Goal: Task Accomplishment & Management: Complete application form

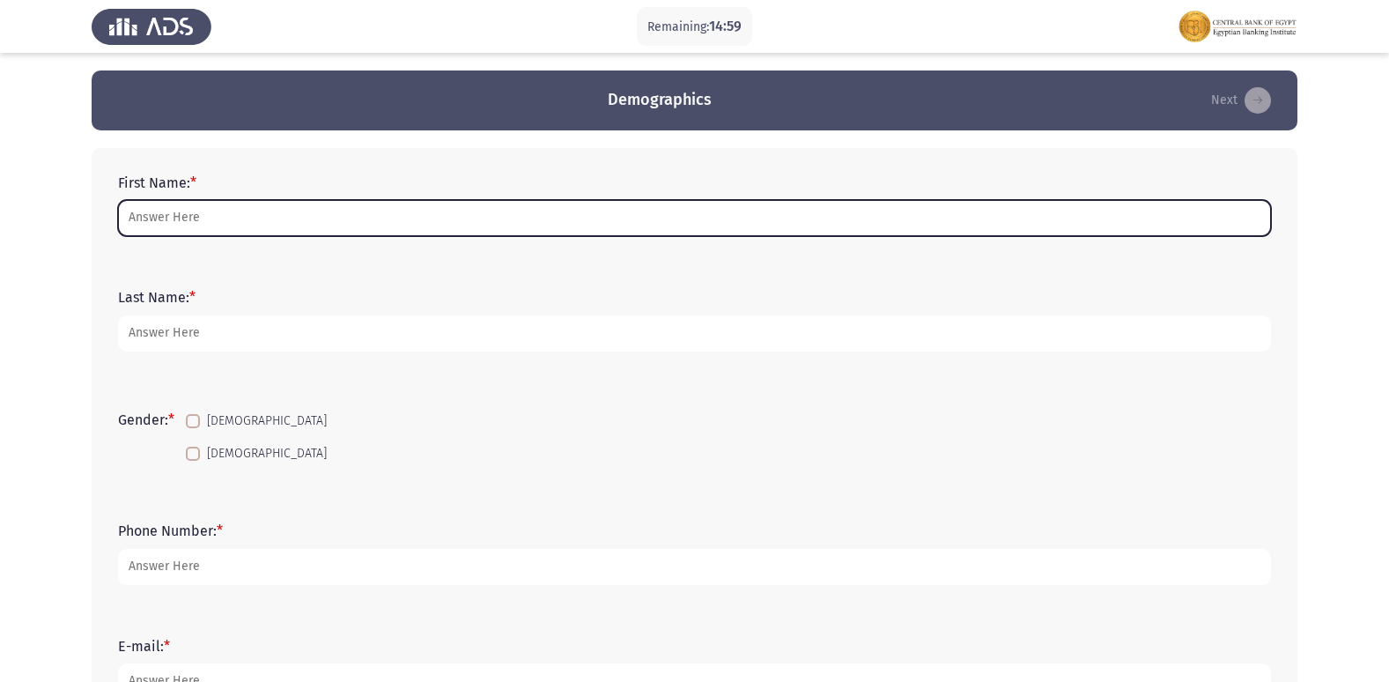
click at [462, 227] on input "First Name: *" at bounding box center [694, 218] width 1153 height 36
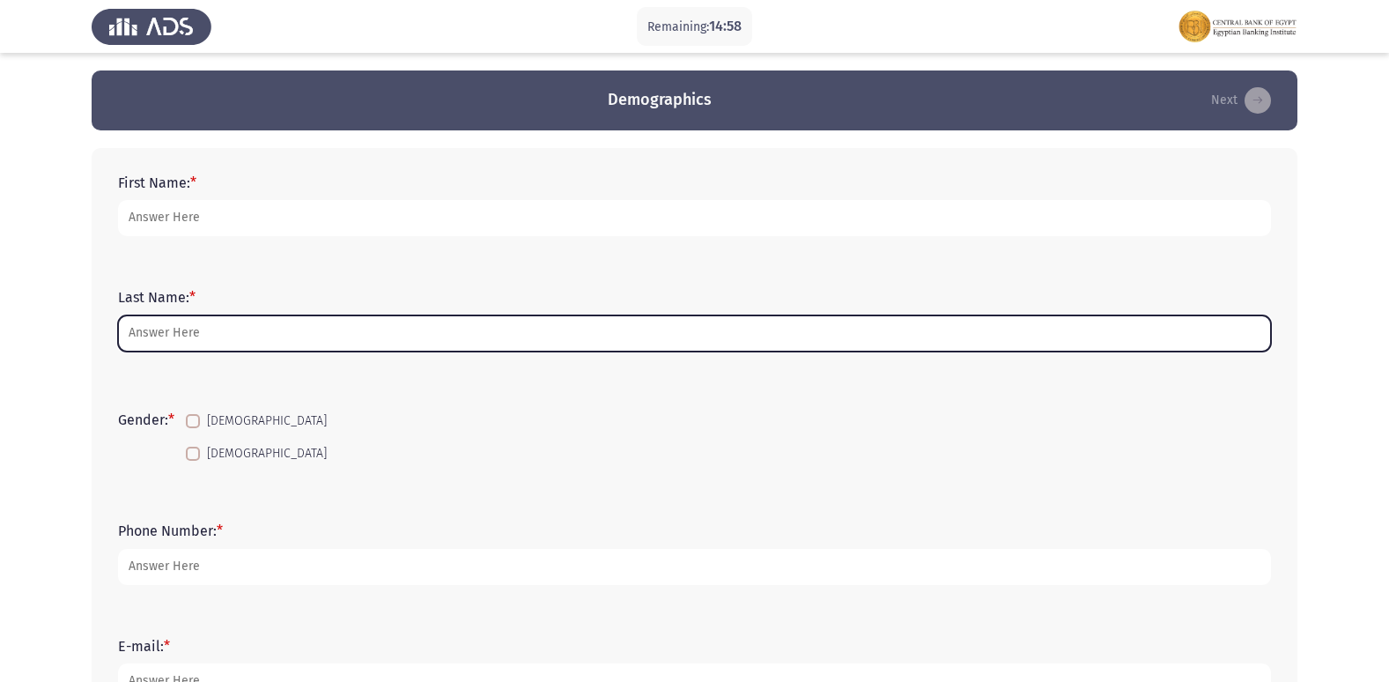
click at [374, 335] on input "Last Name: *" at bounding box center [694, 333] width 1153 height 36
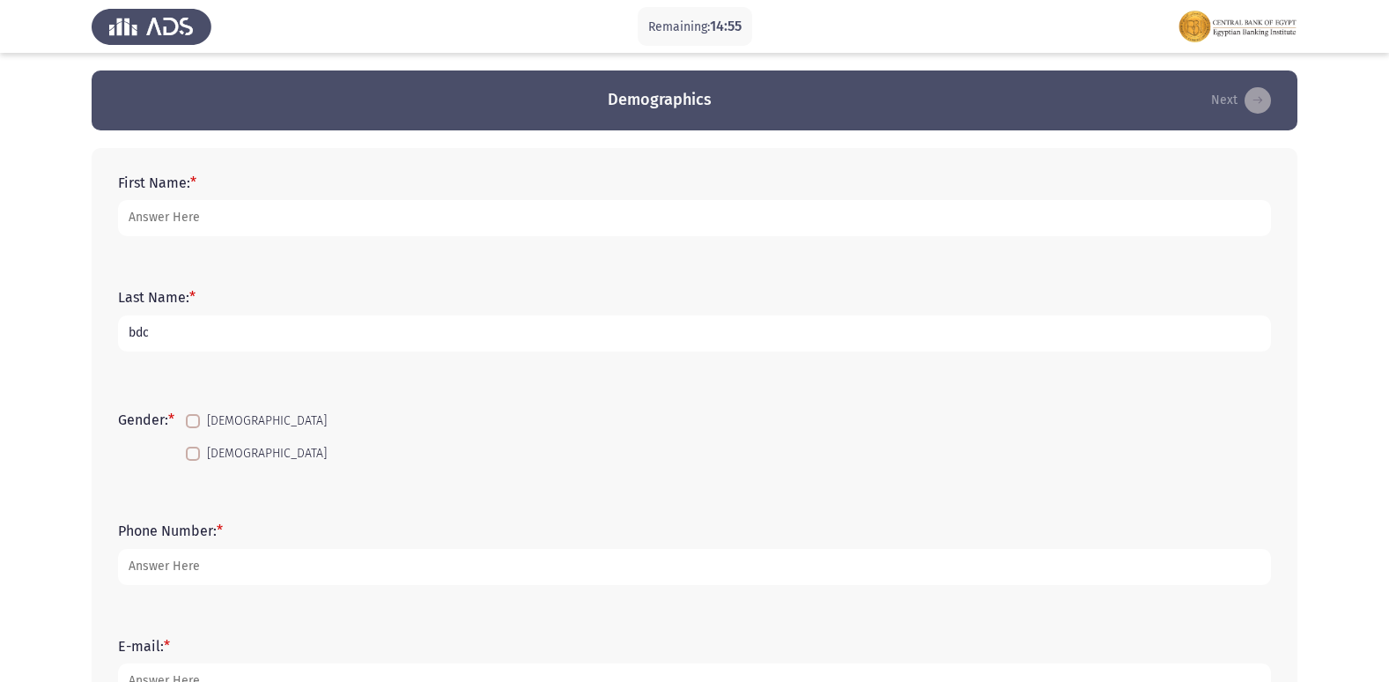
type input "bdc"
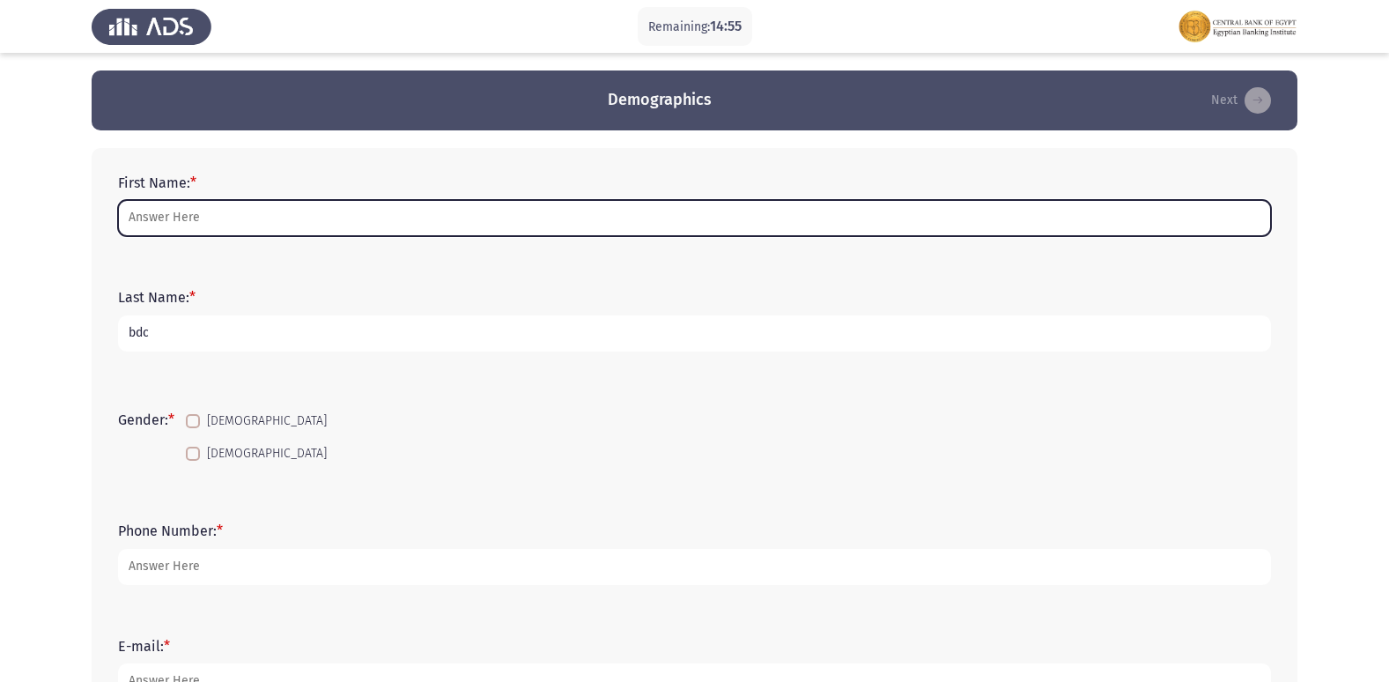
click at [218, 231] on input "First Name: *" at bounding box center [694, 218] width 1153 height 36
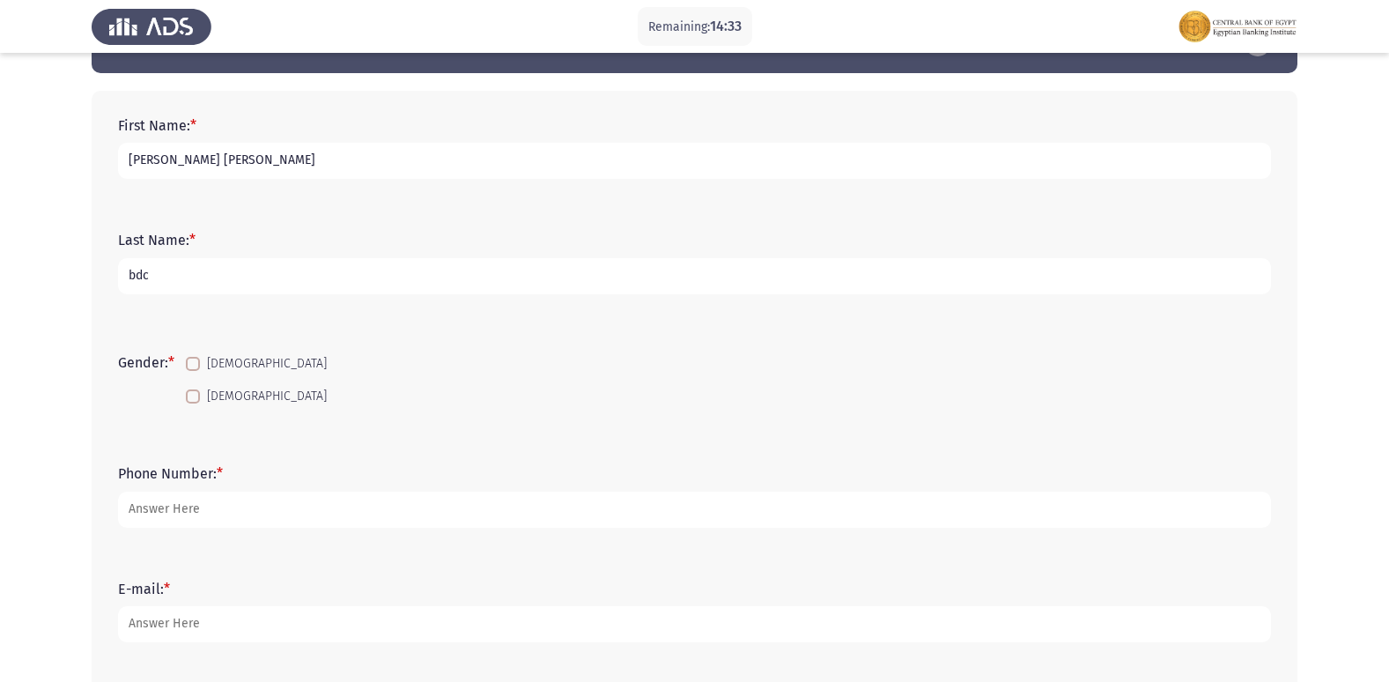
scroll to position [88, 0]
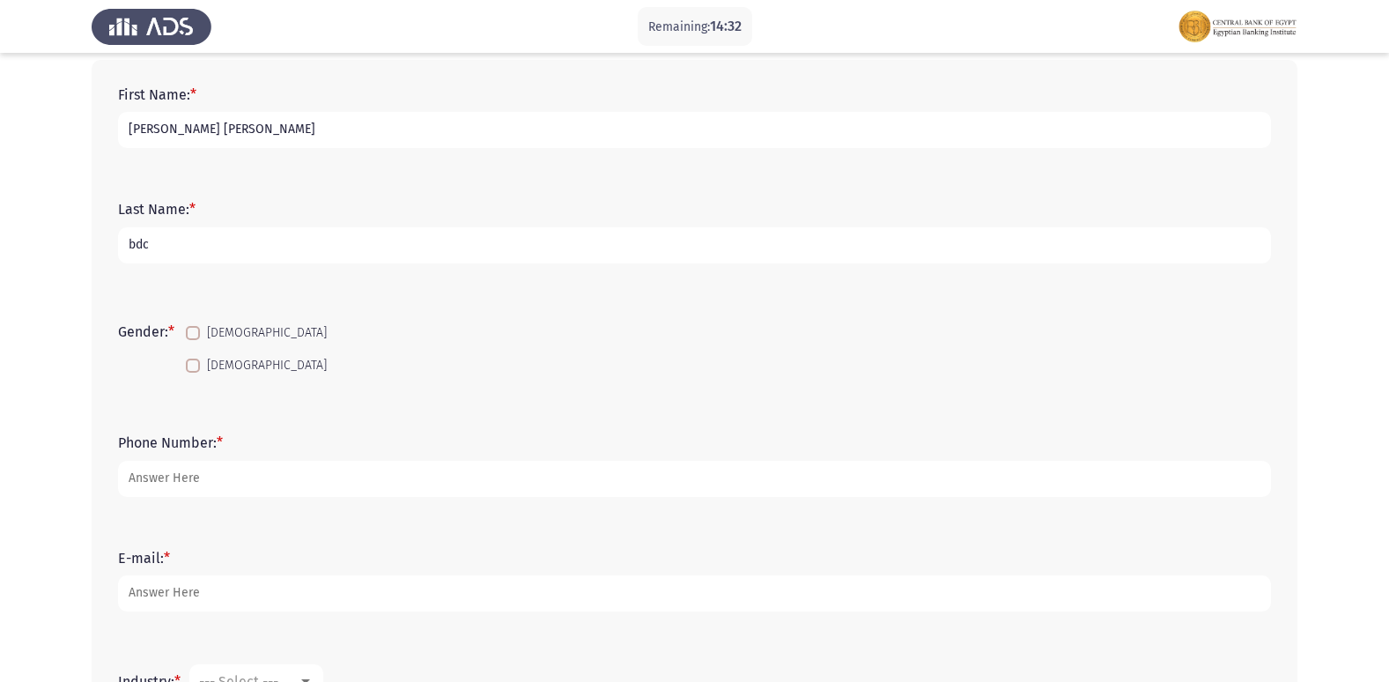
type input "[PERSON_NAME] [PERSON_NAME]"
click at [242, 363] on span "[DEMOGRAPHIC_DATA]" at bounding box center [267, 365] width 120 height 21
click at [193, 373] on input "[DEMOGRAPHIC_DATA]" at bounding box center [192, 373] width 1 height 1
checkbox input "true"
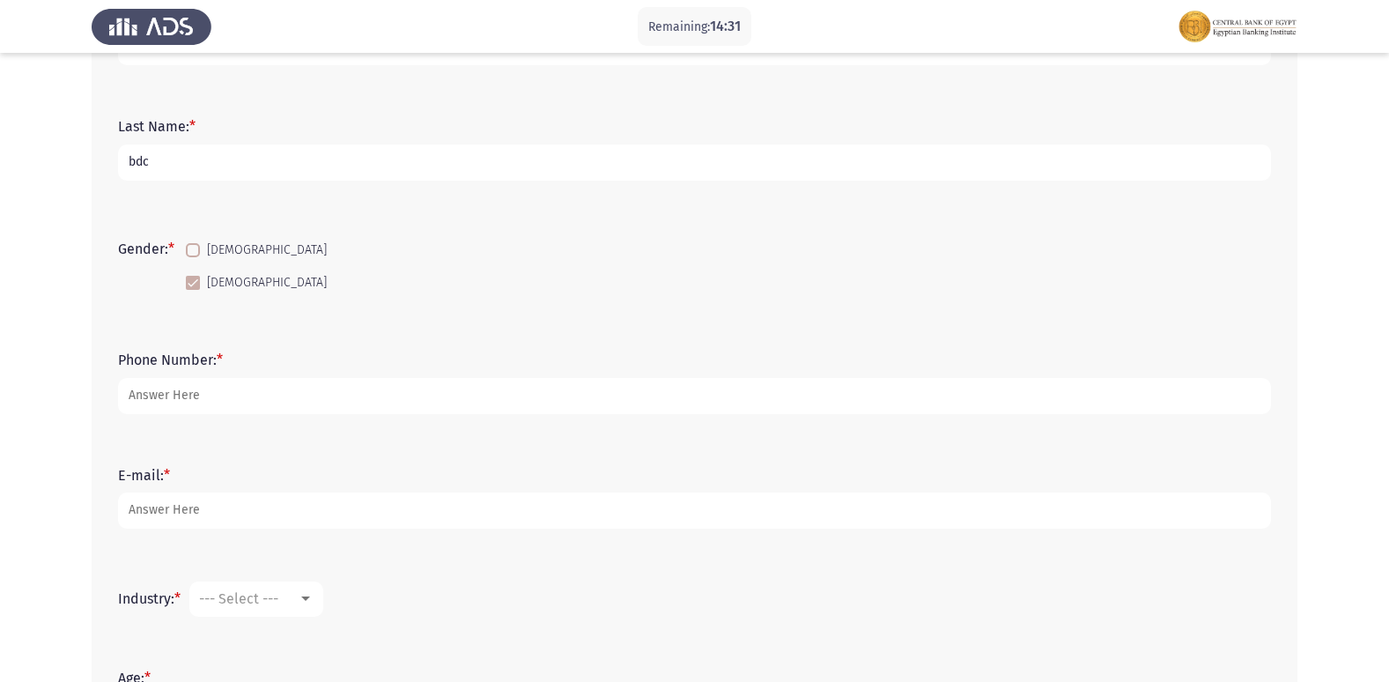
scroll to position [264, 0]
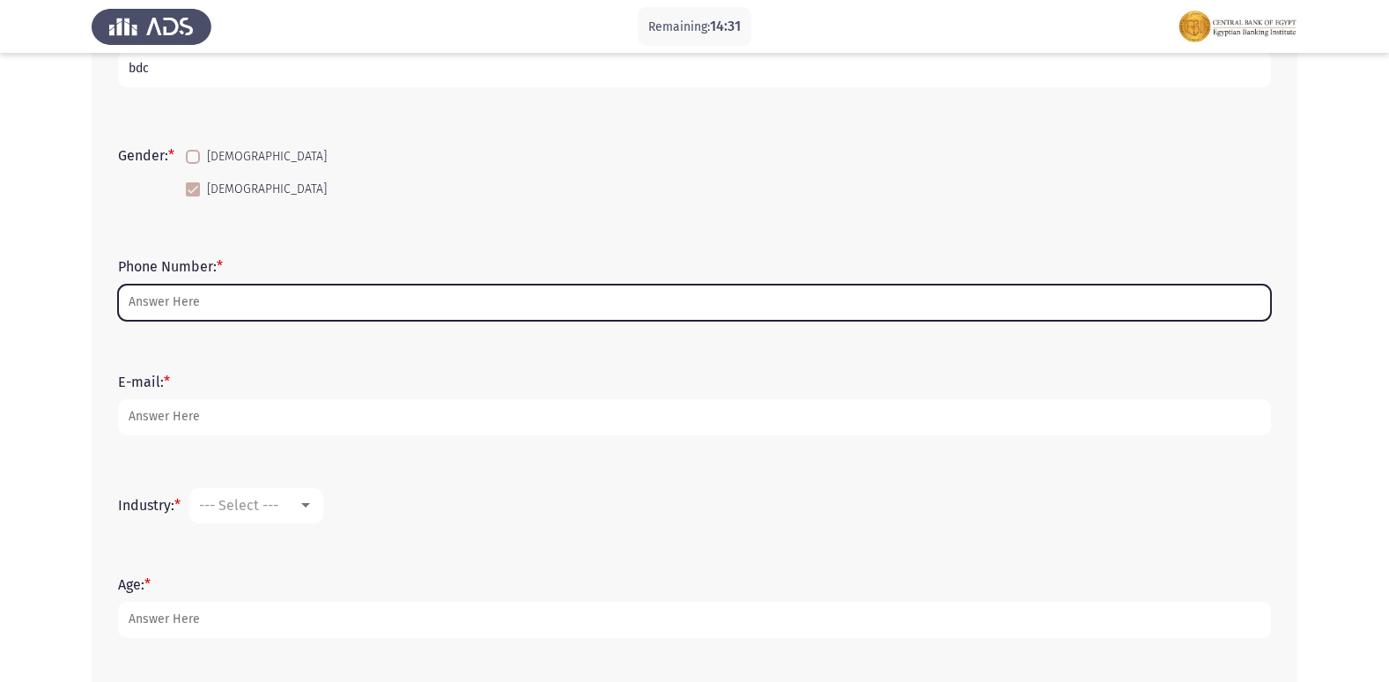
click at [237, 305] on input "Phone Number: *" at bounding box center [694, 302] width 1153 height 36
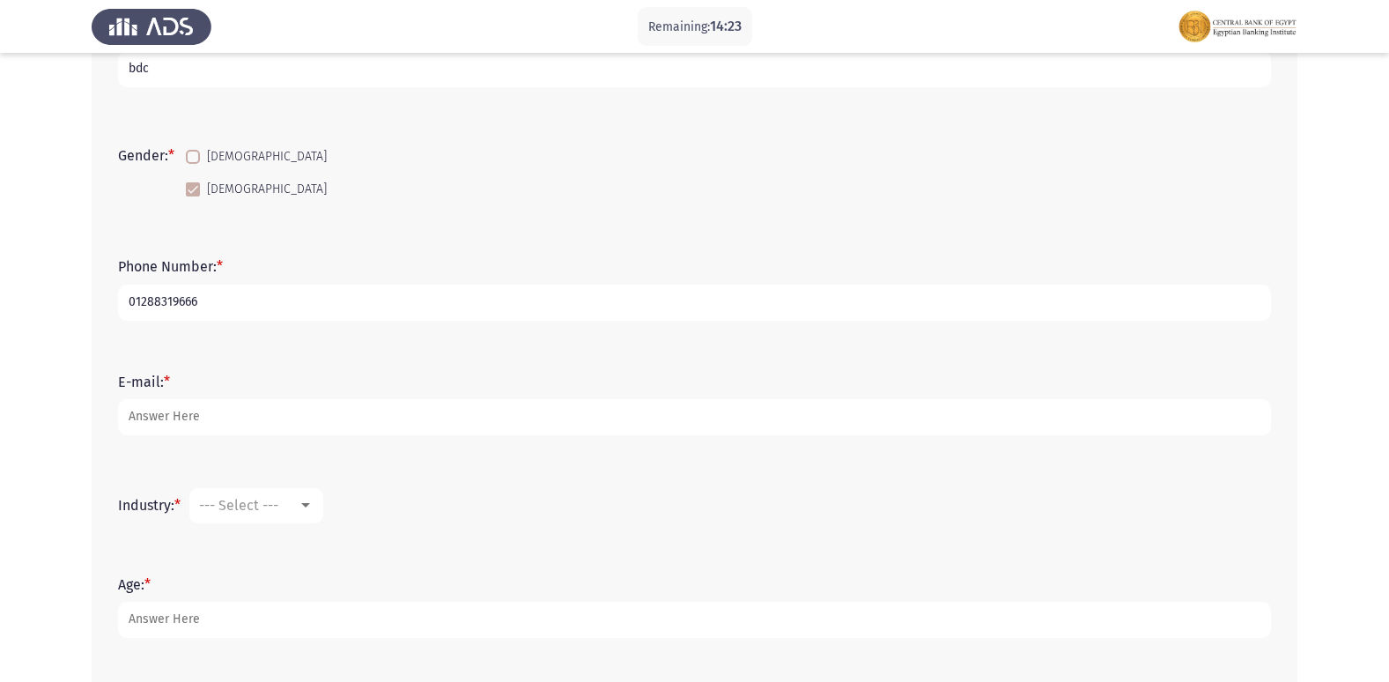
type input "01288319666"
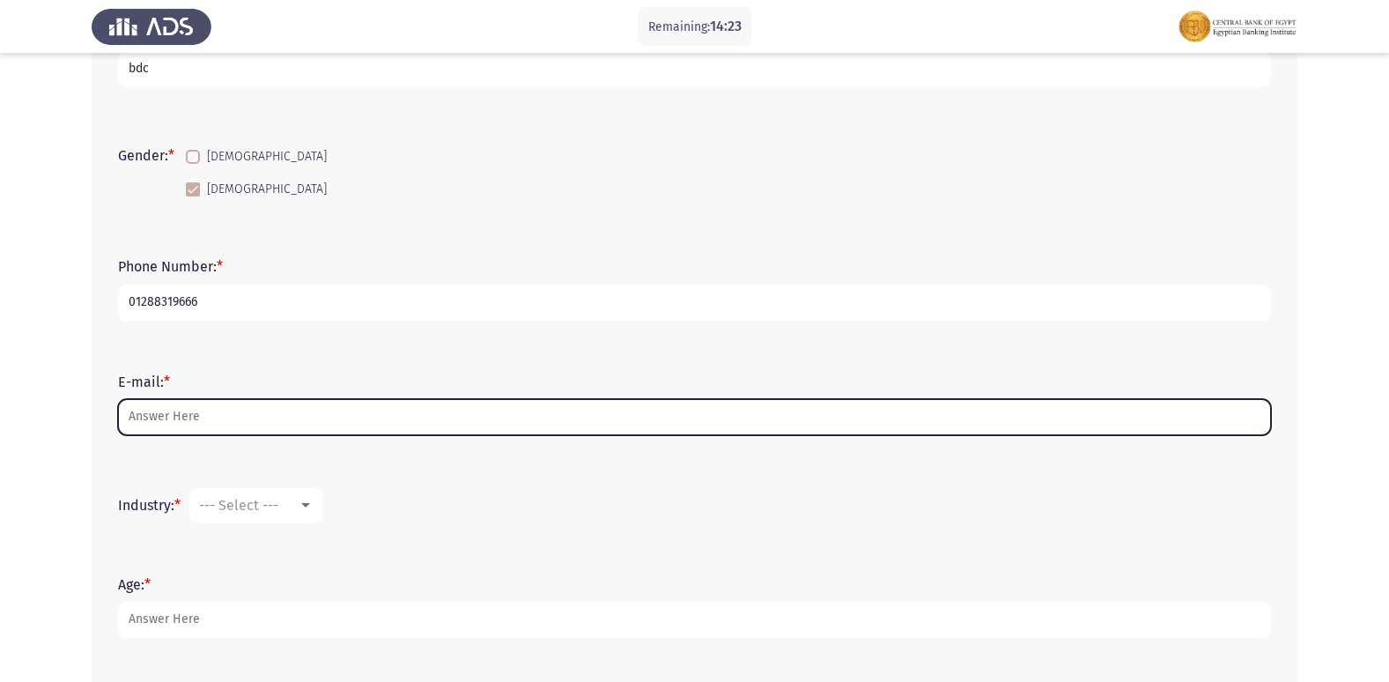
click at [334, 427] on input "E-mail: *" at bounding box center [694, 417] width 1153 height 36
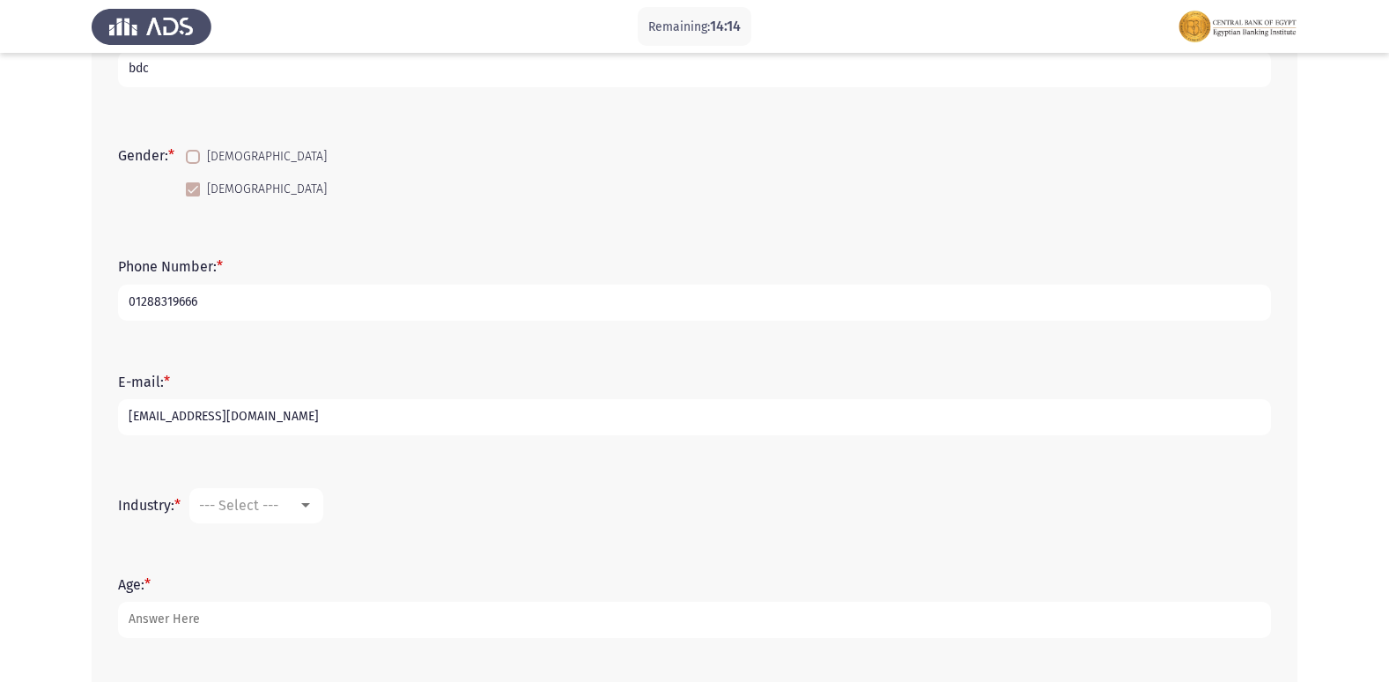
type input "[EMAIL_ADDRESS][DOMAIN_NAME]"
click at [278, 505] on span "--- Select ---" at bounding box center [238, 505] width 79 height 17
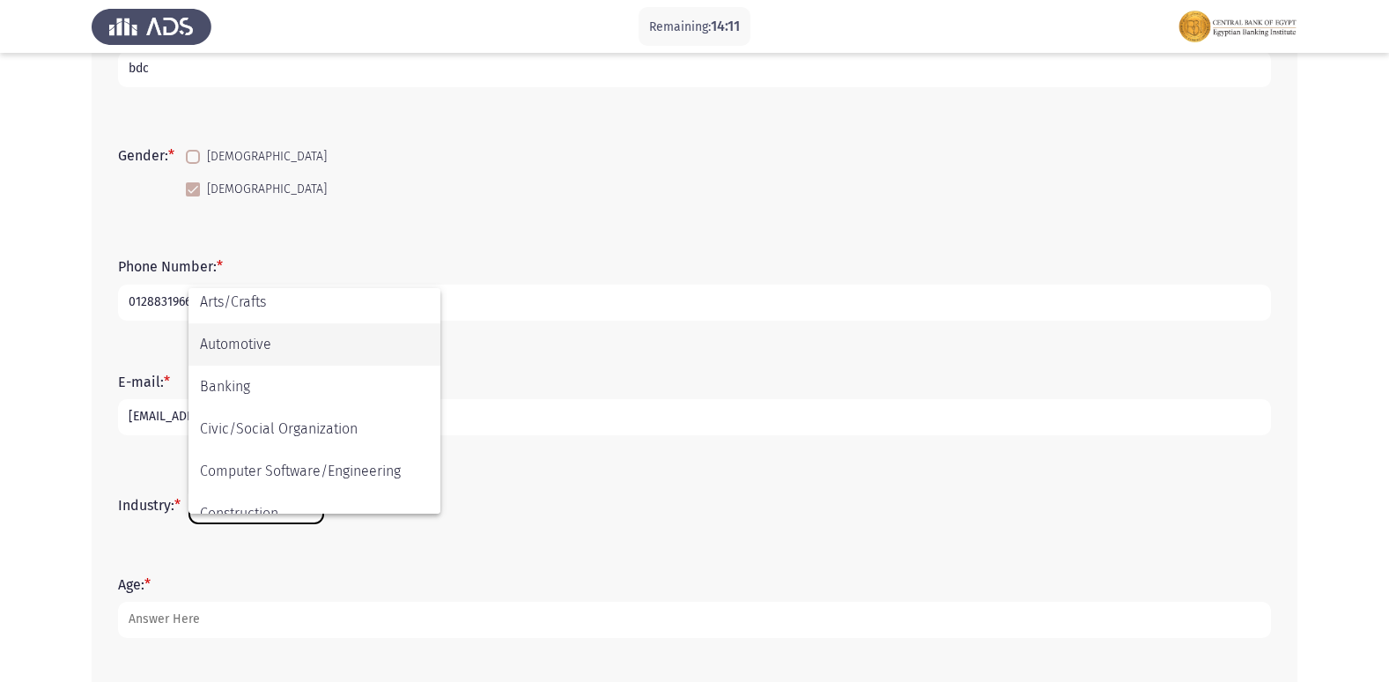
scroll to position [176, 0]
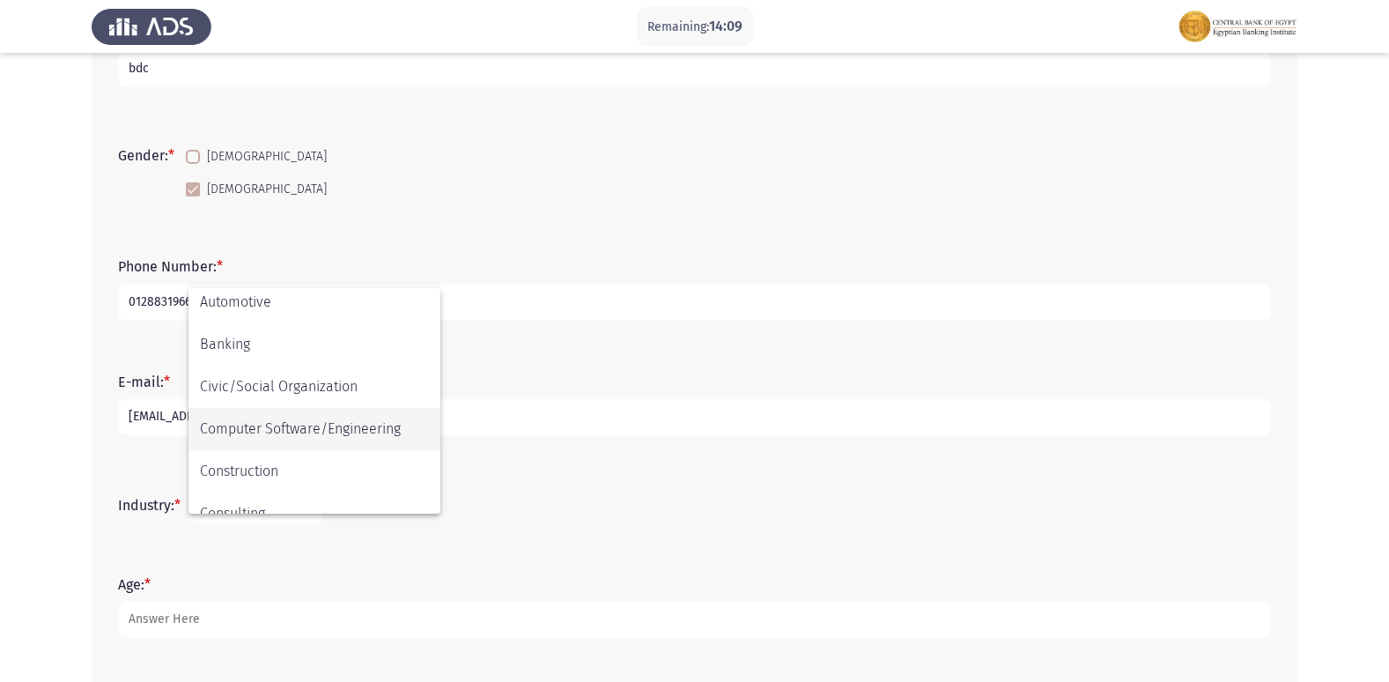
click at [395, 424] on span "Computer Software/Engineering" at bounding box center [314, 429] width 229 height 42
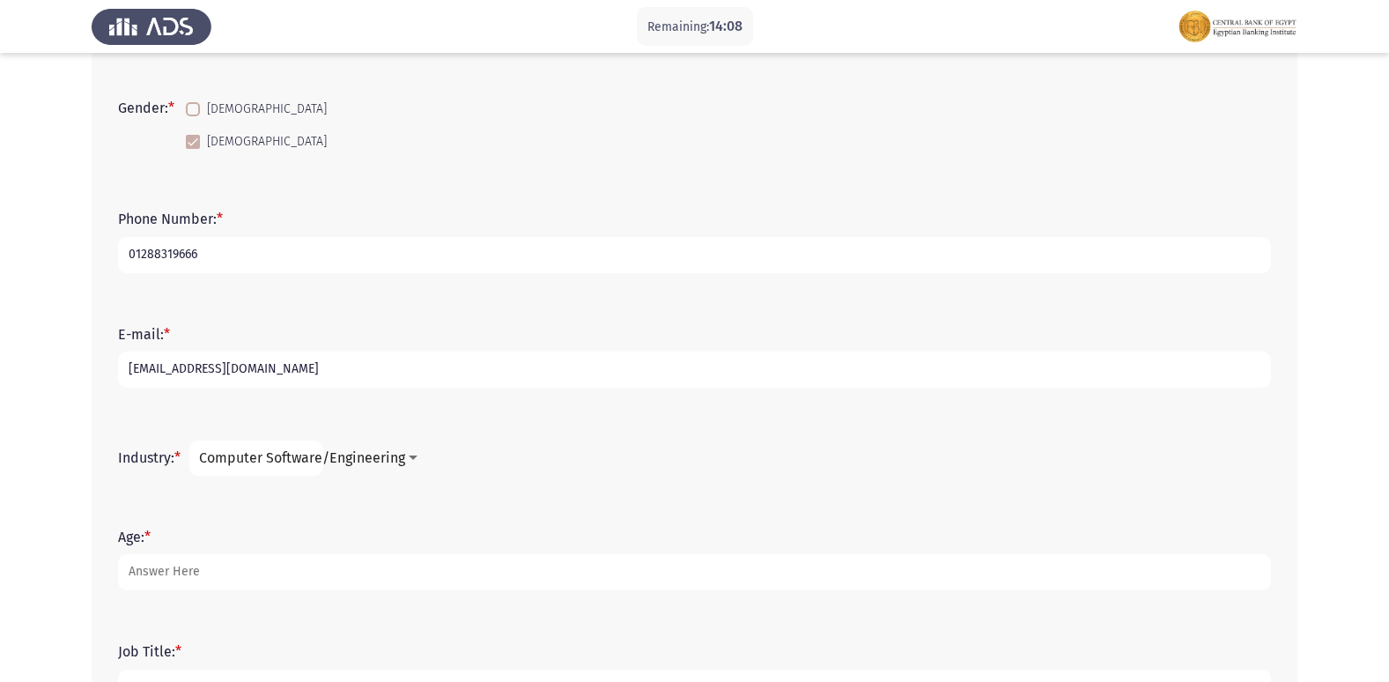
scroll to position [352, 0]
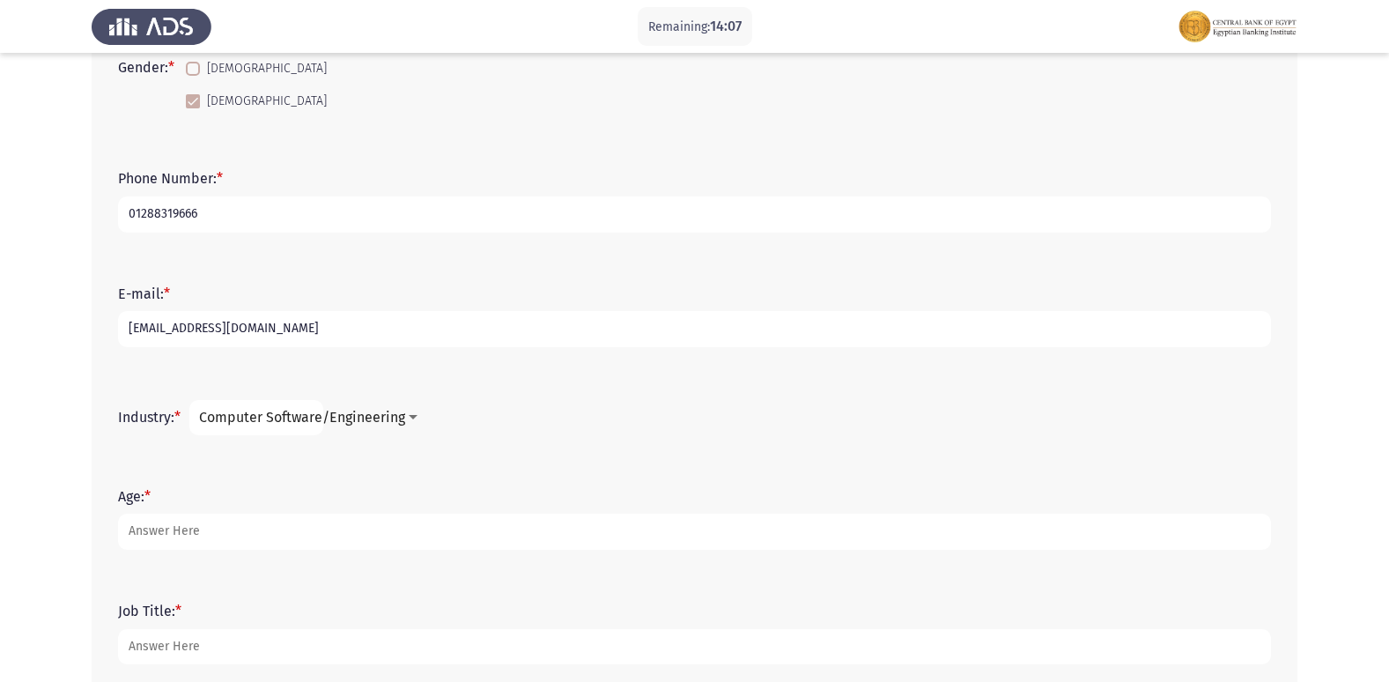
click at [387, 424] on span "Computer Software/Engineering" at bounding box center [302, 417] width 206 height 17
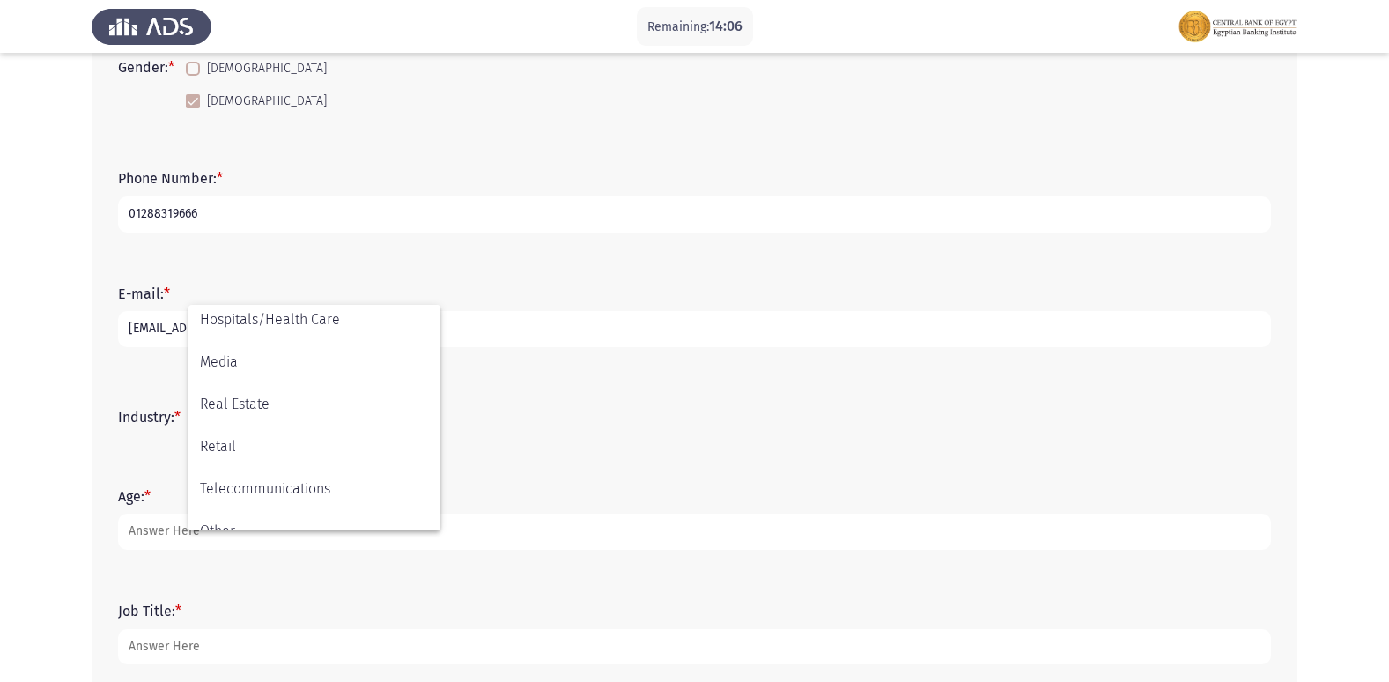
scroll to position [620, 0]
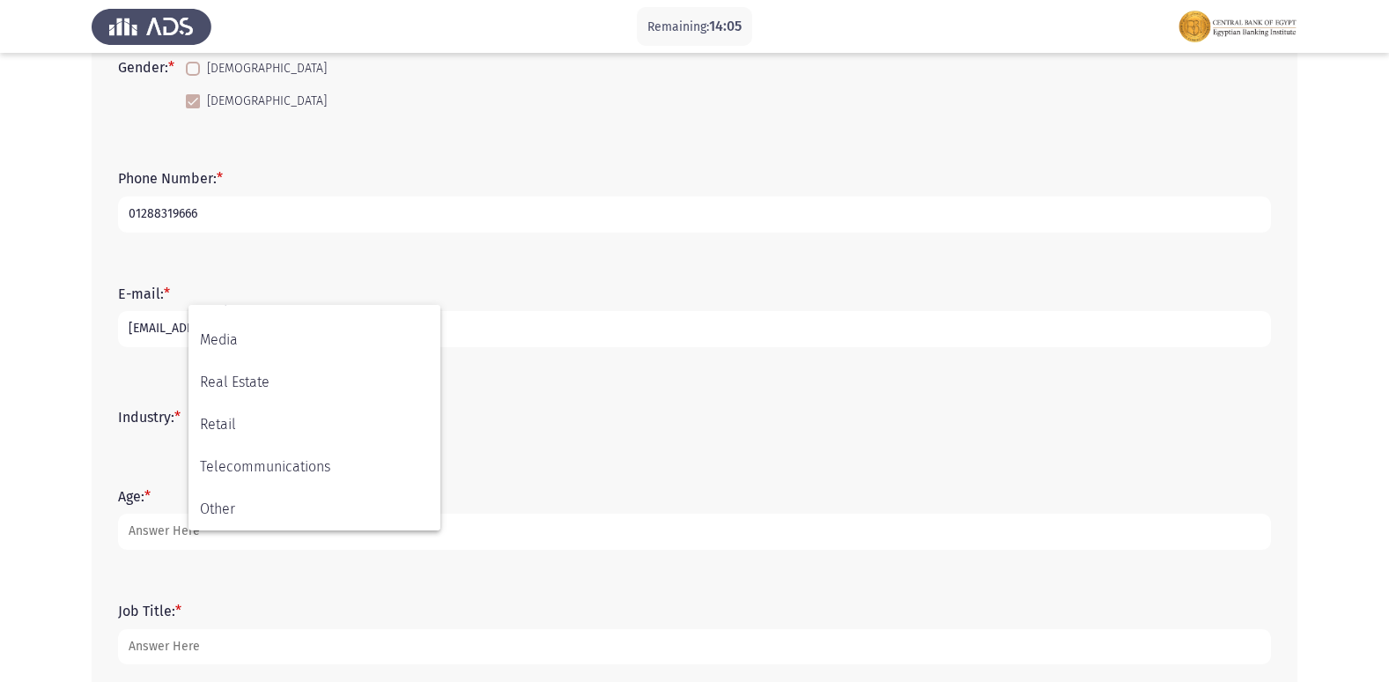
click at [651, 429] on div at bounding box center [694, 341] width 1389 height 682
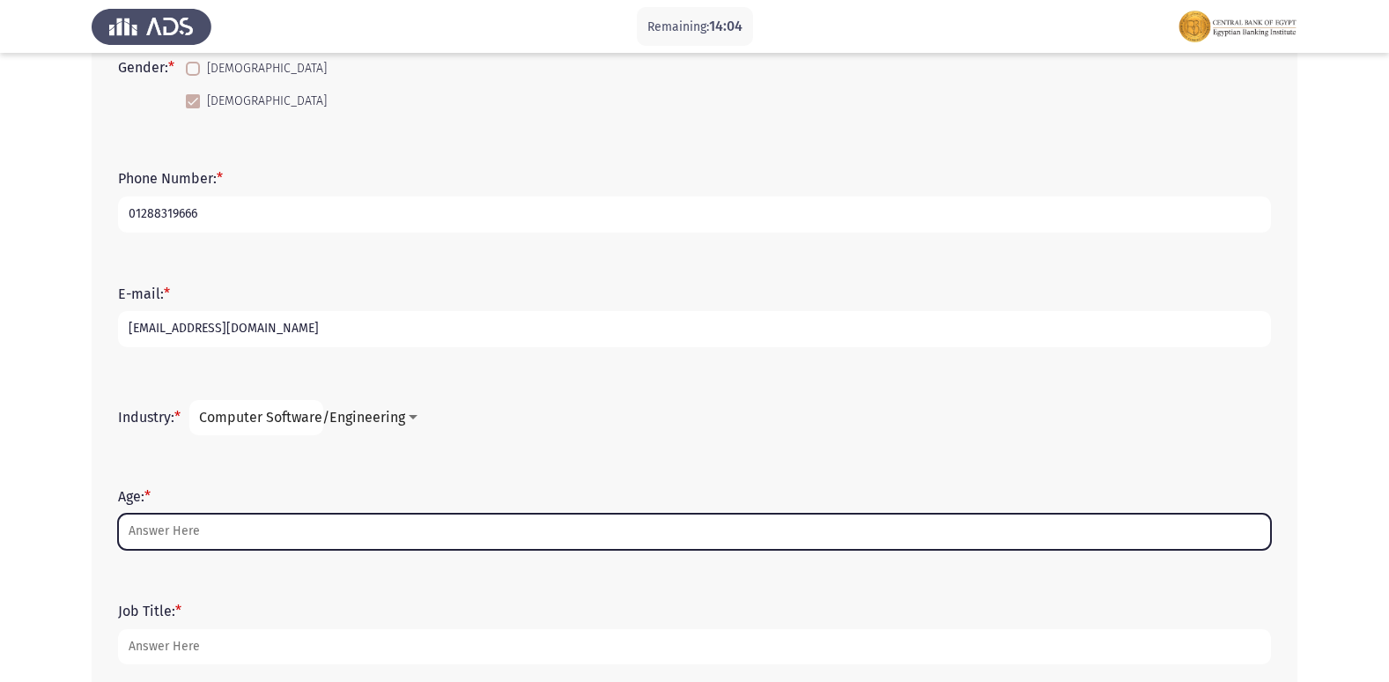
click at [241, 520] on input "Age: *" at bounding box center [694, 531] width 1153 height 36
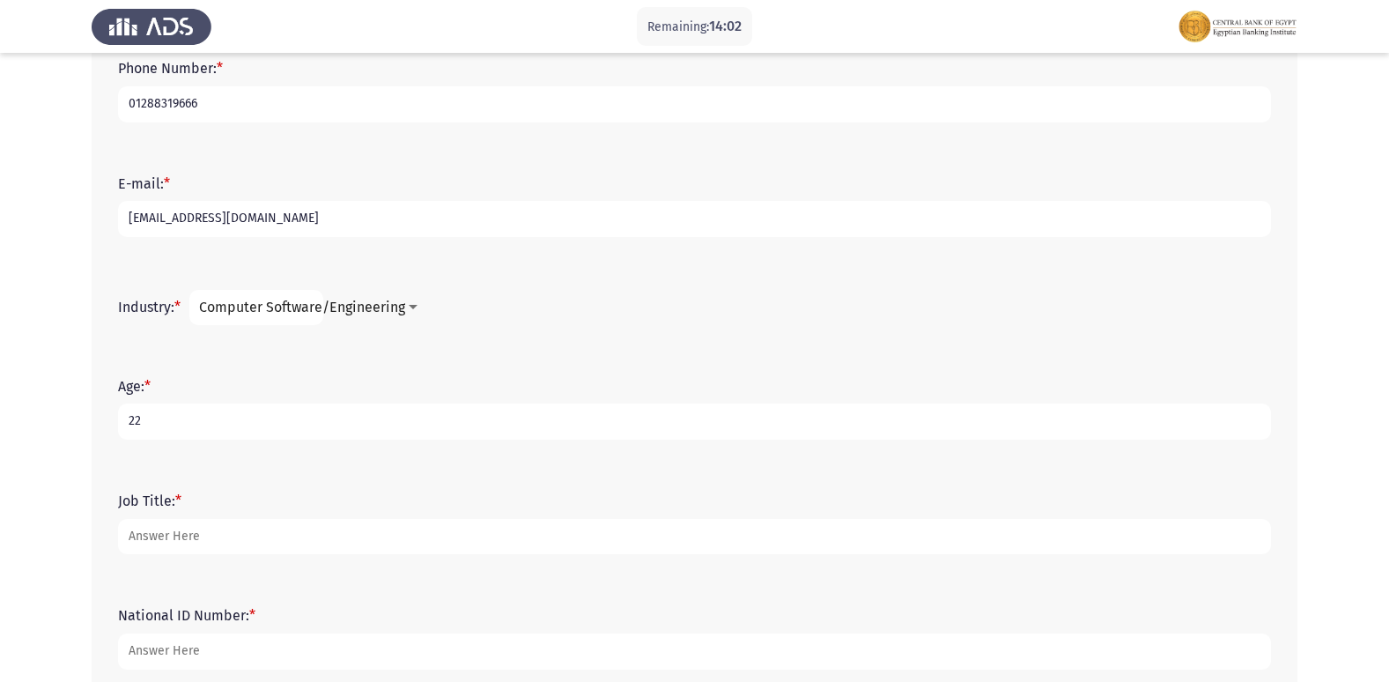
scroll to position [528, 0]
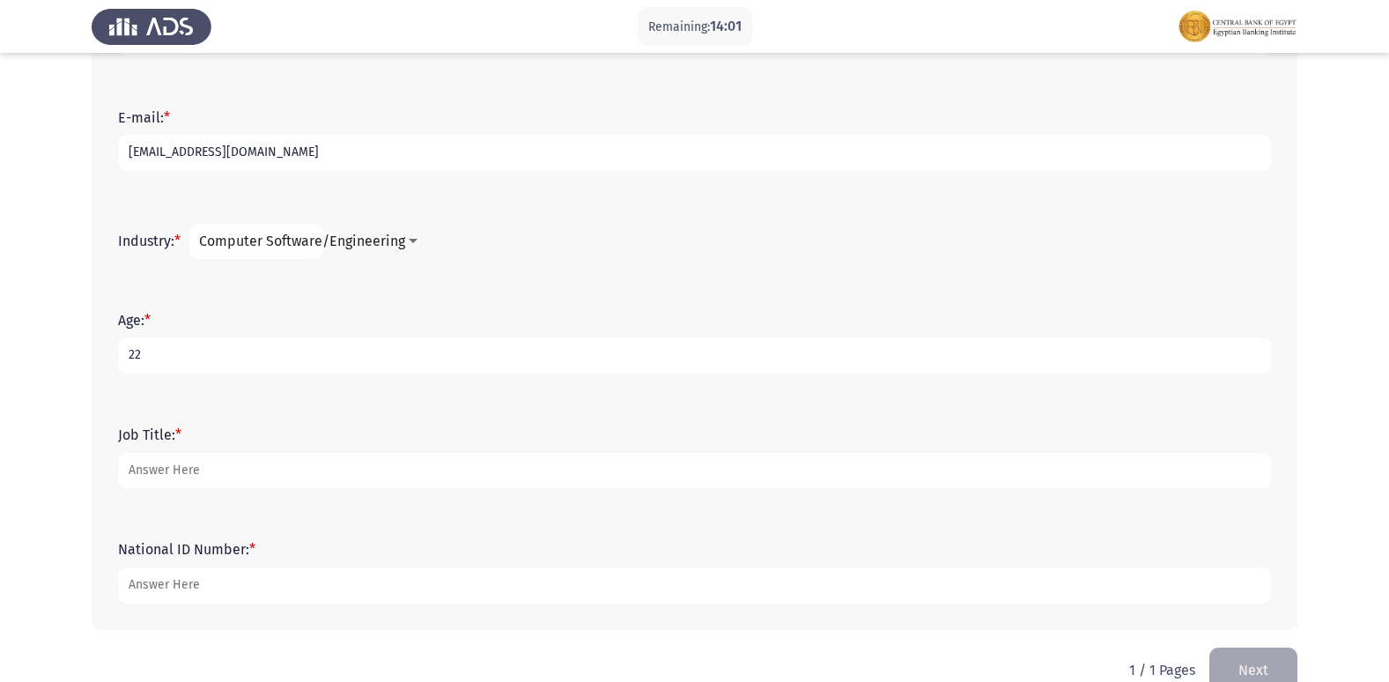
type input "22"
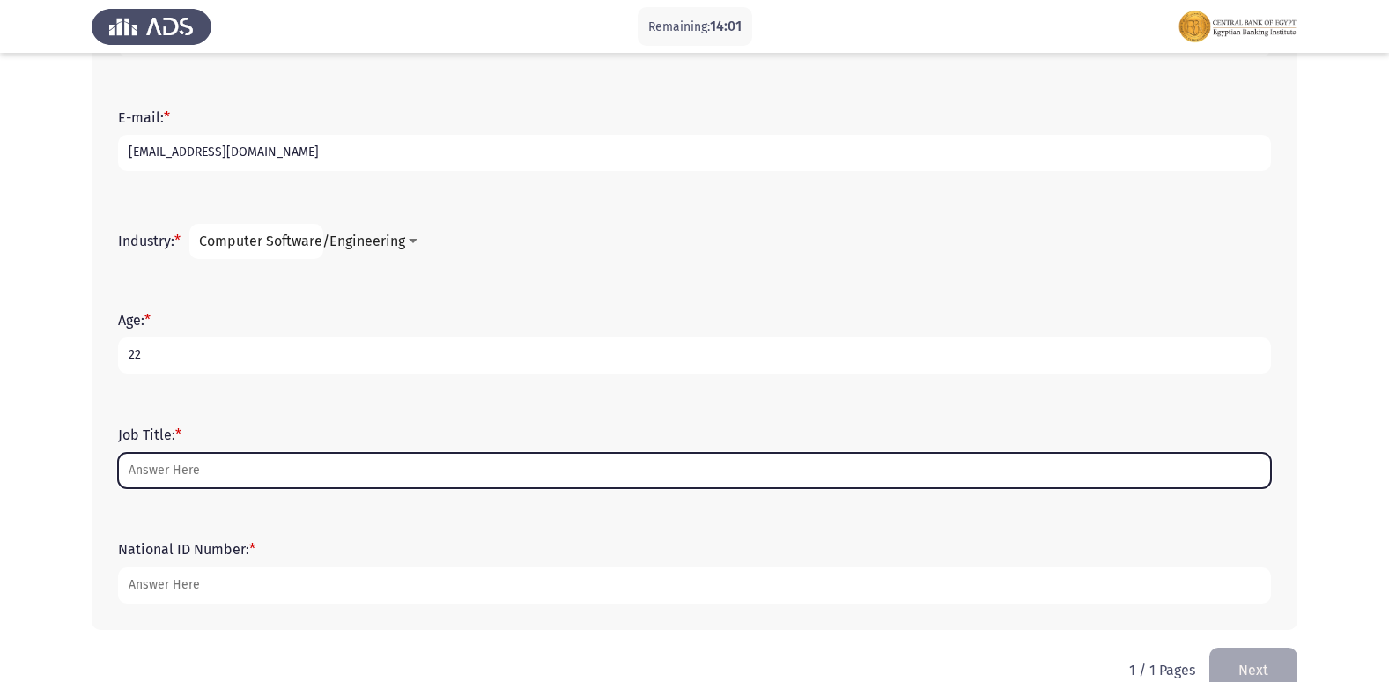
click at [242, 461] on input "Job Title: *" at bounding box center [694, 471] width 1153 height 36
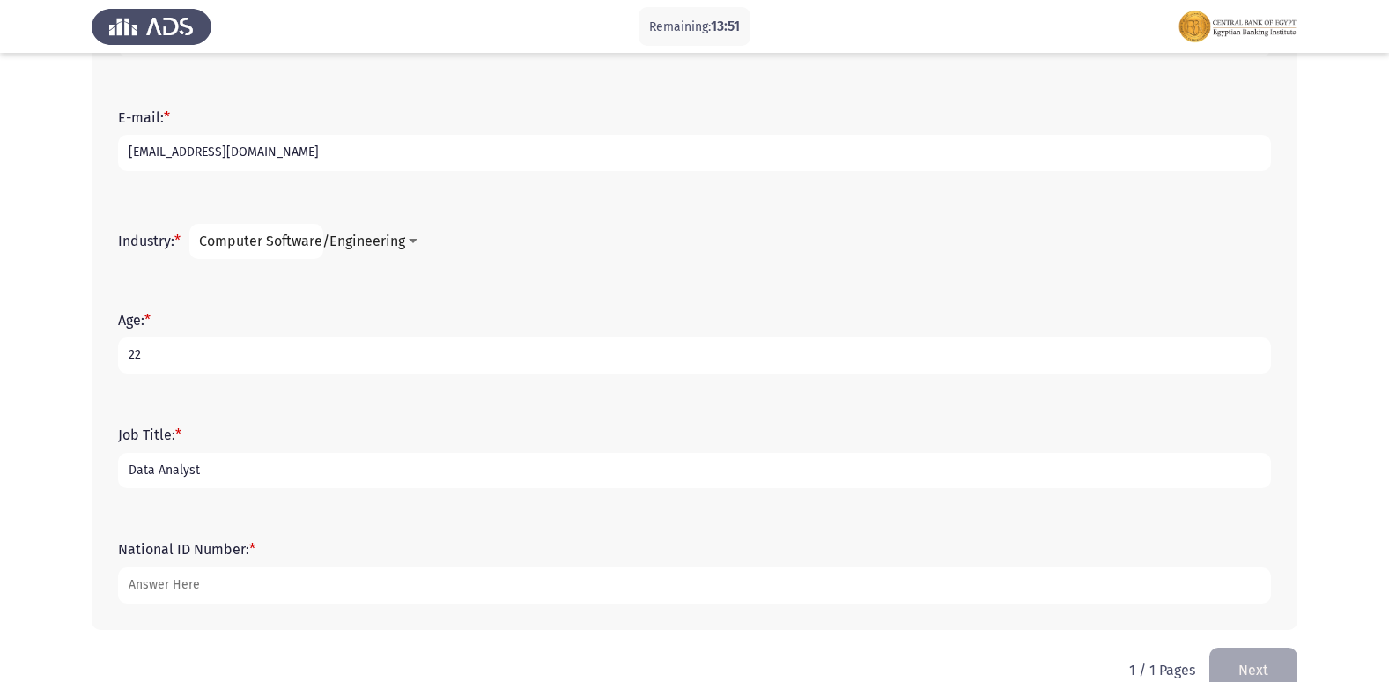
type input "Data Analyst"
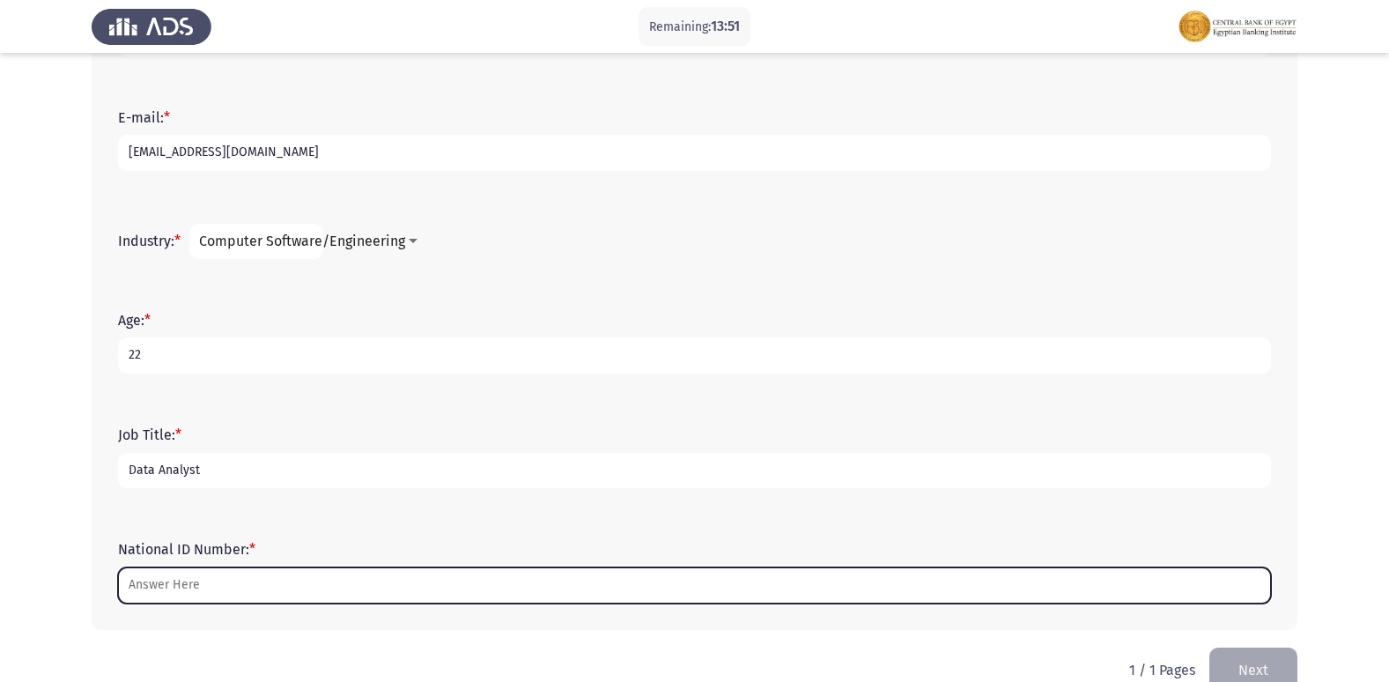
click at [321, 594] on input "National ID Number: *" at bounding box center [694, 585] width 1153 height 36
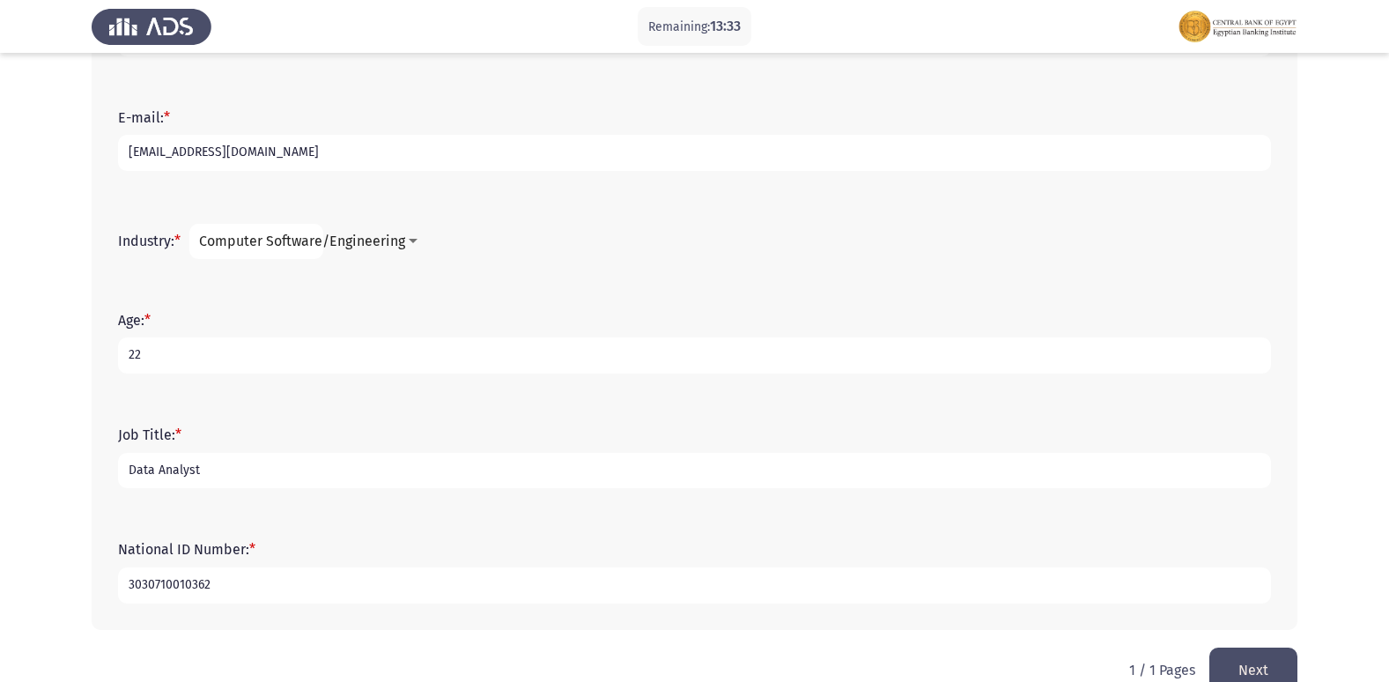
scroll to position [564, 0]
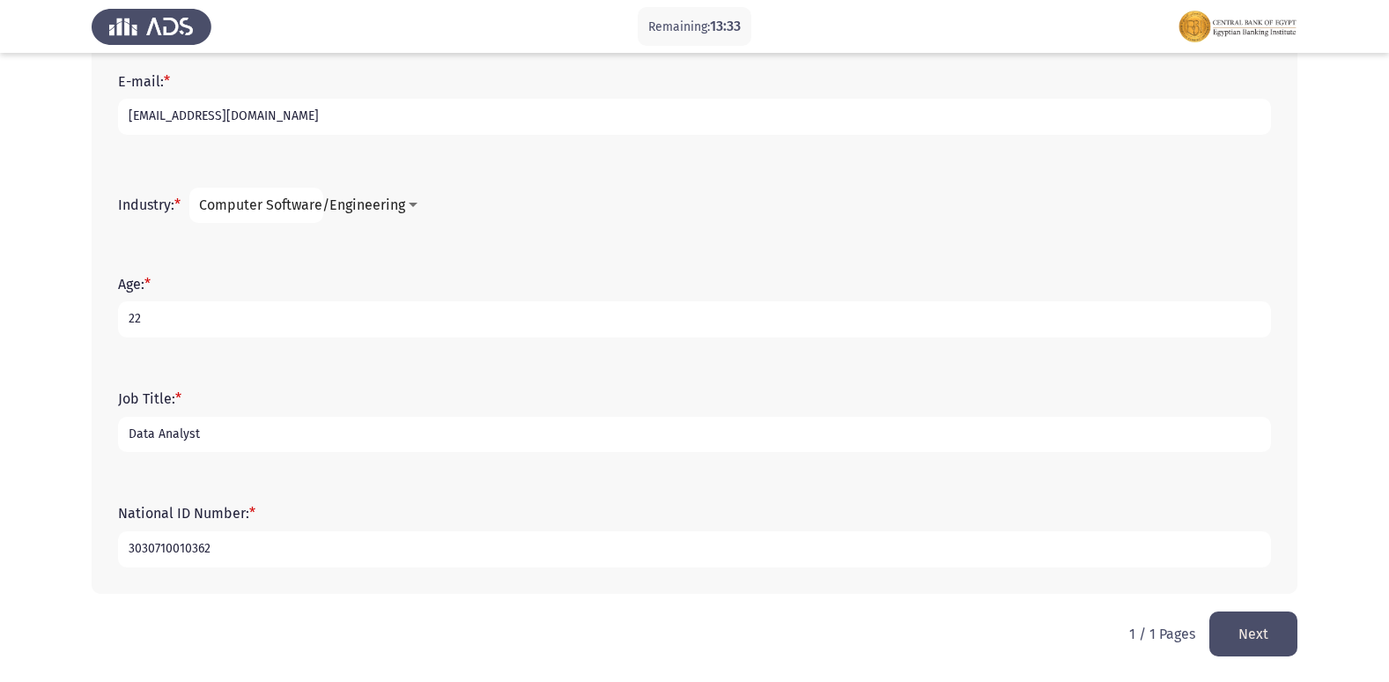
type input "3030710010362"
click at [1279, 615] on button "Next" at bounding box center [1253, 633] width 88 height 45
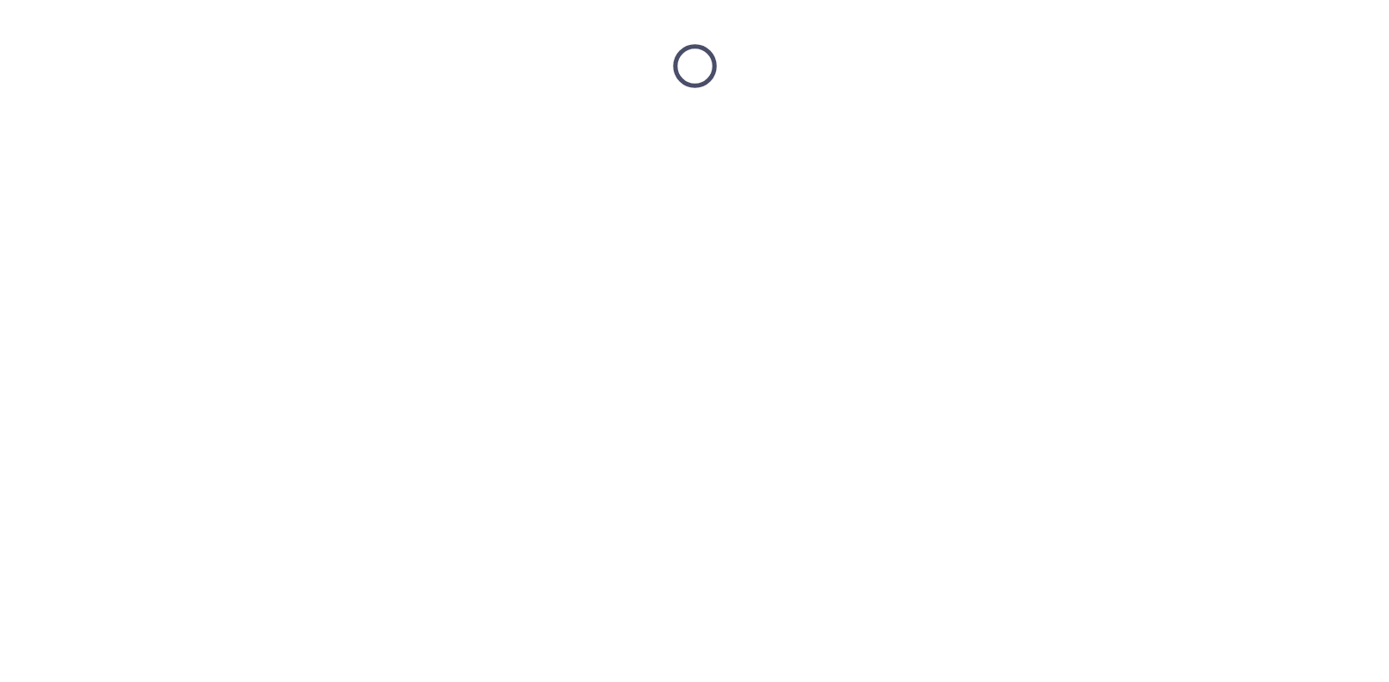
scroll to position [0, 0]
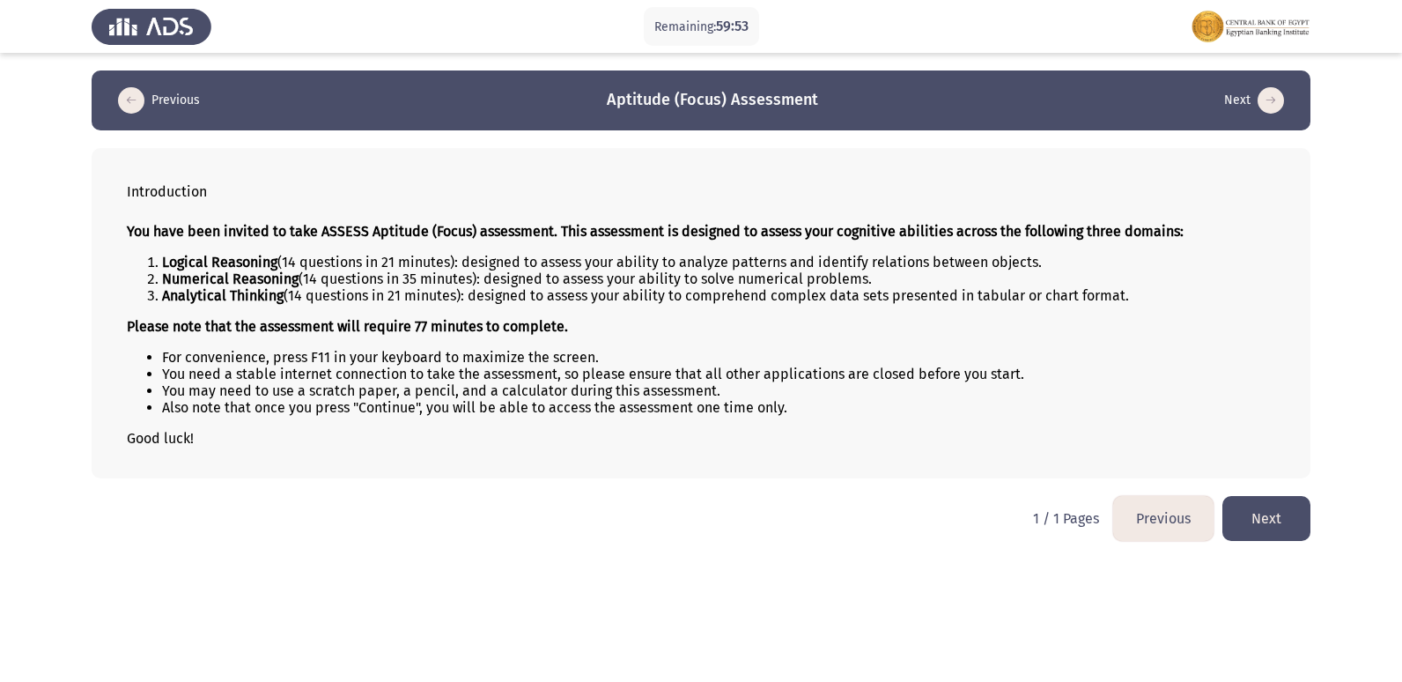
click at [1248, 521] on button "Next" at bounding box center [1266, 518] width 88 height 45
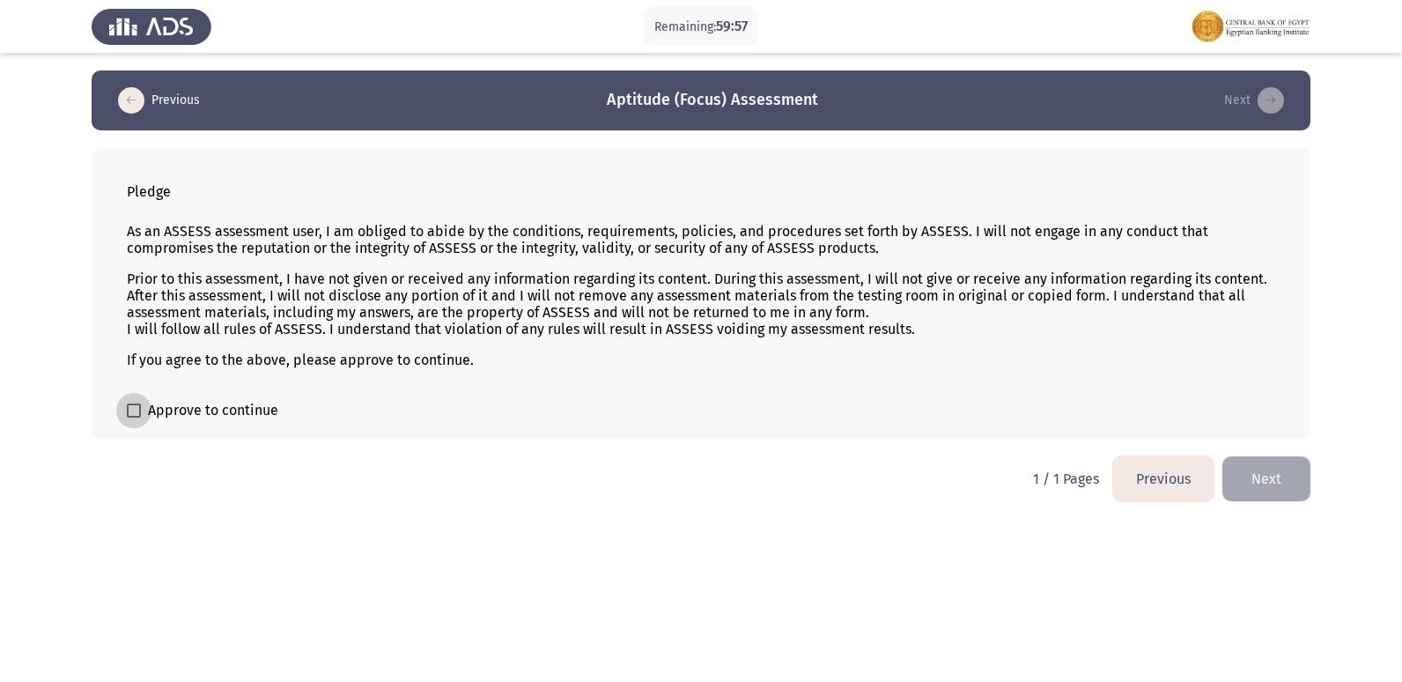
click at [203, 407] on span "Approve to continue" at bounding box center [213, 410] width 130 height 21
click at [134, 417] on input "Approve to continue" at bounding box center [133, 417] width 1 height 1
checkbox input "true"
click at [1274, 466] on button "Next" at bounding box center [1266, 478] width 88 height 45
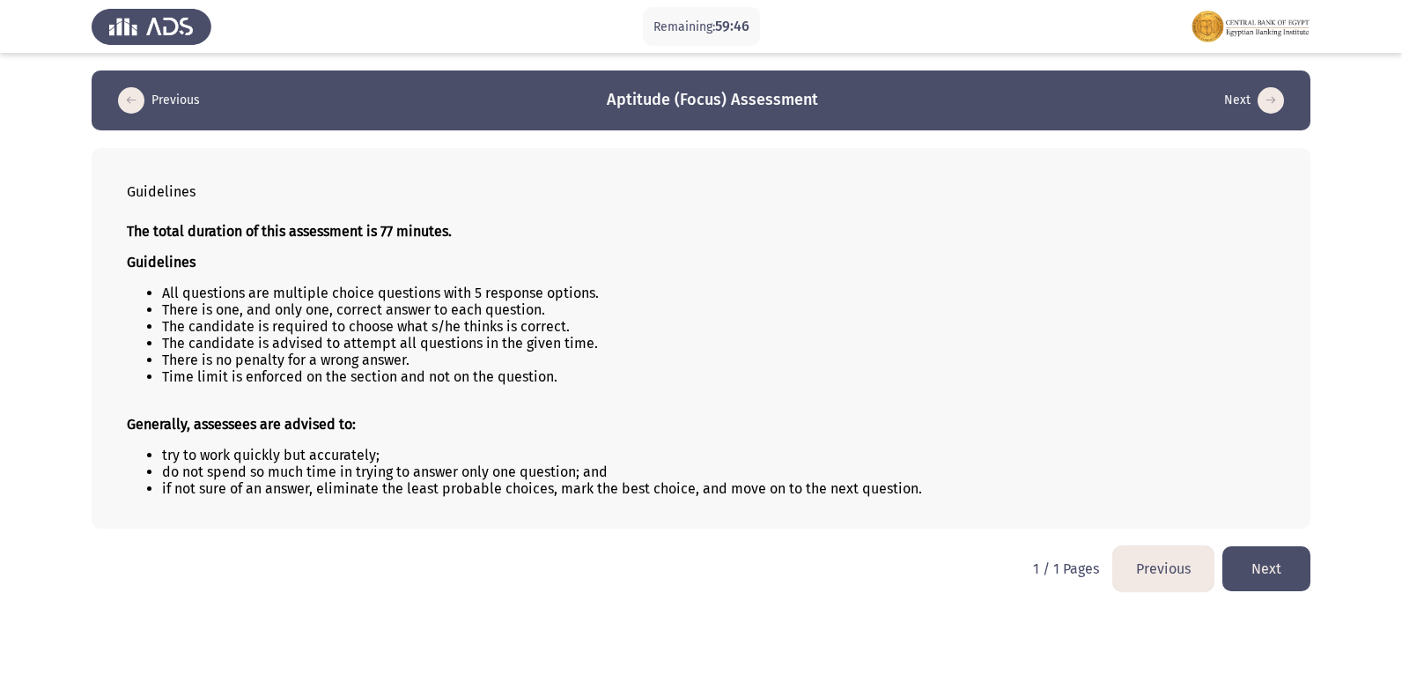
click at [1283, 569] on button "Next" at bounding box center [1266, 568] width 88 height 45
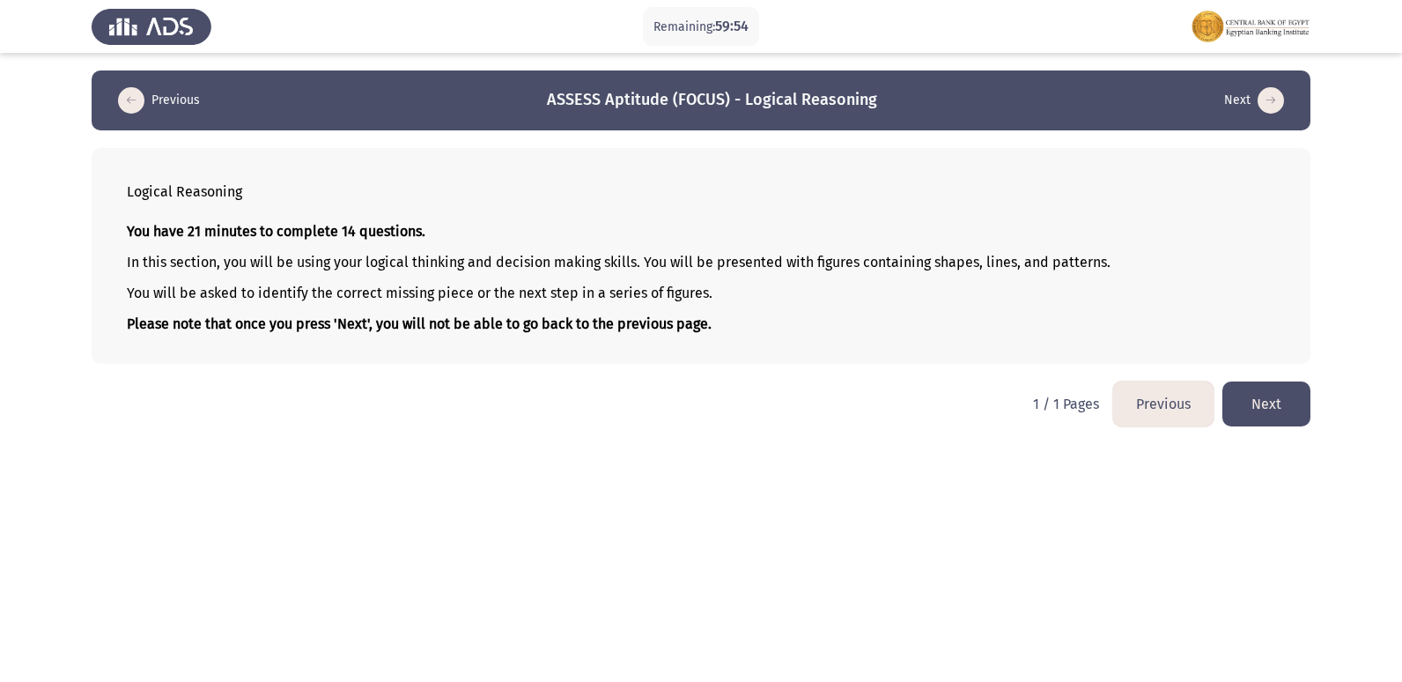
click at [1287, 404] on button "Next" at bounding box center [1266, 403] width 88 height 45
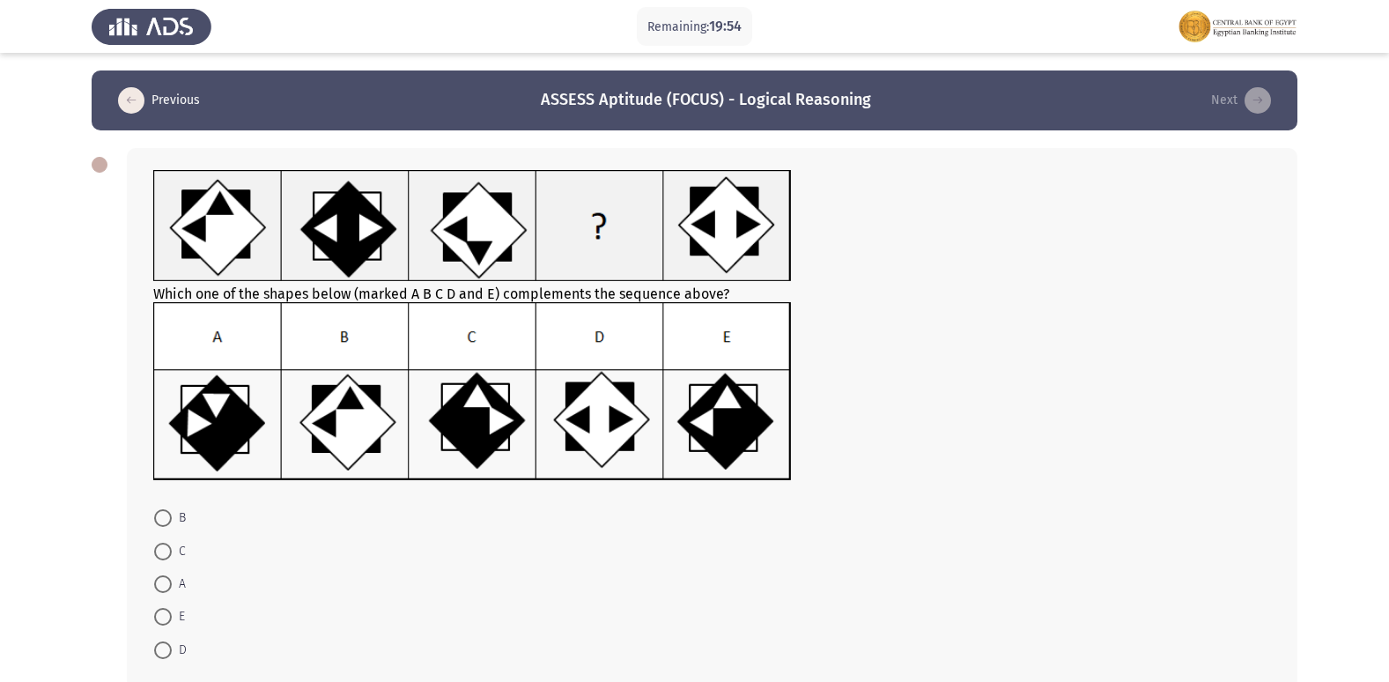
click at [440, 417] on img at bounding box center [472, 391] width 638 height 179
click at [463, 416] on img at bounding box center [472, 391] width 638 height 179
click at [171, 549] on span at bounding box center [163, 551] width 18 height 18
click at [171, 549] on input "C" at bounding box center [163, 551] width 18 height 18
radio input "true"
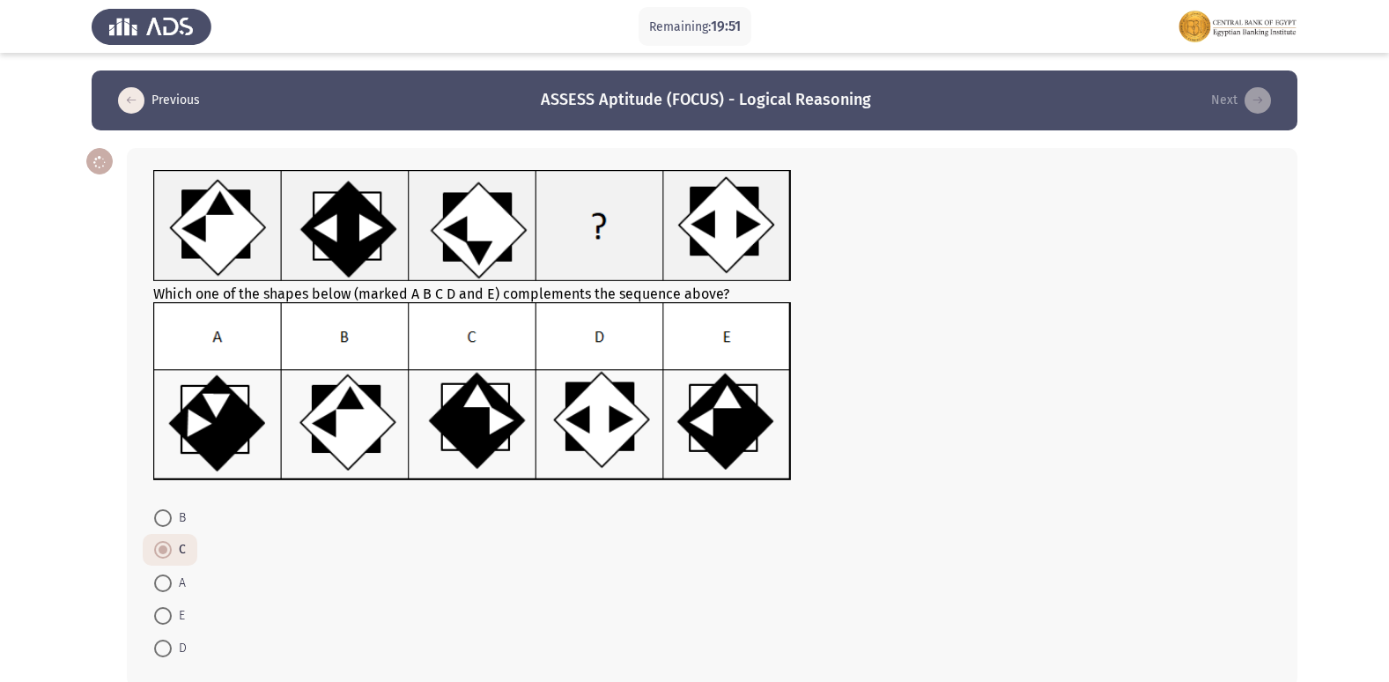
scroll to position [92, 0]
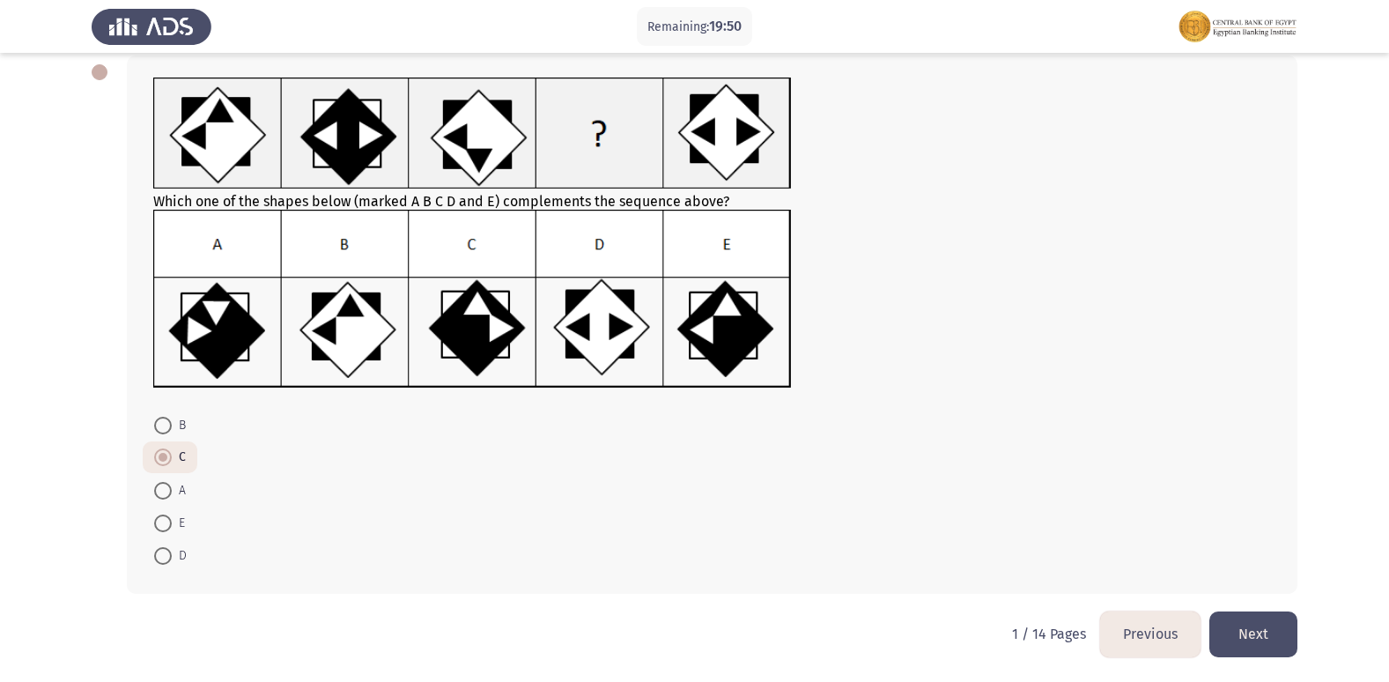
click at [1269, 616] on button "Next" at bounding box center [1253, 633] width 88 height 45
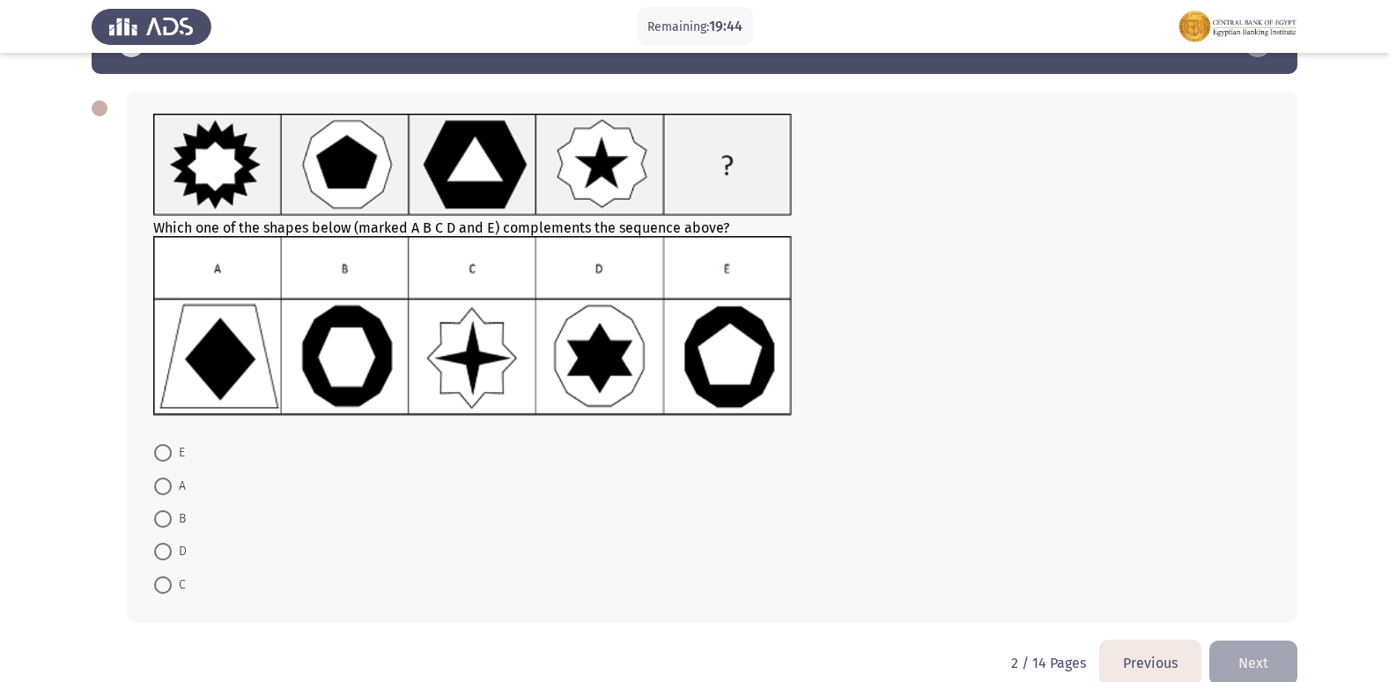
scroll to position [85, 0]
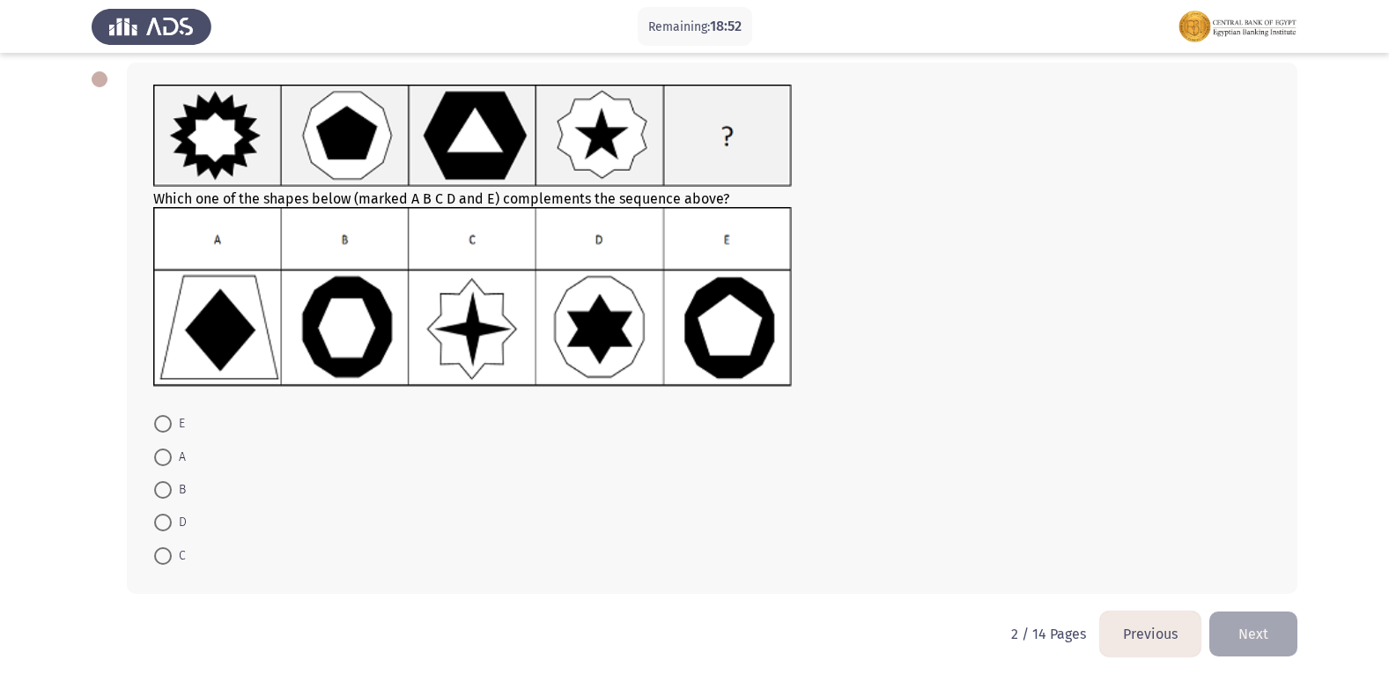
click at [174, 488] on span "B" at bounding box center [179, 489] width 14 height 21
click at [172, 488] on input "B" at bounding box center [163, 490] width 18 height 18
radio input "true"
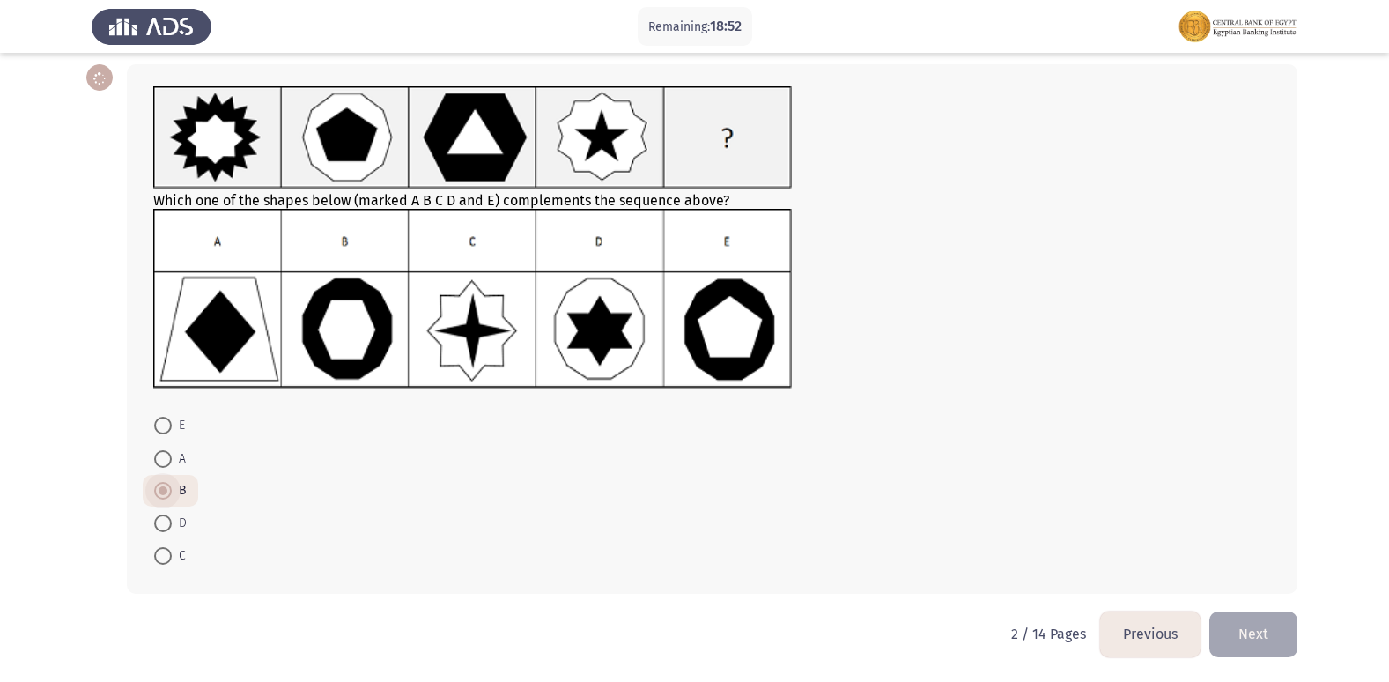
scroll to position [84, 0]
click at [1258, 609] on div "Which one of the shapes below (marked A B C D and E) complements the sequence a…" at bounding box center [695, 329] width 1206 height 564
click at [1265, 622] on button "Next" at bounding box center [1253, 633] width 88 height 45
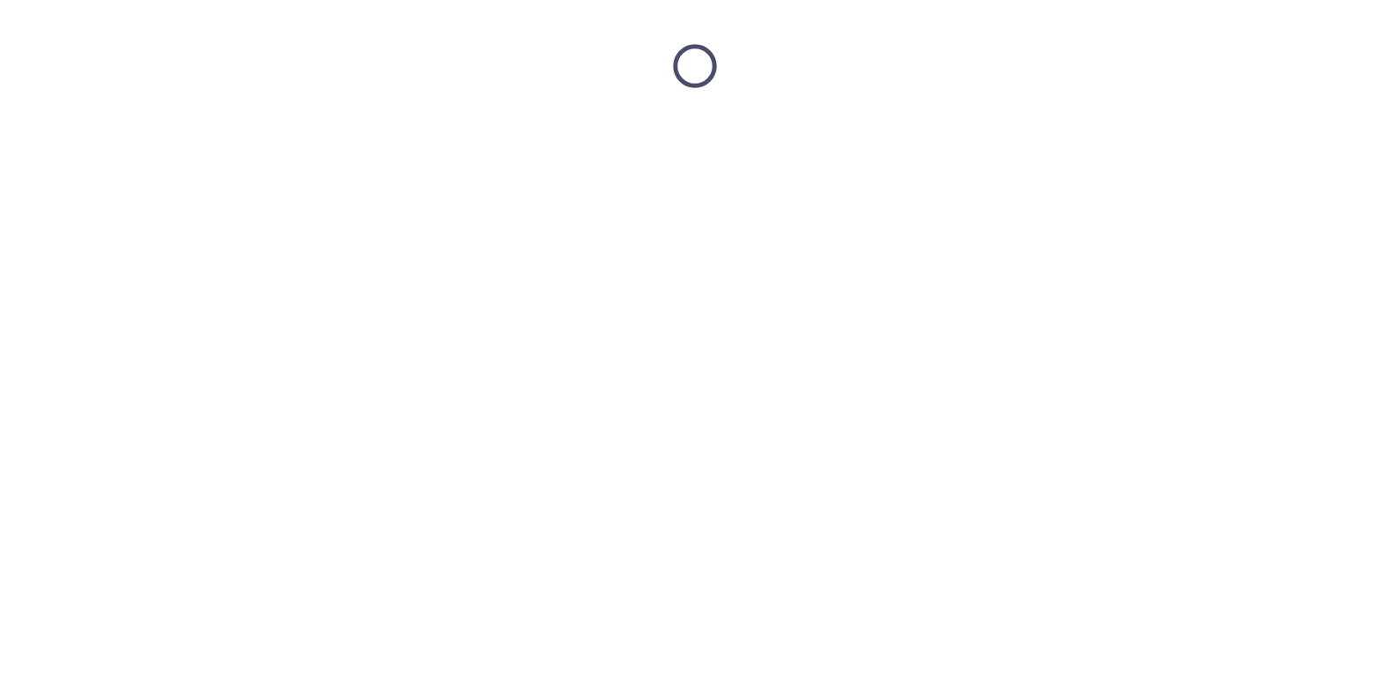
scroll to position [0, 0]
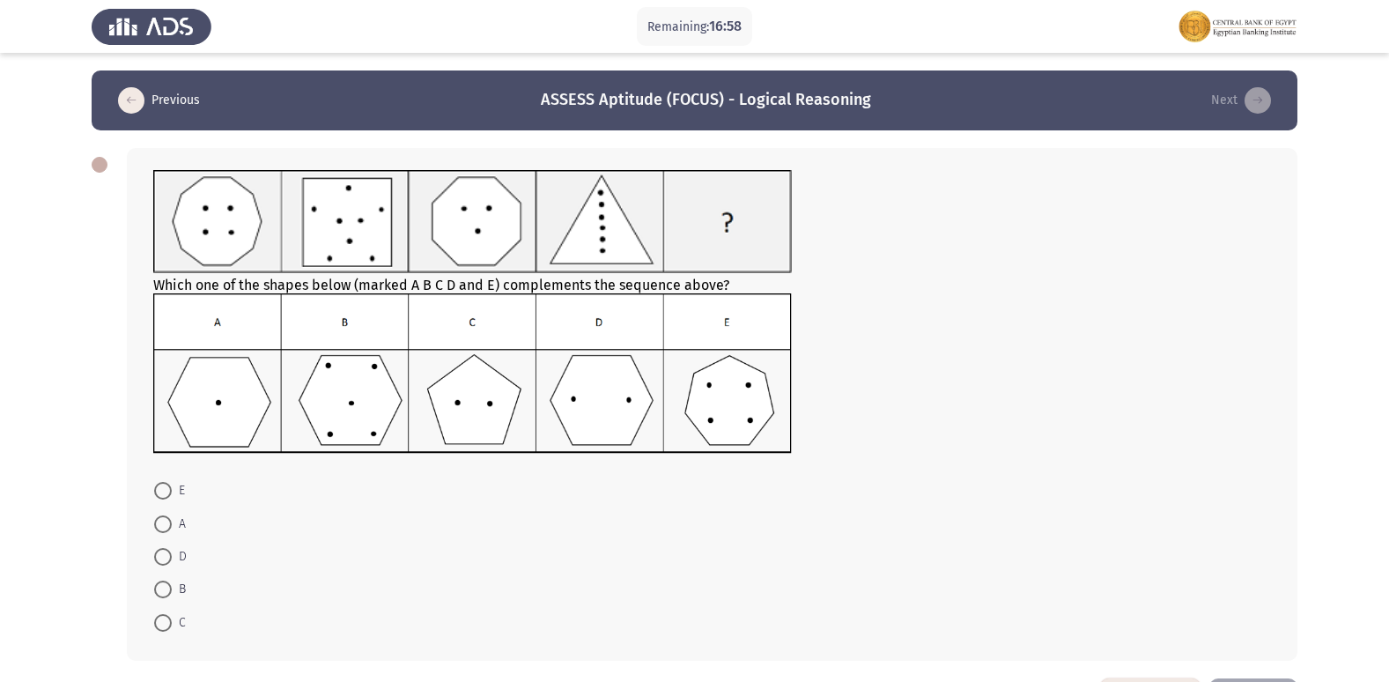
click at [167, 586] on span at bounding box center [163, 589] width 18 height 18
click at [167, 586] on input "B" at bounding box center [163, 589] width 18 height 18
radio input "true"
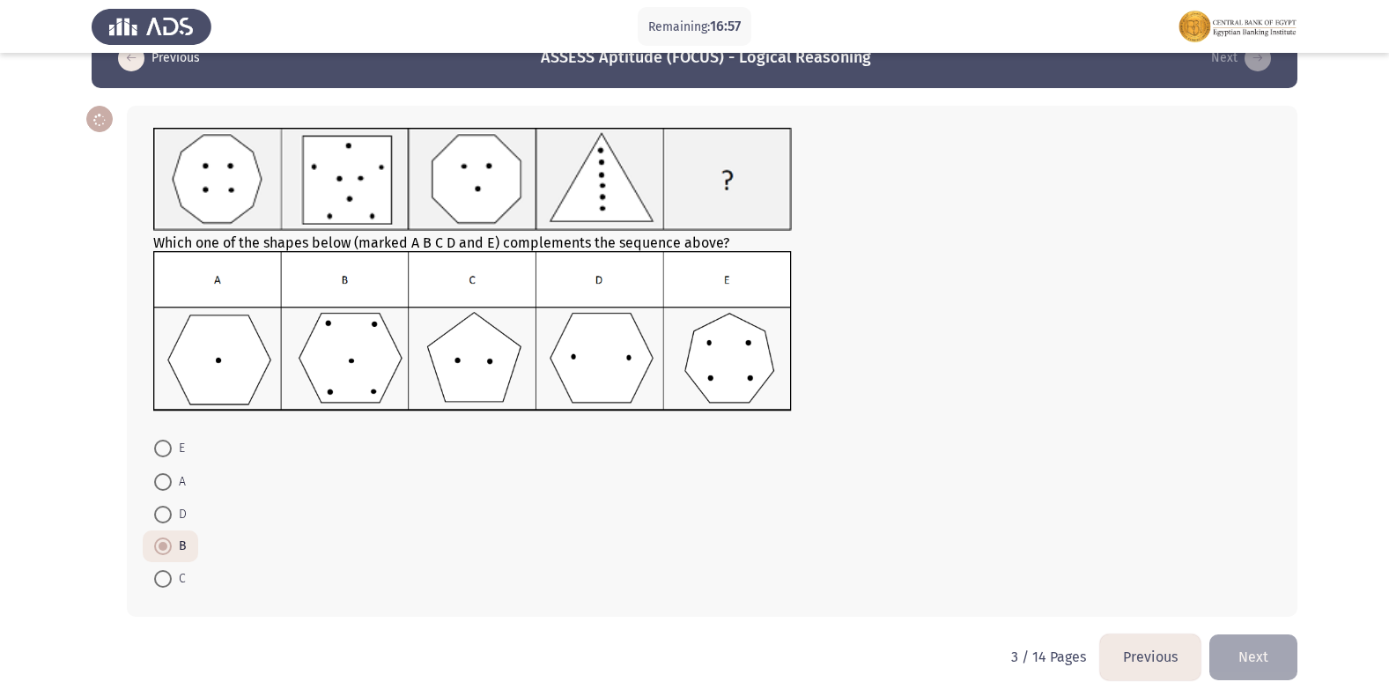
scroll to position [65, 0]
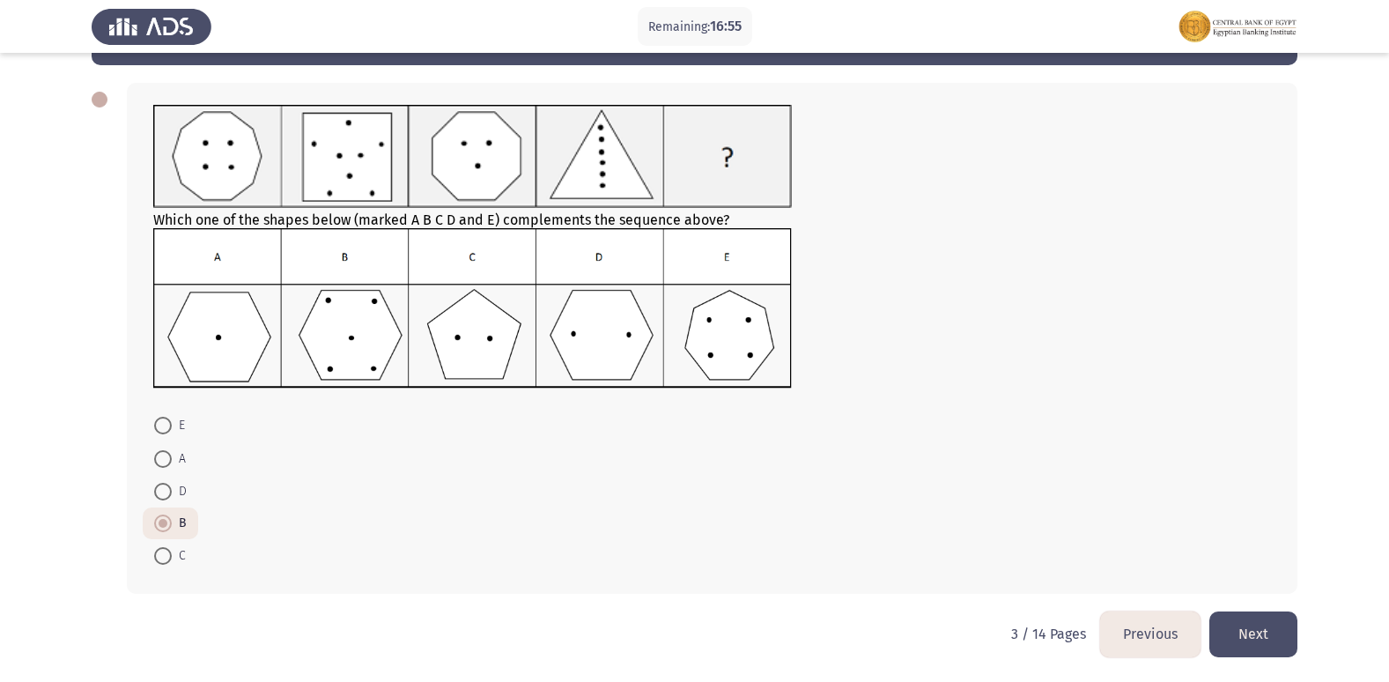
click at [1261, 620] on button "Next" at bounding box center [1253, 633] width 88 height 45
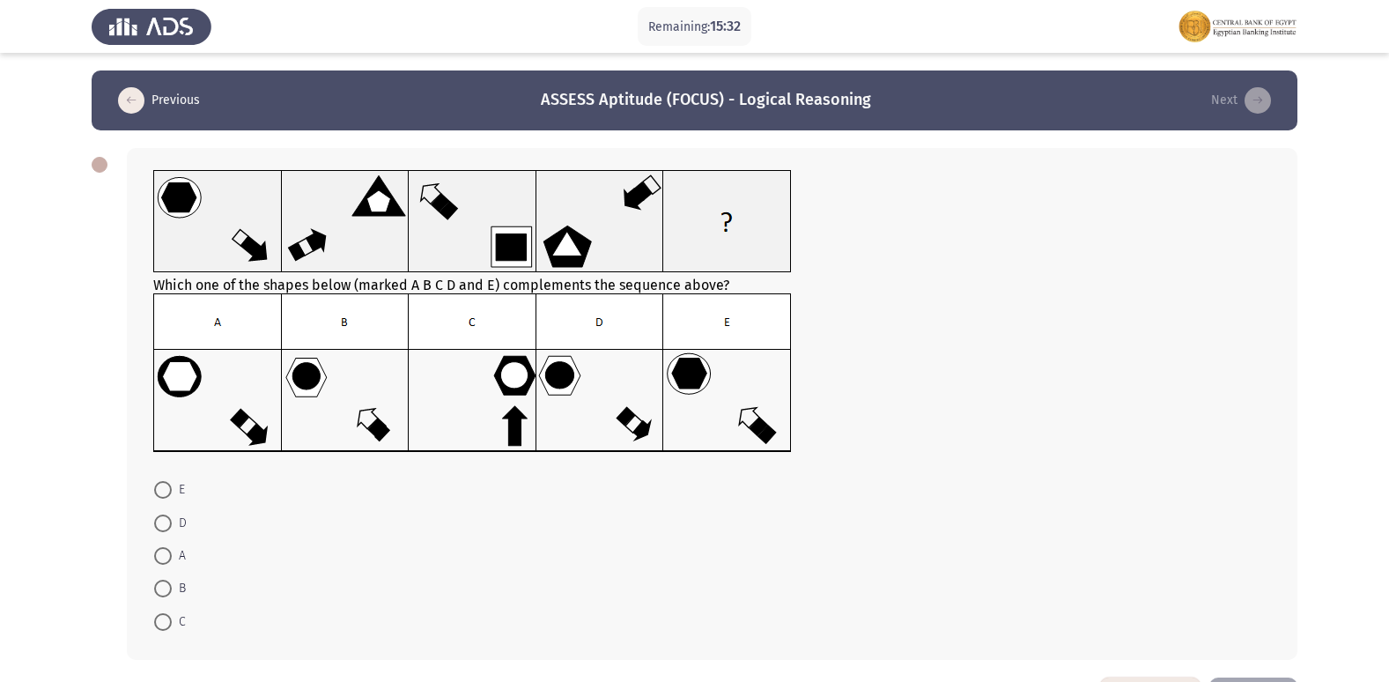
click at [369, 407] on img at bounding box center [472, 372] width 638 height 159
click at [160, 588] on span at bounding box center [163, 588] width 18 height 18
click at [160, 588] on input "B" at bounding box center [163, 588] width 18 height 18
radio input "true"
click at [172, 516] on span "D" at bounding box center [179, 523] width 15 height 21
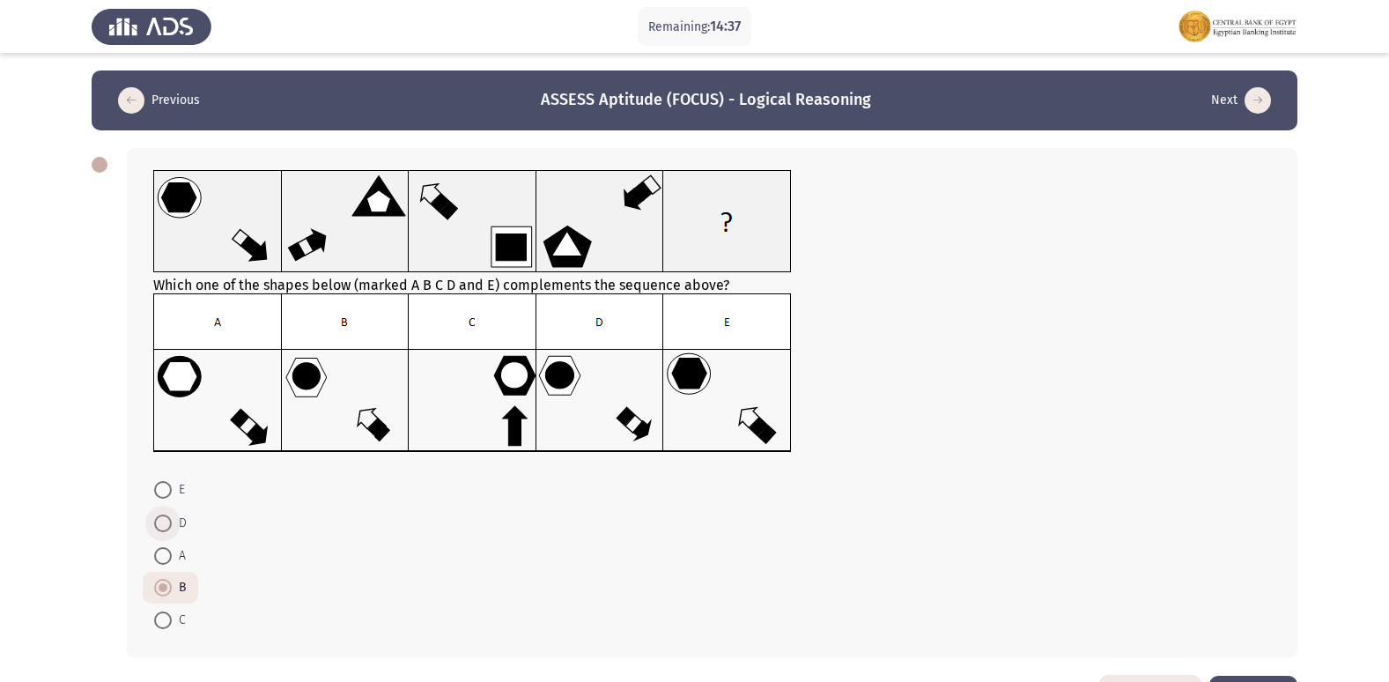
click at [172, 516] on input "D" at bounding box center [163, 523] width 18 height 18
radio input "true"
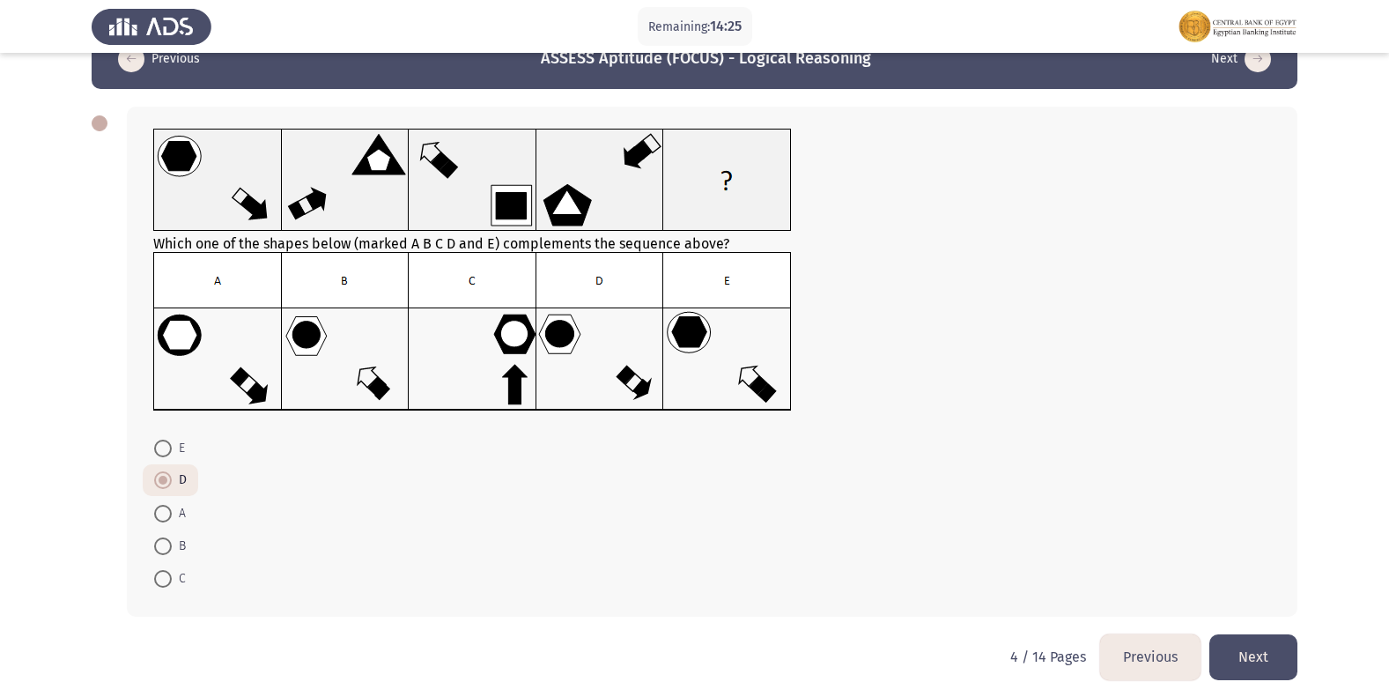
scroll to position [64, 0]
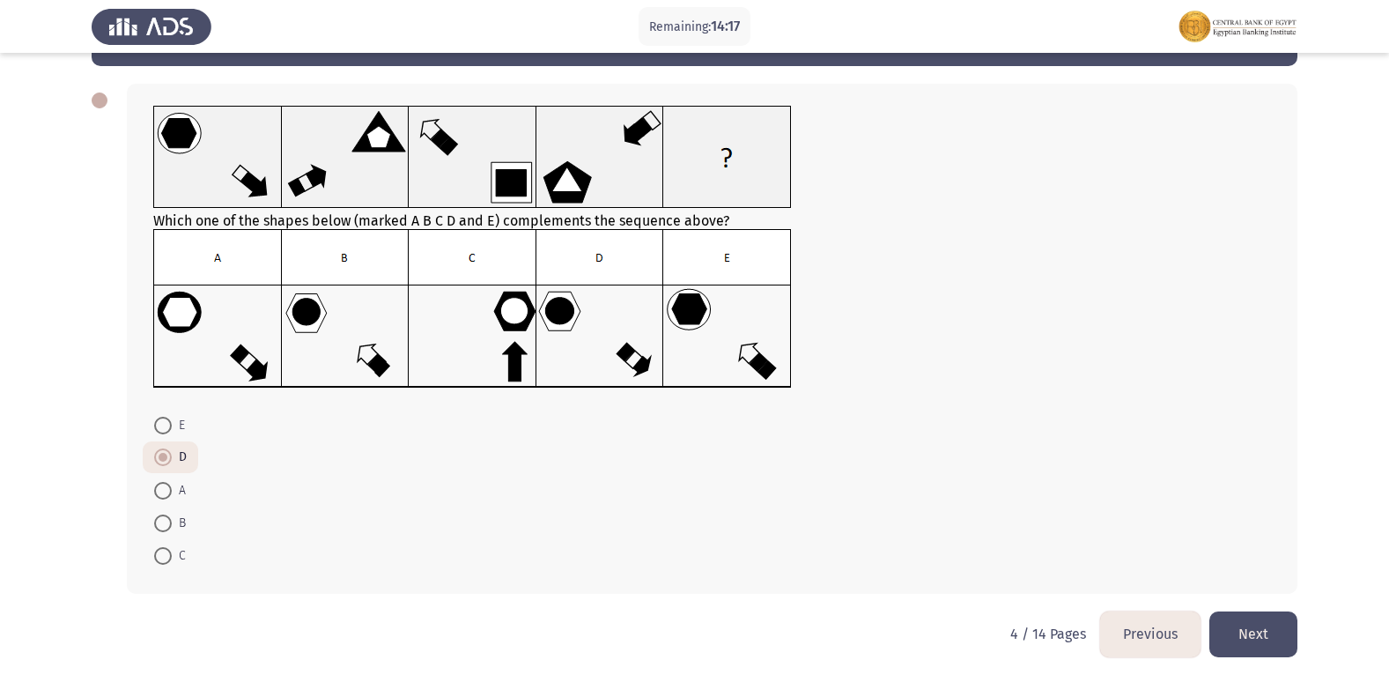
click at [1244, 632] on button "Next" at bounding box center [1253, 633] width 88 height 45
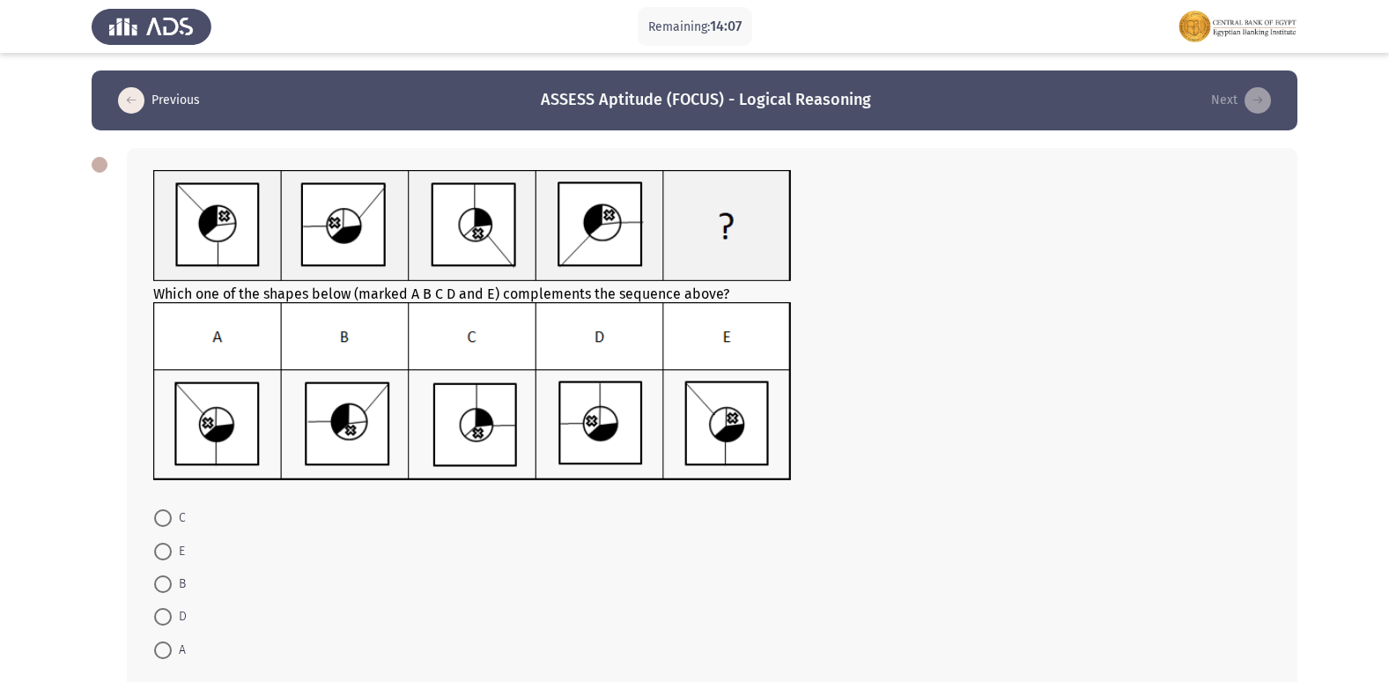
click at [215, 407] on img at bounding box center [472, 391] width 638 height 179
click at [154, 650] on span at bounding box center [163, 650] width 18 height 18
click at [154, 650] on input "A" at bounding box center [163, 650] width 18 height 18
radio input "true"
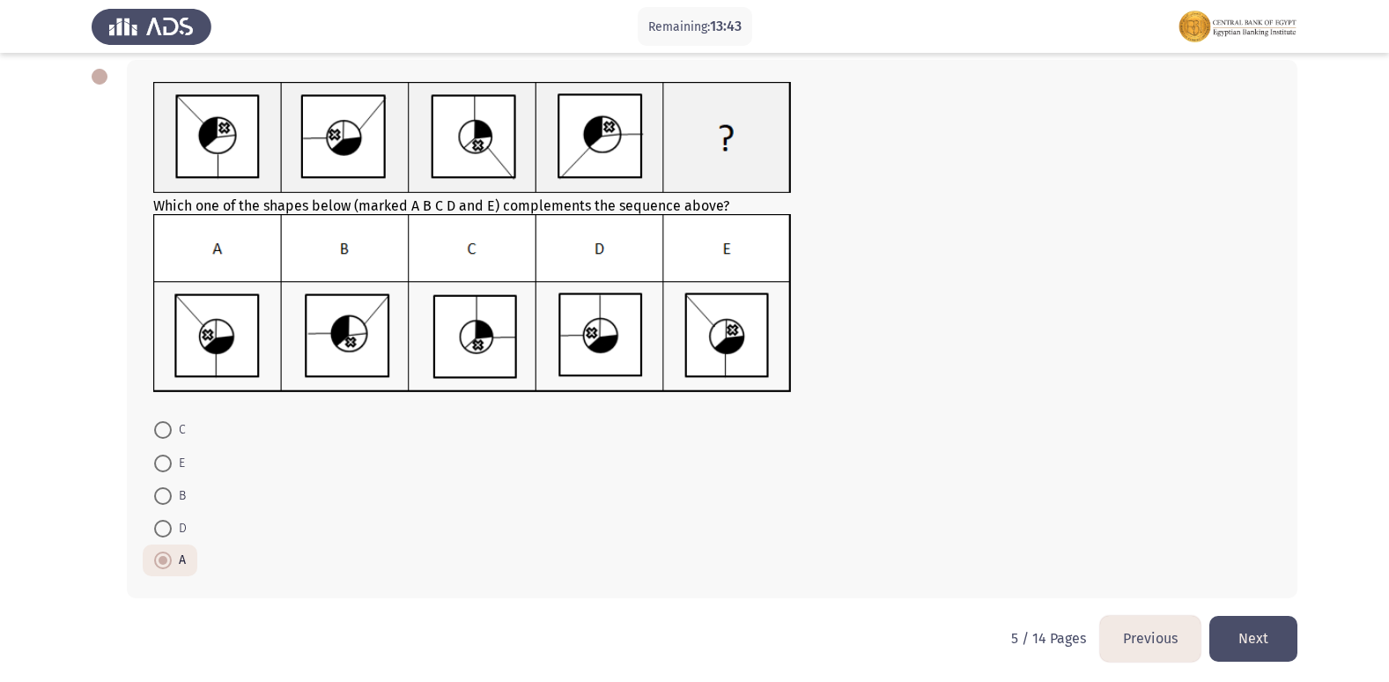
scroll to position [92, 0]
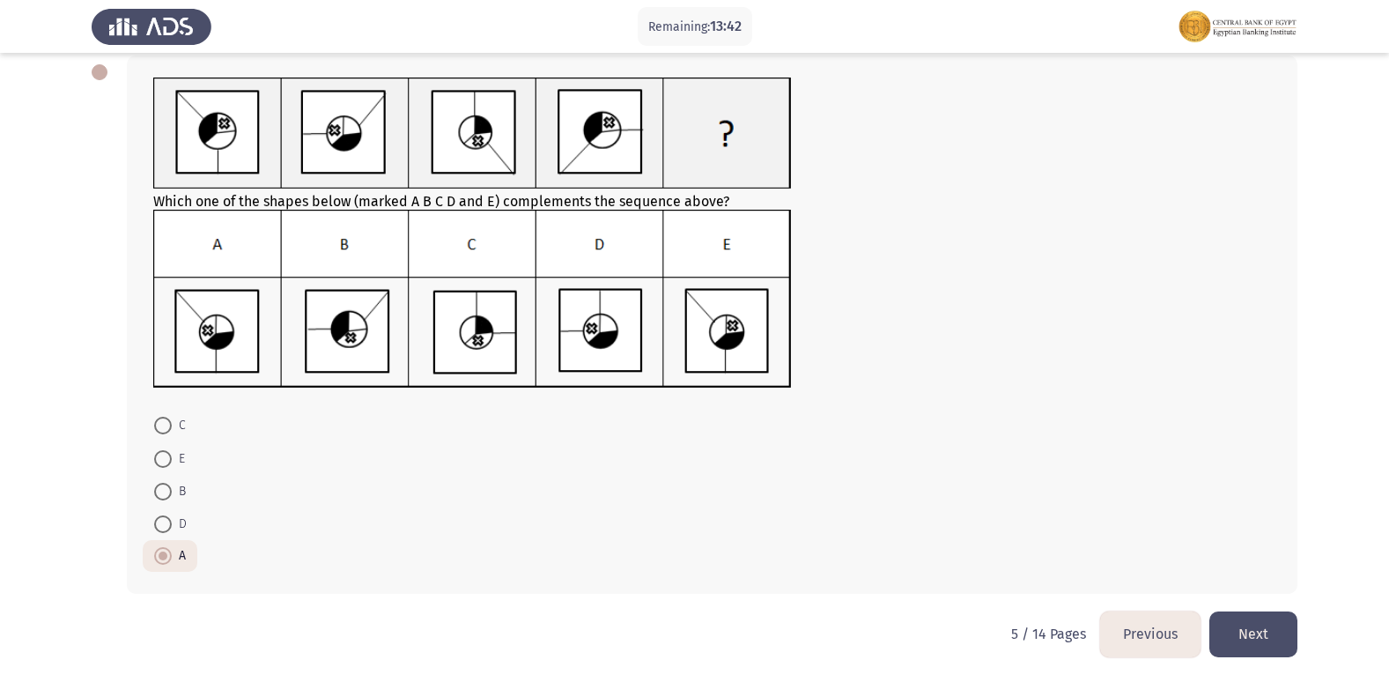
click at [1234, 628] on button "Next" at bounding box center [1253, 633] width 88 height 45
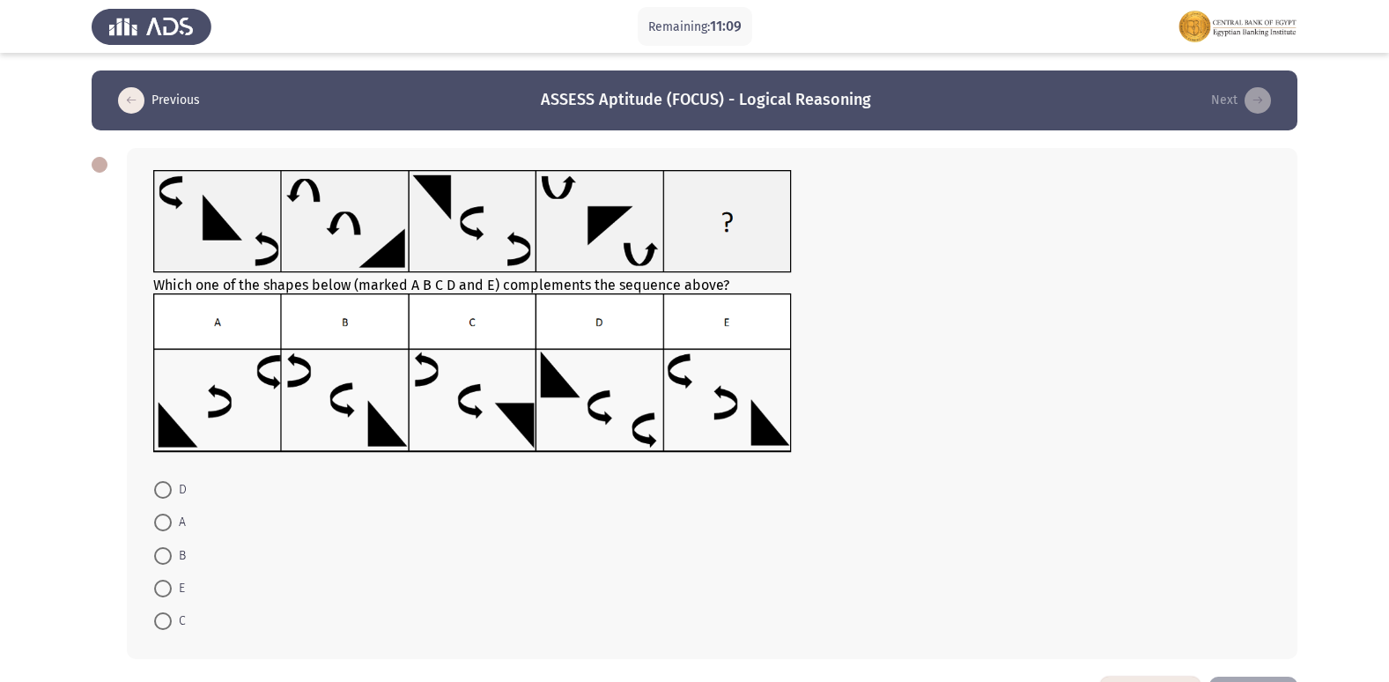
click at [176, 616] on span "C" at bounding box center [179, 620] width 14 height 21
click at [172, 616] on input "C" at bounding box center [163, 621] width 18 height 18
radio input "true"
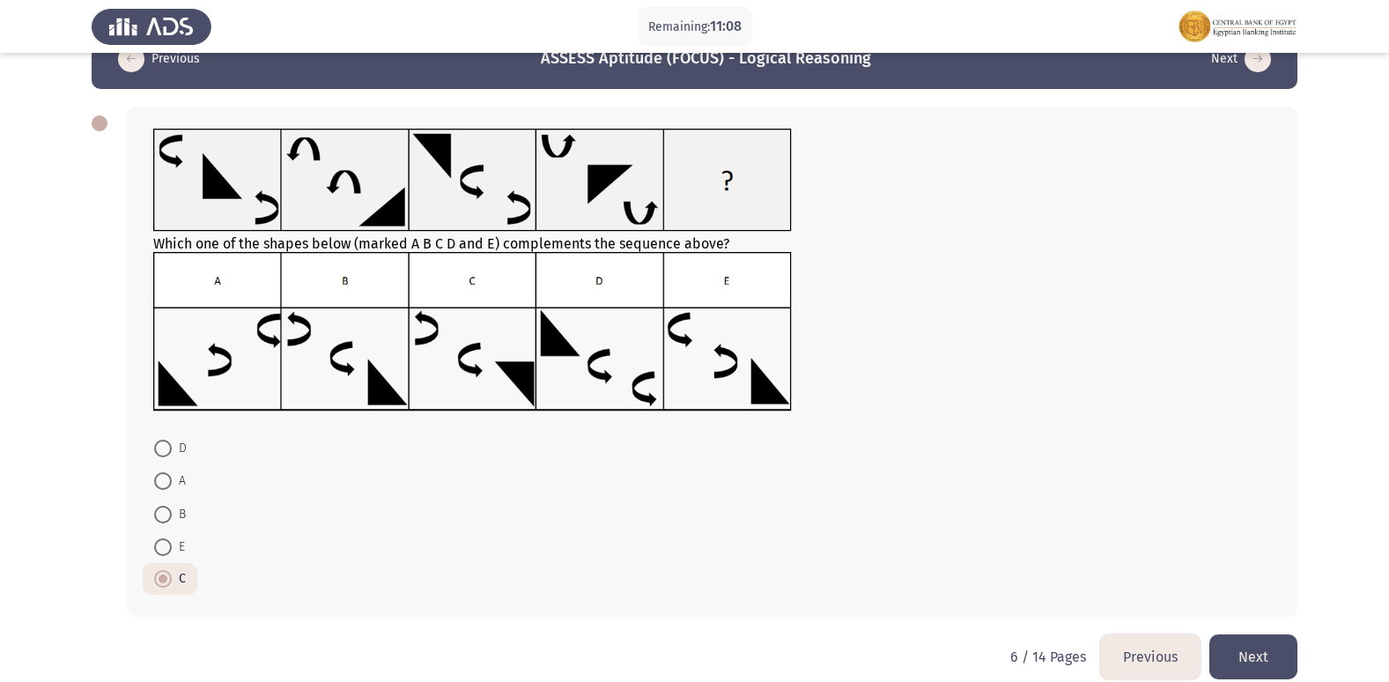
scroll to position [64, 0]
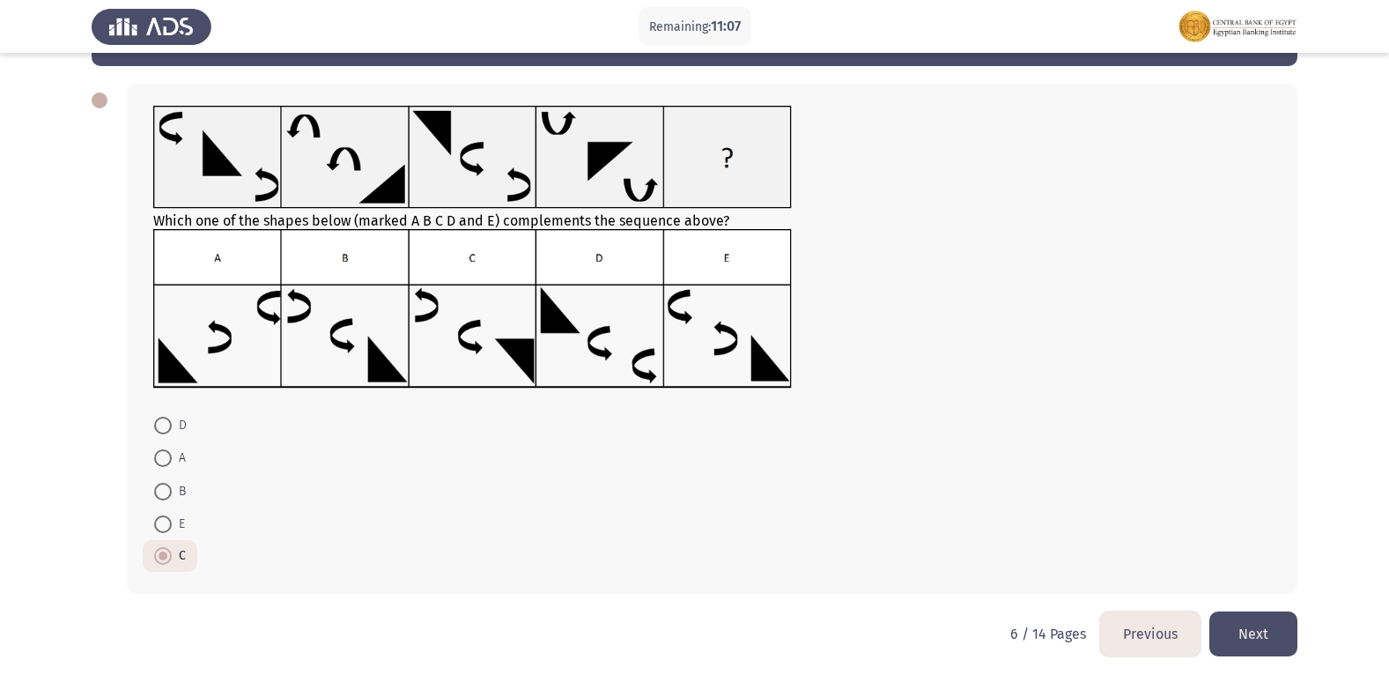
click at [1290, 639] on button "Next" at bounding box center [1253, 633] width 88 height 45
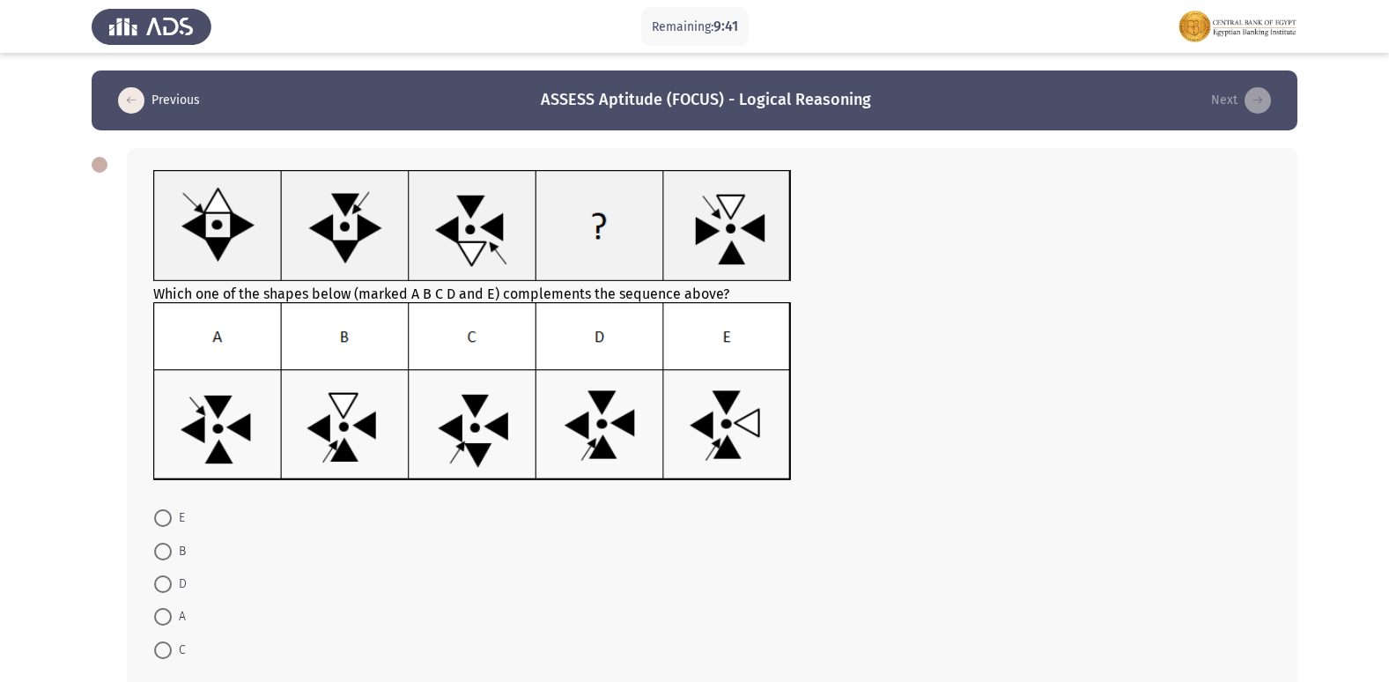
click at [627, 457] on img at bounding box center [472, 391] width 638 height 179
click at [159, 581] on span at bounding box center [163, 584] width 18 height 18
click at [159, 581] on input "D" at bounding box center [163, 584] width 18 height 18
radio input "true"
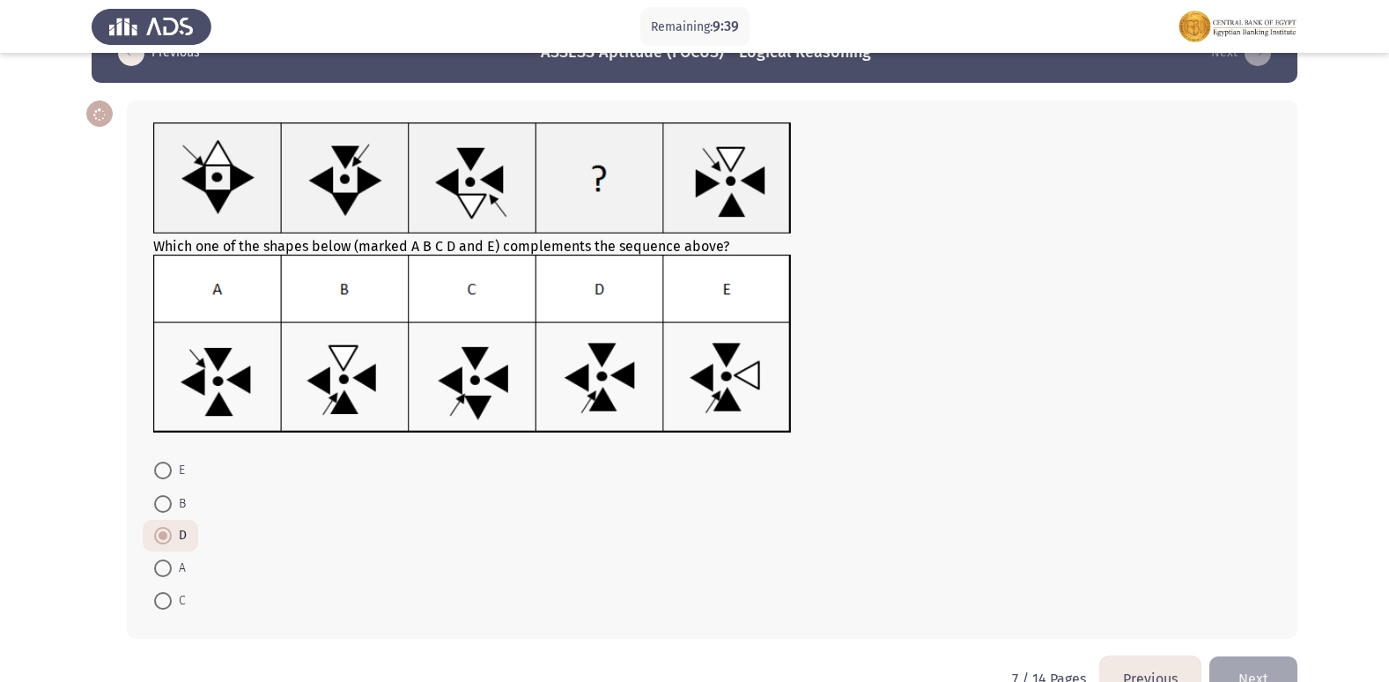
scroll to position [92, 0]
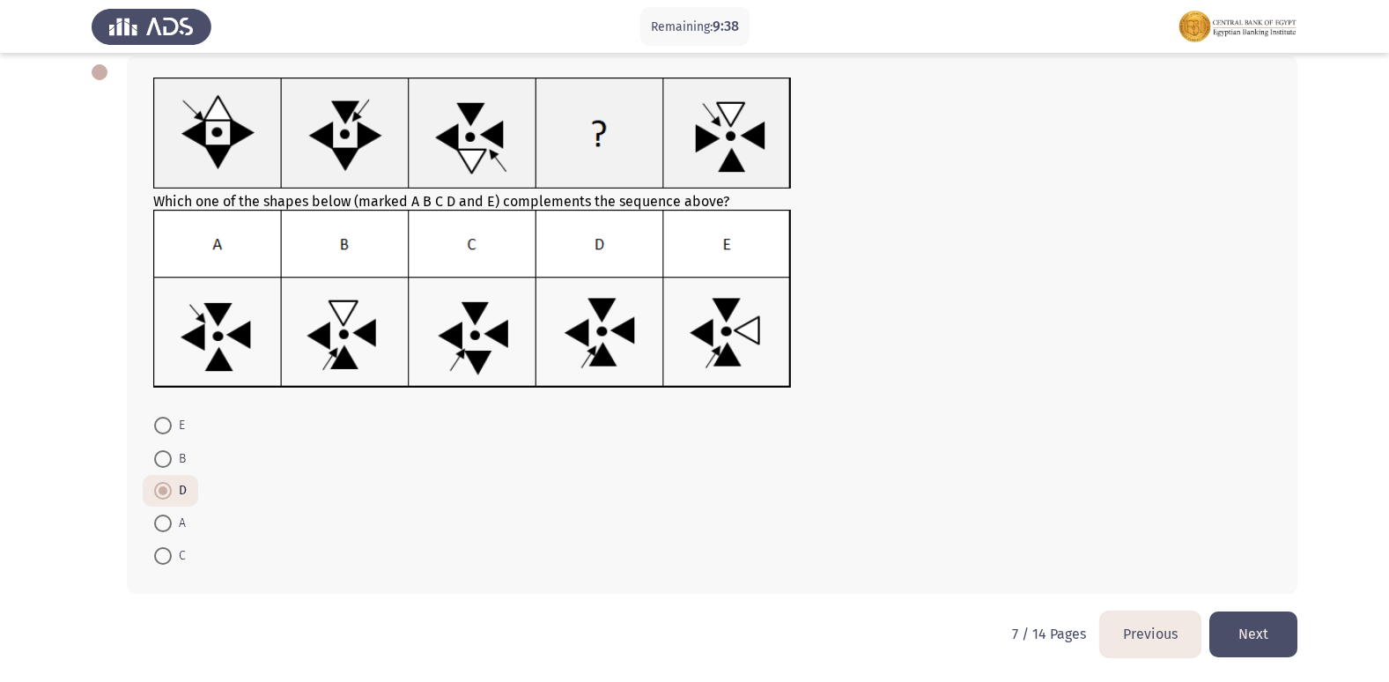
click at [1289, 639] on button "Next" at bounding box center [1253, 633] width 88 height 45
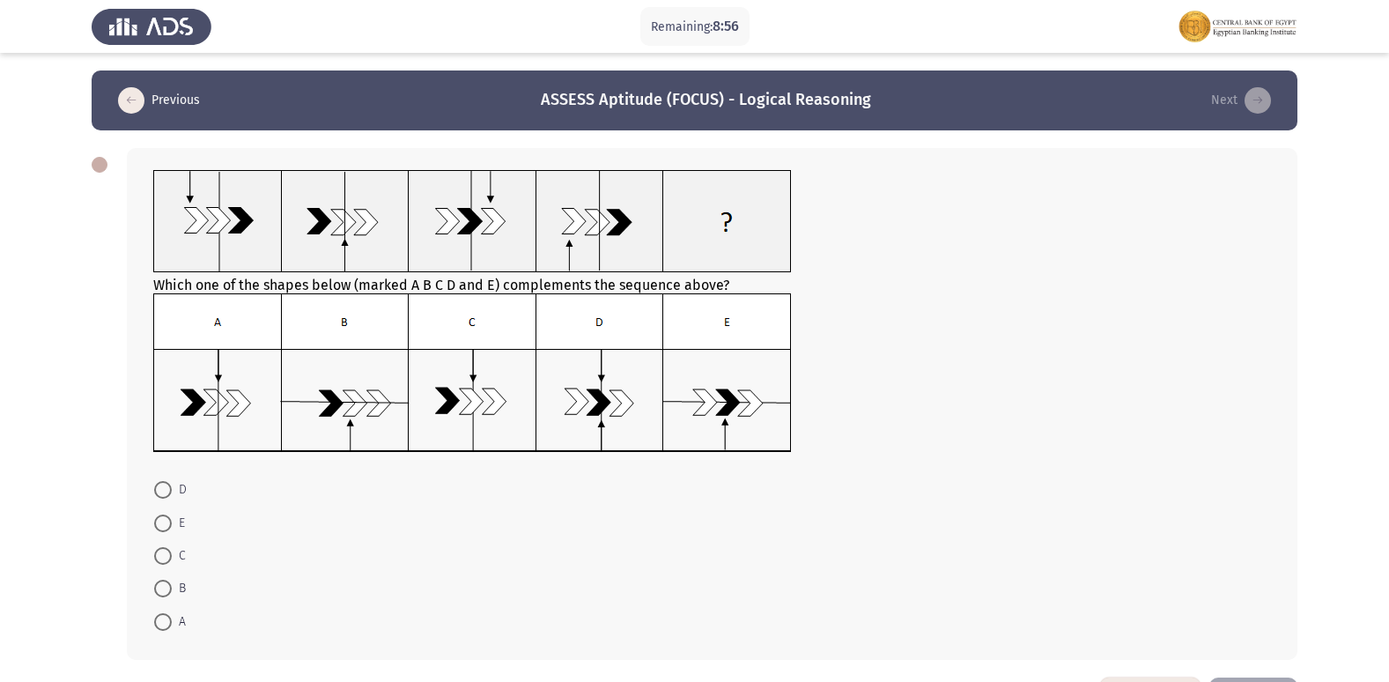
click at [176, 618] on span "A" at bounding box center [179, 621] width 14 height 21
click at [172, 618] on input "A" at bounding box center [163, 622] width 18 height 18
radio input "true"
click at [166, 557] on span at bounding box center [163, 556] width 18 height 18
click at [166, 557] on input "C" at bounding box center [163, 556] width 18 height 18
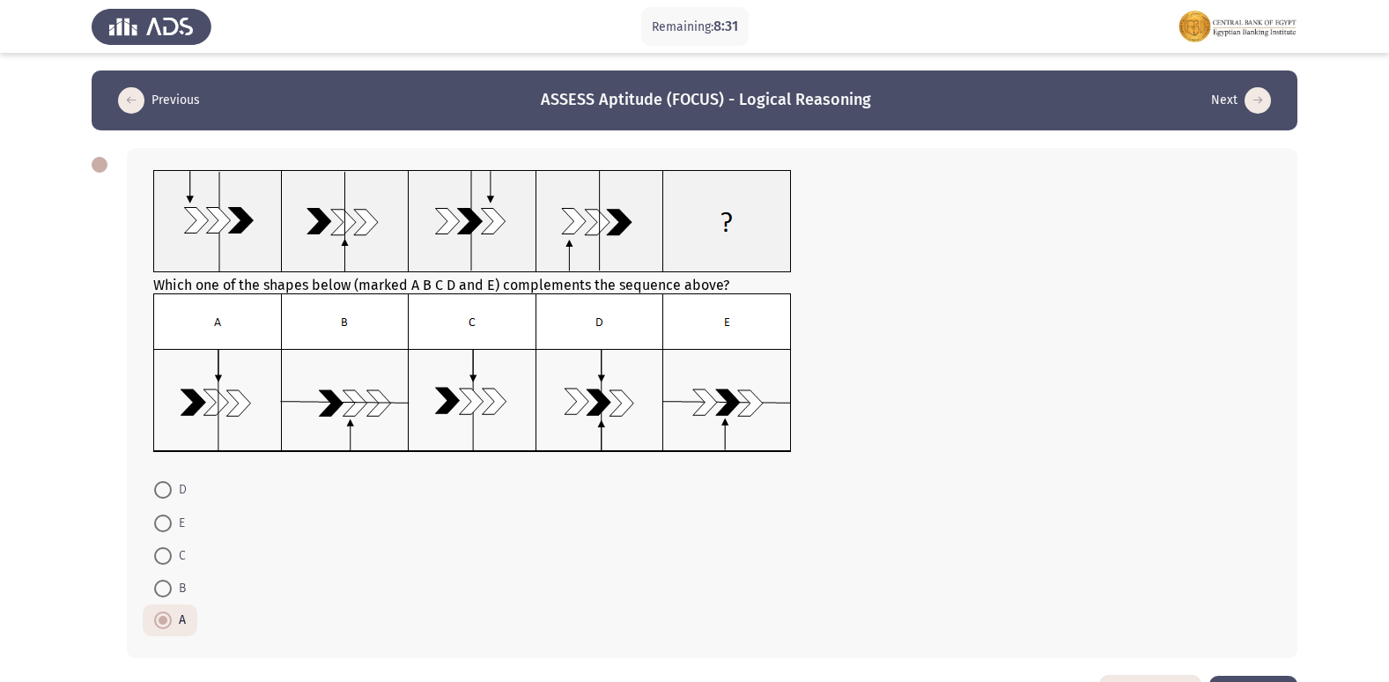
radio input "true"
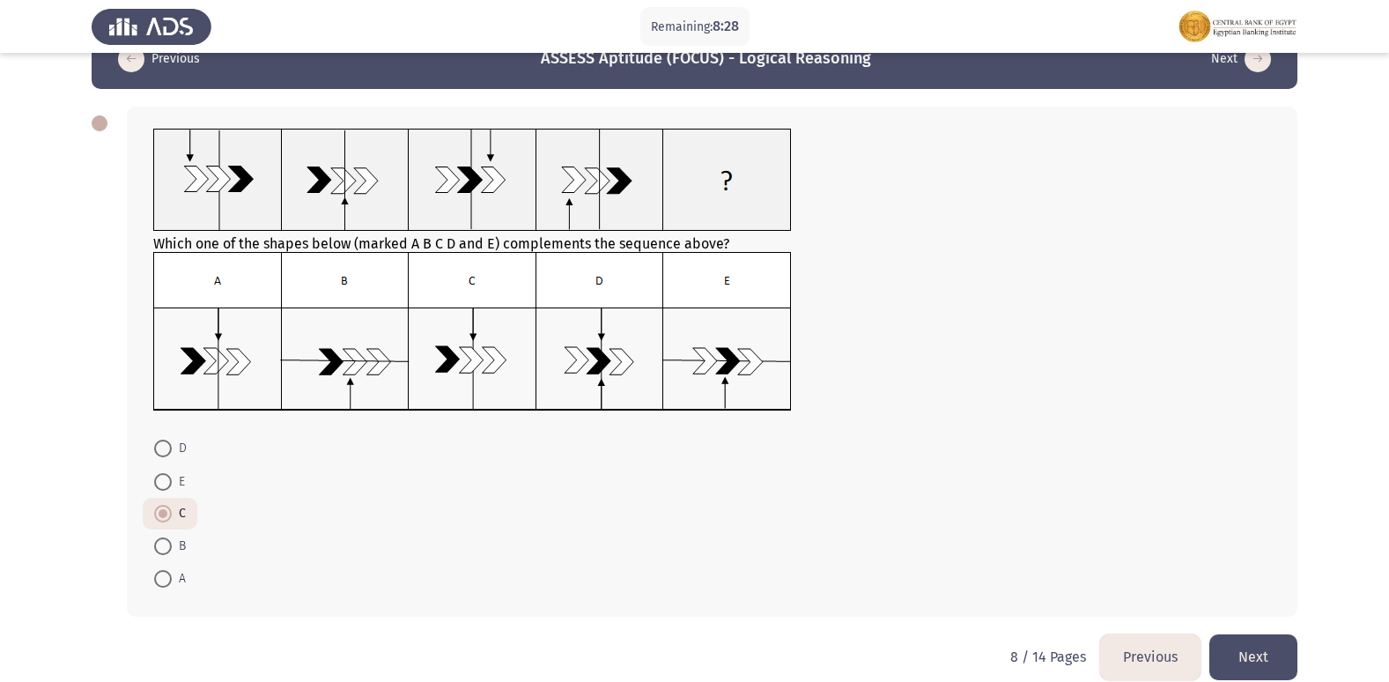
scroll to position [64, 0]
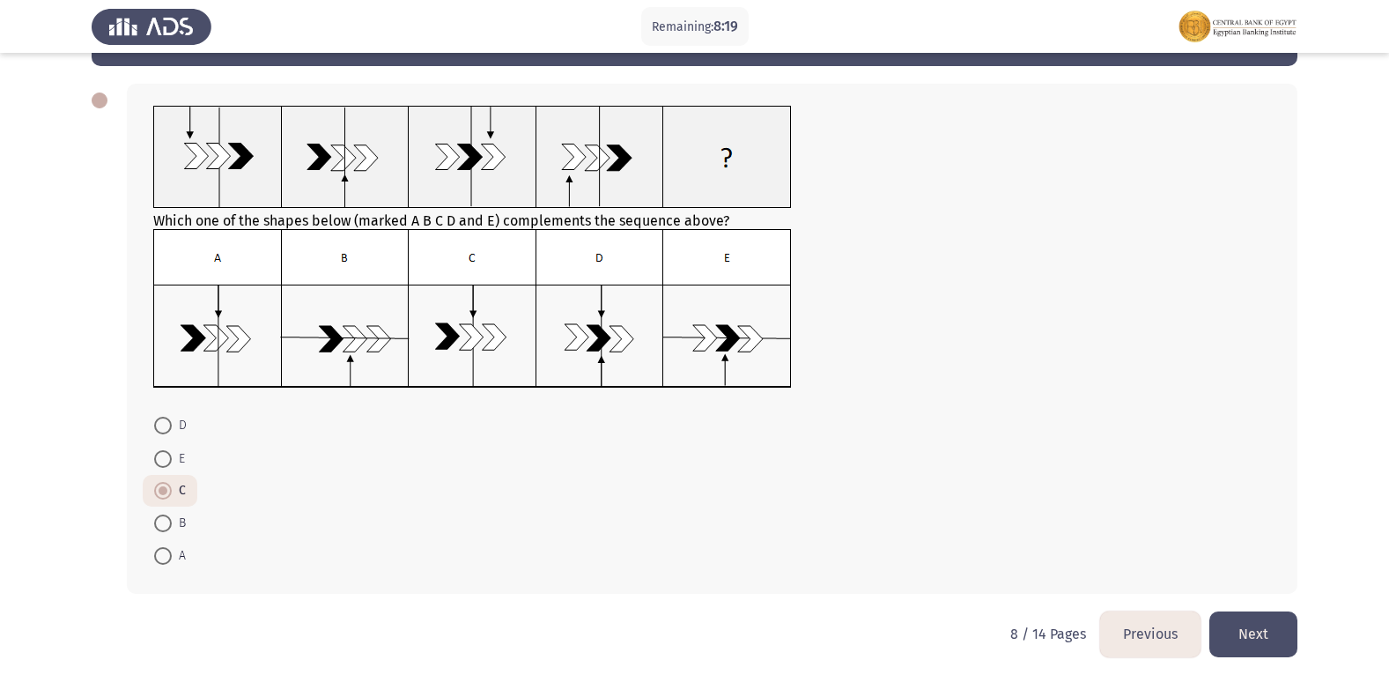
click at [1259, 632] on button "Next" at bounding box center [1253, 633] width 88 height 45
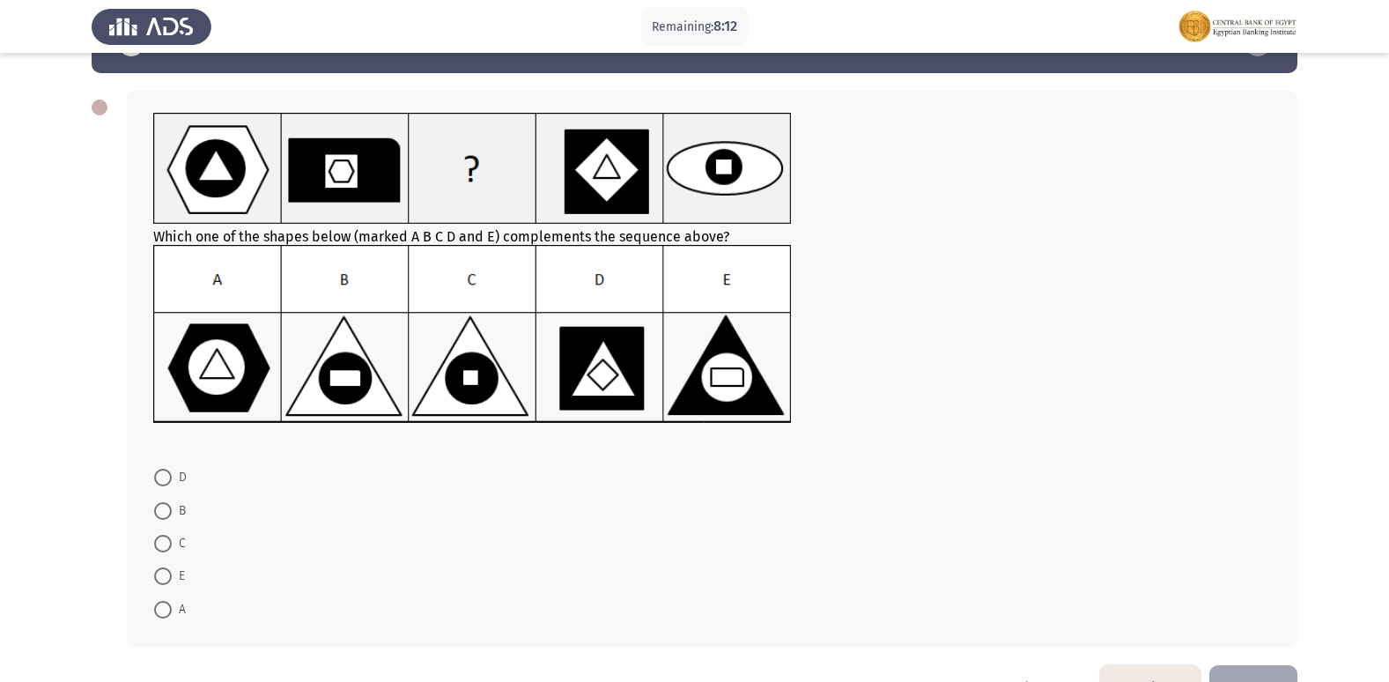
scroll to position [88, 0]
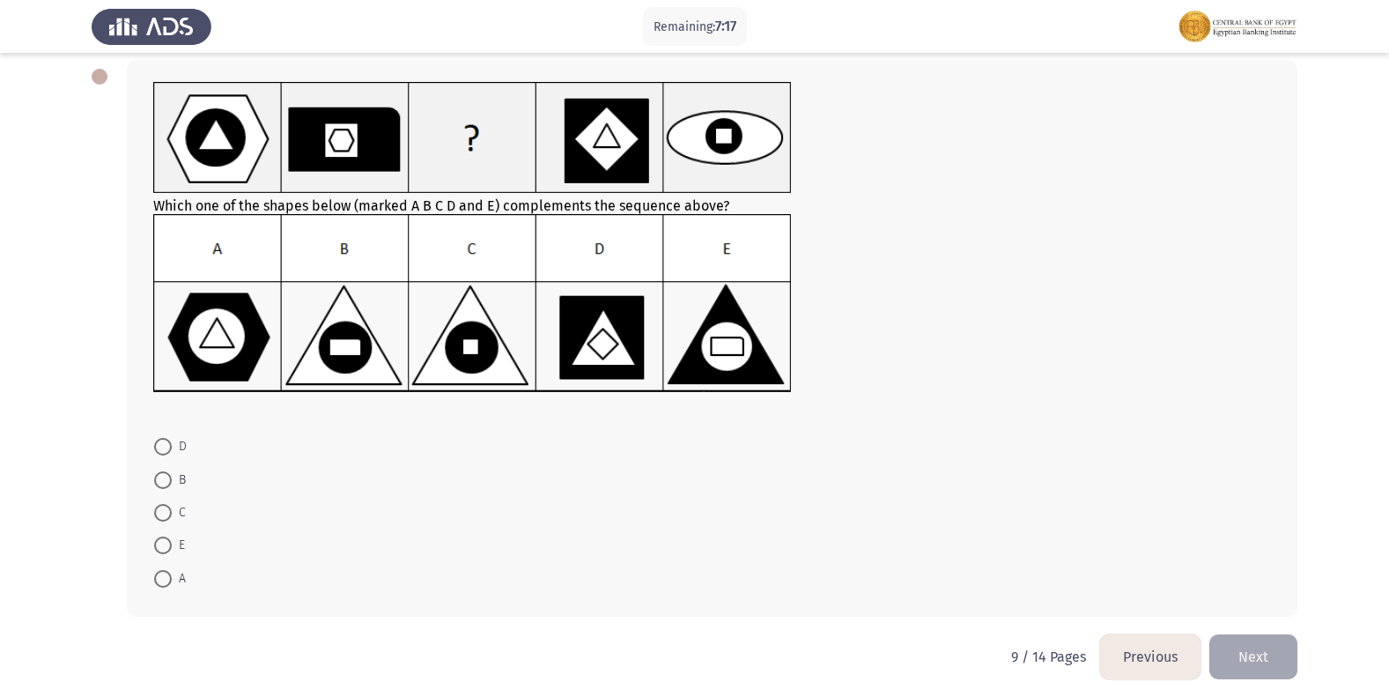
click at [709, 348] on img at bounding box center [472, 303] width 638 height 179
click at [175, 545] on span "E" at bounding box center [178, 545] width 13 height 21
click at [172, 545] on input "E" at bounding box center [163, 545] width 18 height 18
radio input "true"
click at [1280, 660] on button "Next" at bounding box center [1253, 654] width 88 height 45
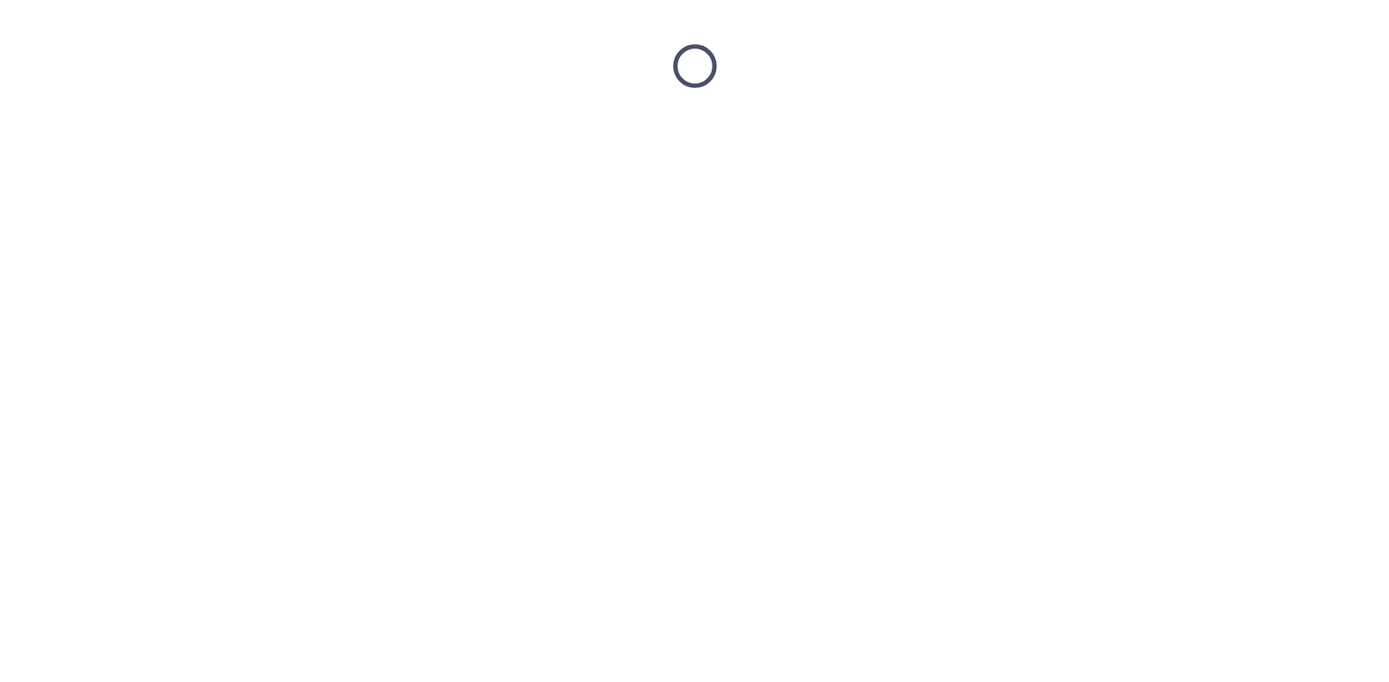
scroll to position [0, 0]
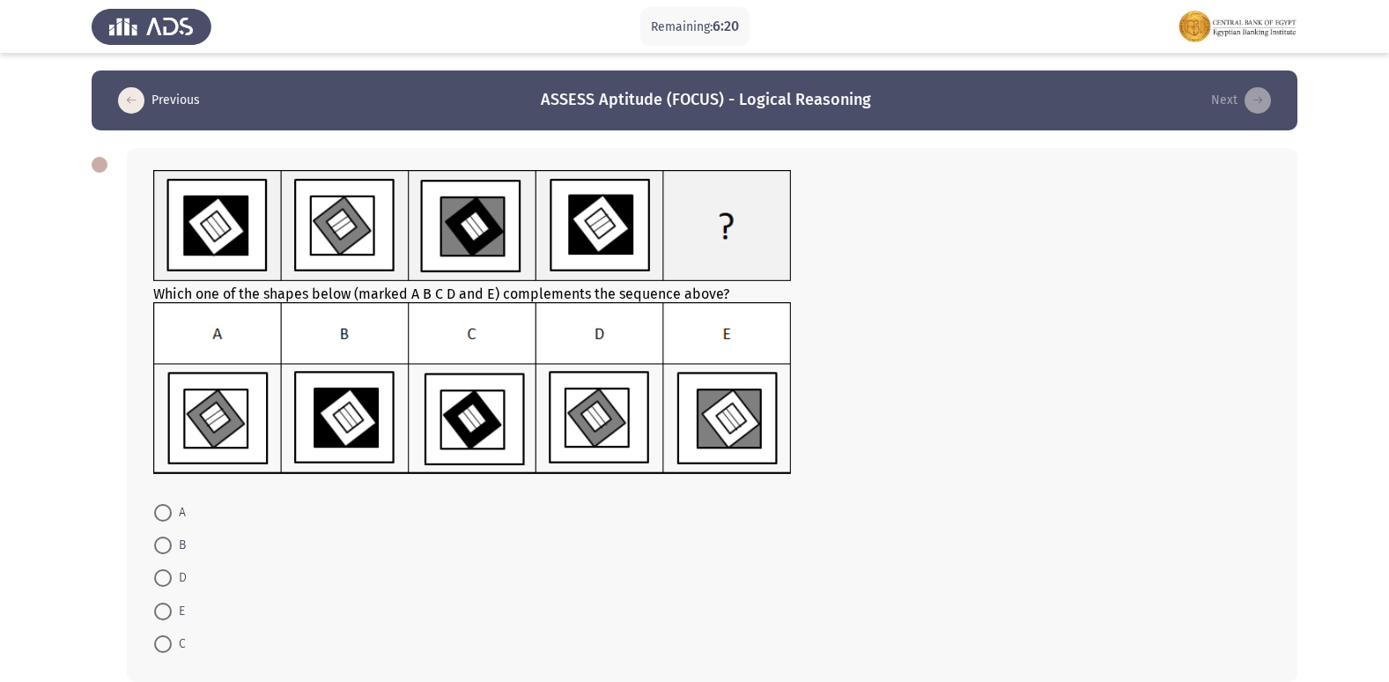
click at [152, 512] on mat-radio-button "A" at bounding box center [170, 511] width 55 height 33
click at [167, 579] on span at bounding box center [163, 578] width 18 height 18
click at [167, 579] on input "D" at bounding box center [163, 578] width 18 height 18
radio input "true"
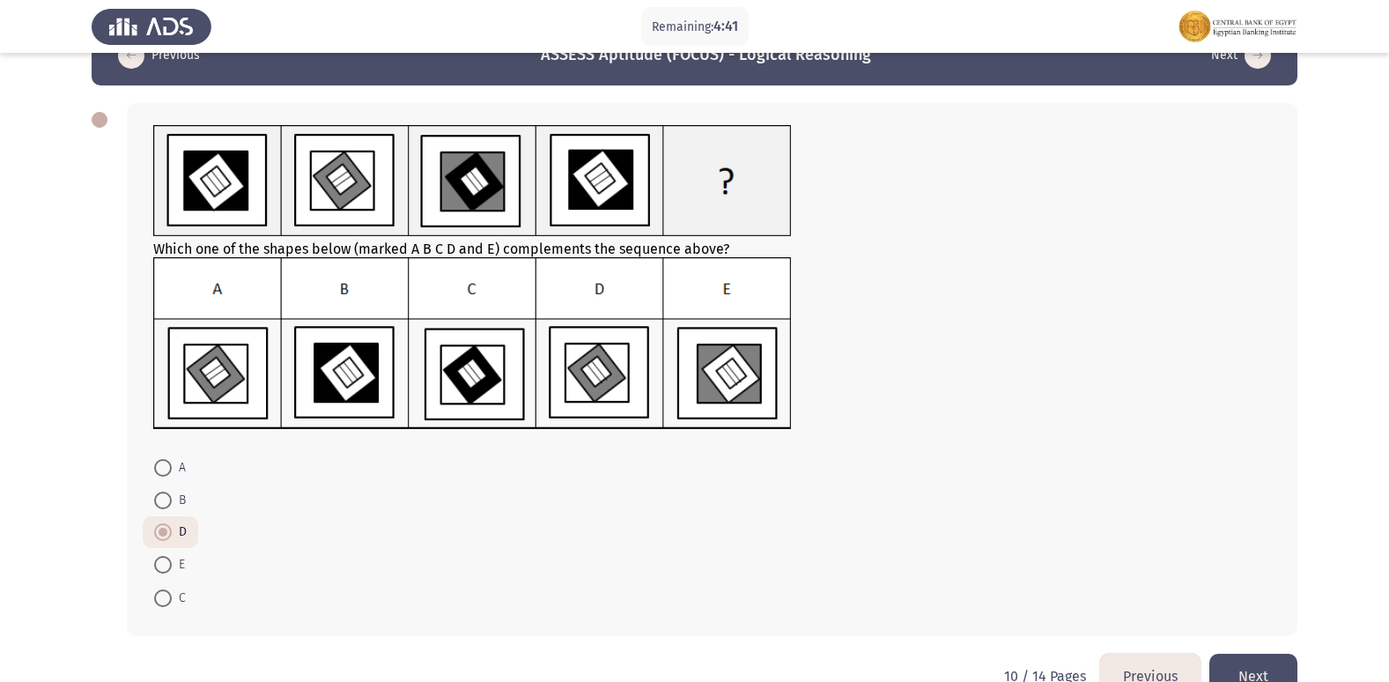
scroll to position [87, 0]
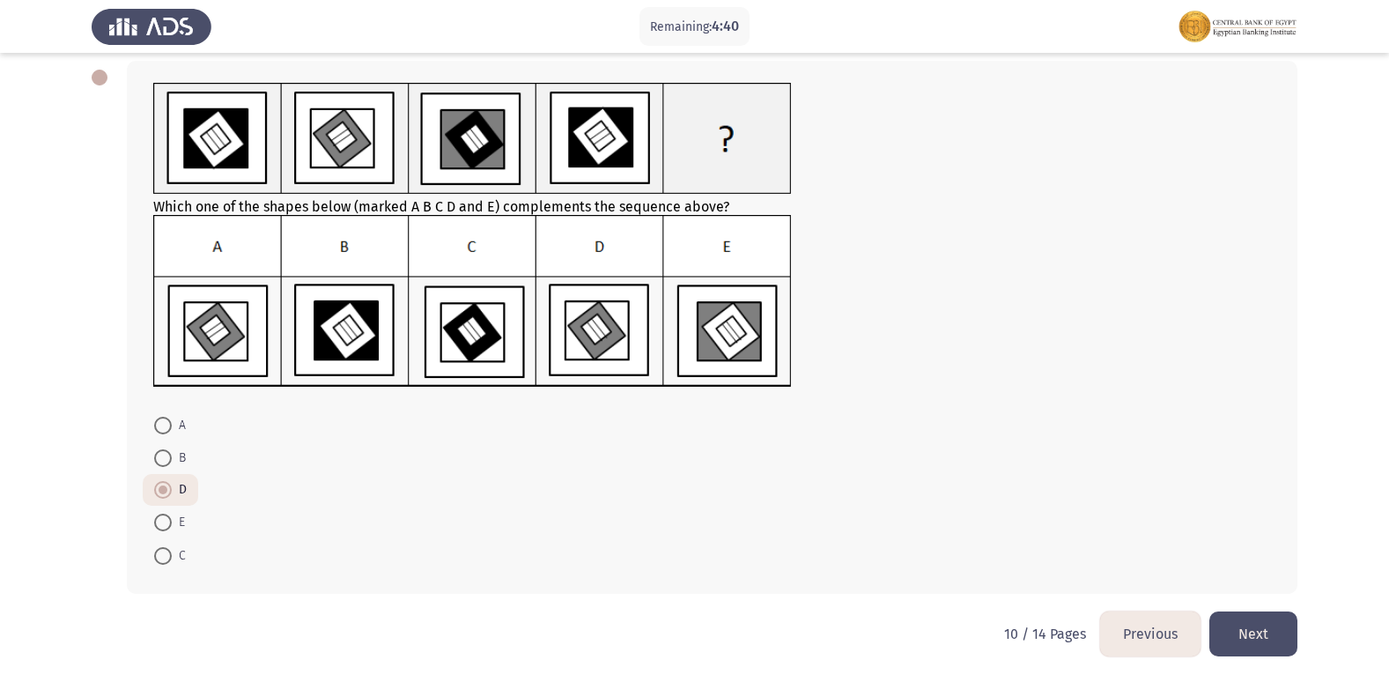
click at [1243, 634] on button "Next" at bounding box center [1253, 633] width 88 height 45
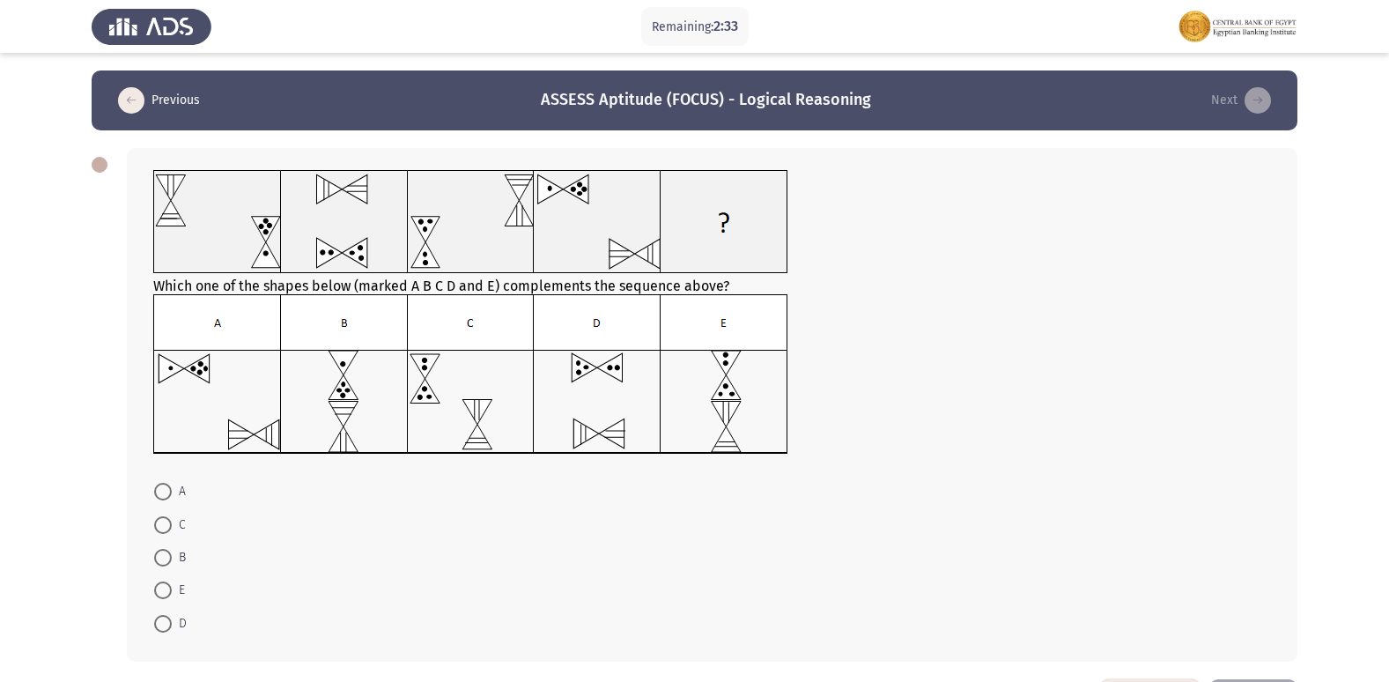
click at [158, 595] on span at bounding box center [163, 590] width 18 height 18
click at [158, 595] on input "E" at bounding box center [163, 590] width 18 height 18
radio input "true"
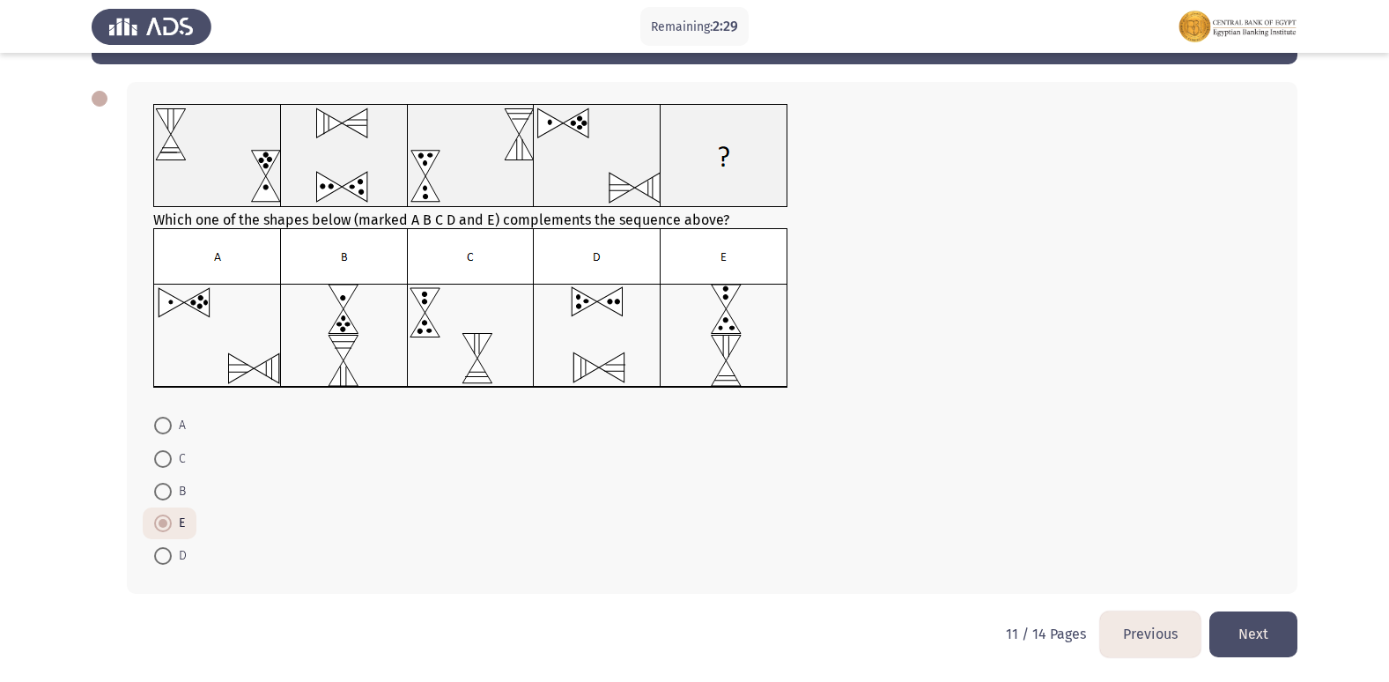
click at [1264, 632] on button "Next" at bounding box center [1253, 633] width 88 height 45
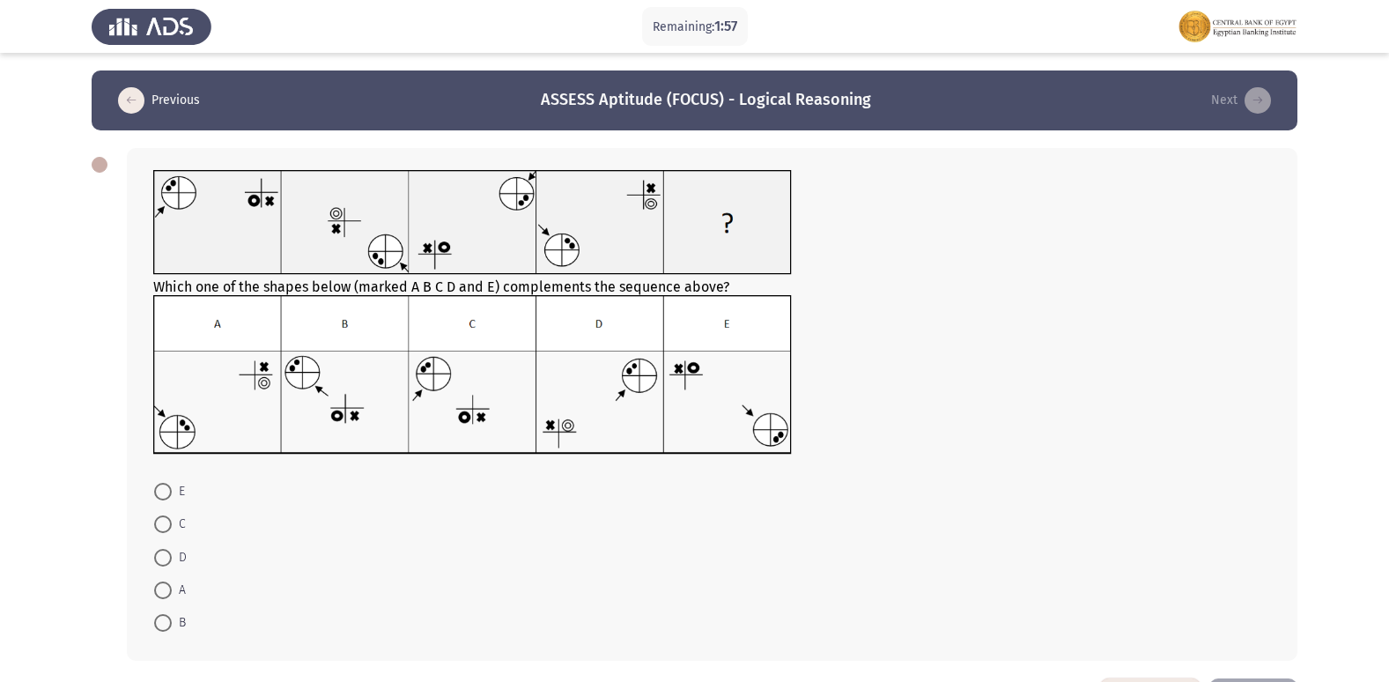
click at [164, 479] on mat-radio-button "E" at bounding box center [170, 491] width 54 height 33
click at [161, 491] on span at bounding box center [163, 492] width 18 height 18
click at [161, 491] on input "E" at bounding box center [163, 492] width 18 height 18
radio input "true"
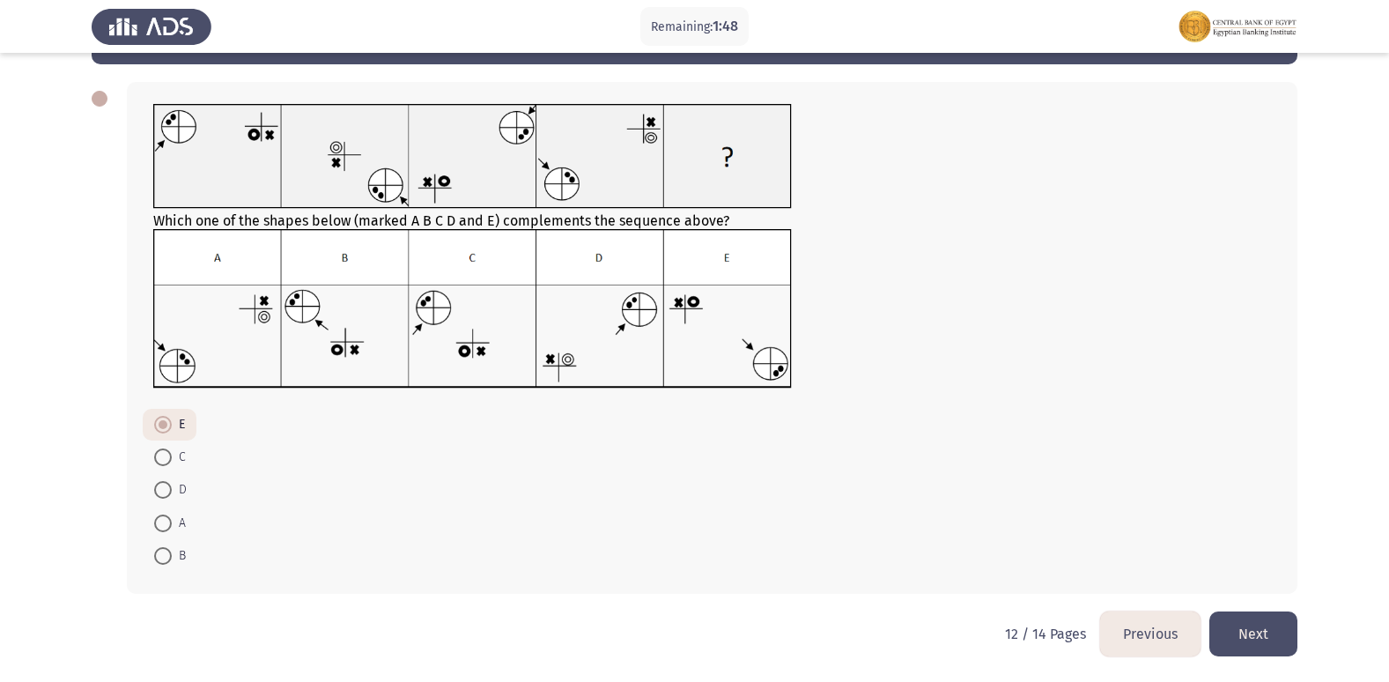
click at [1250, 631] on button "Next" at bounding box center [1253, 633] width 88 height 45
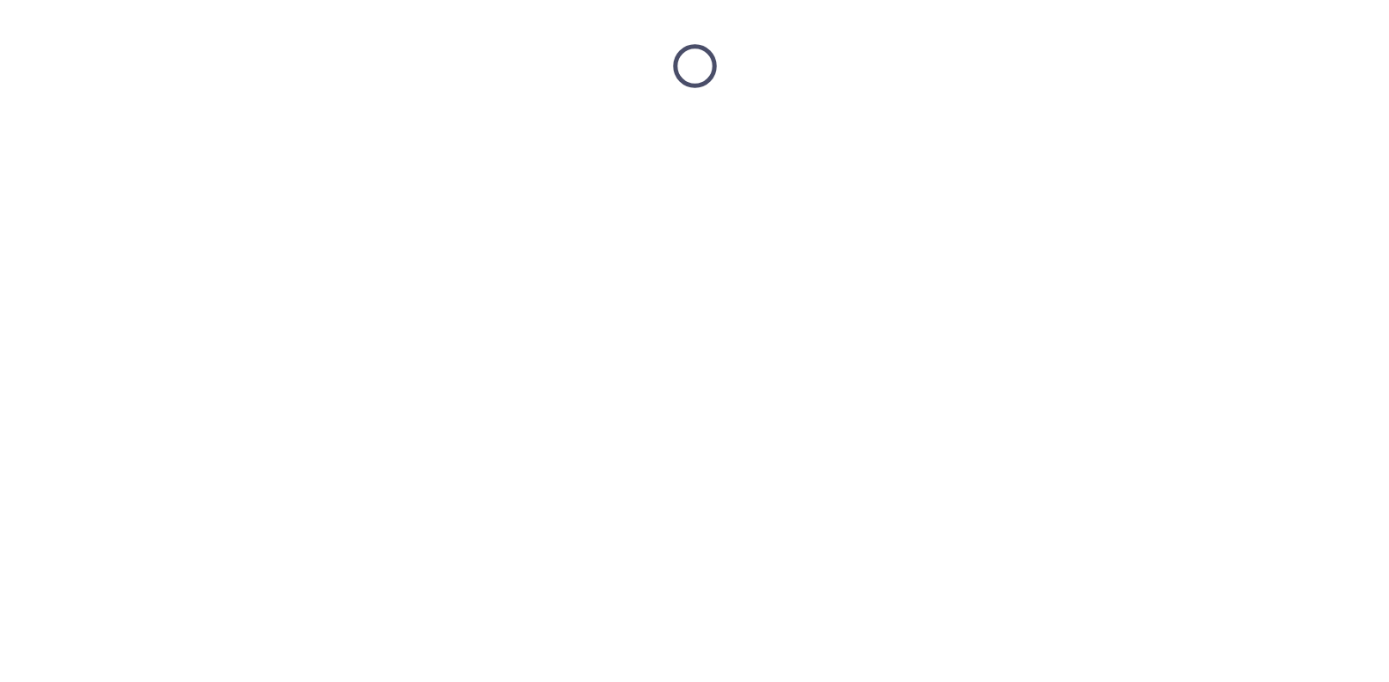
scroll to position [0, 0]
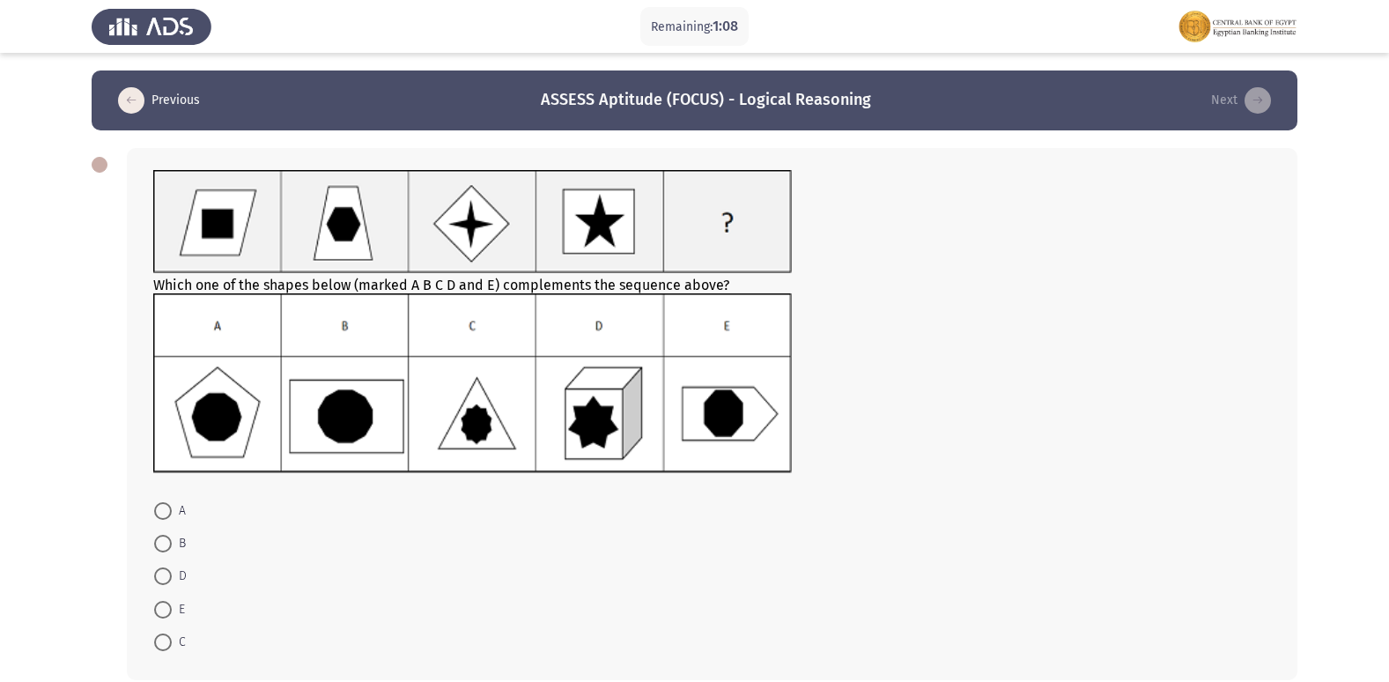
click at [172, 544] on span "B" at bounding box center [179, 543] width 14 height 21
click at [172, 544] on input "B" at bounding box center [163, 544] width 18 height 18
radio input "true"
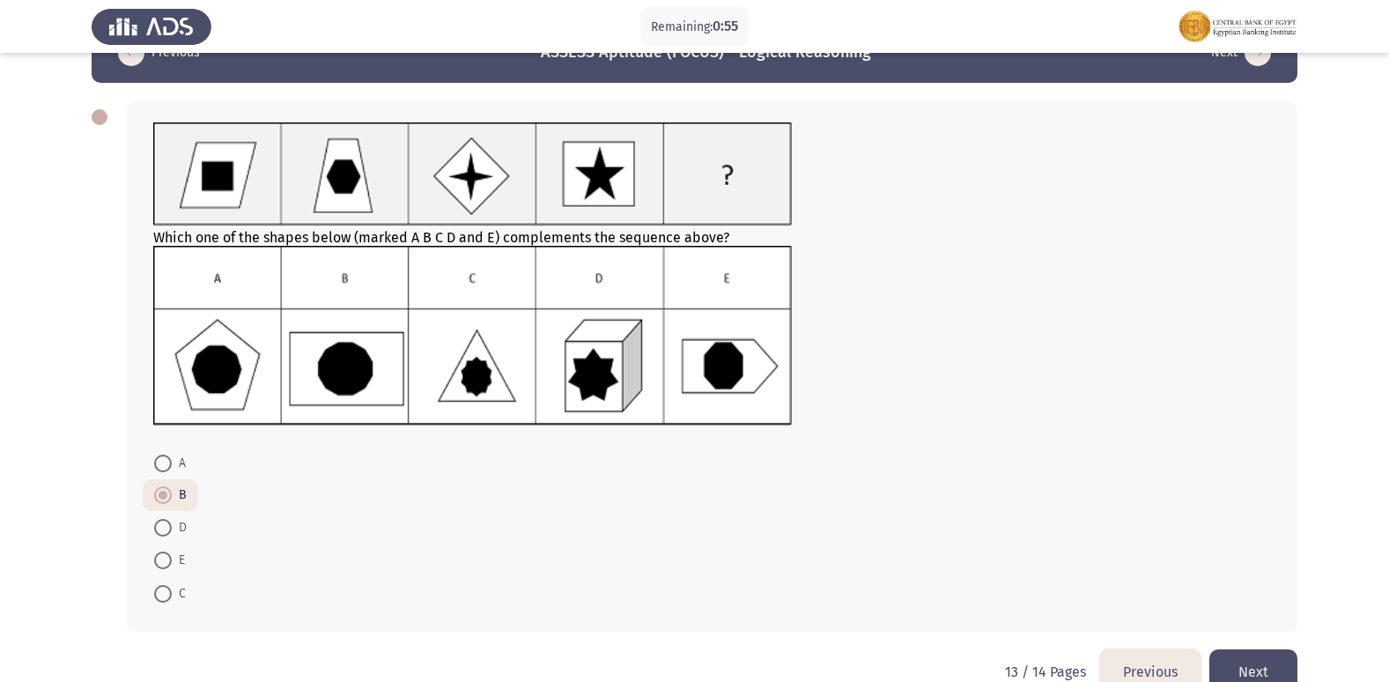
scroll to position [85, 0]
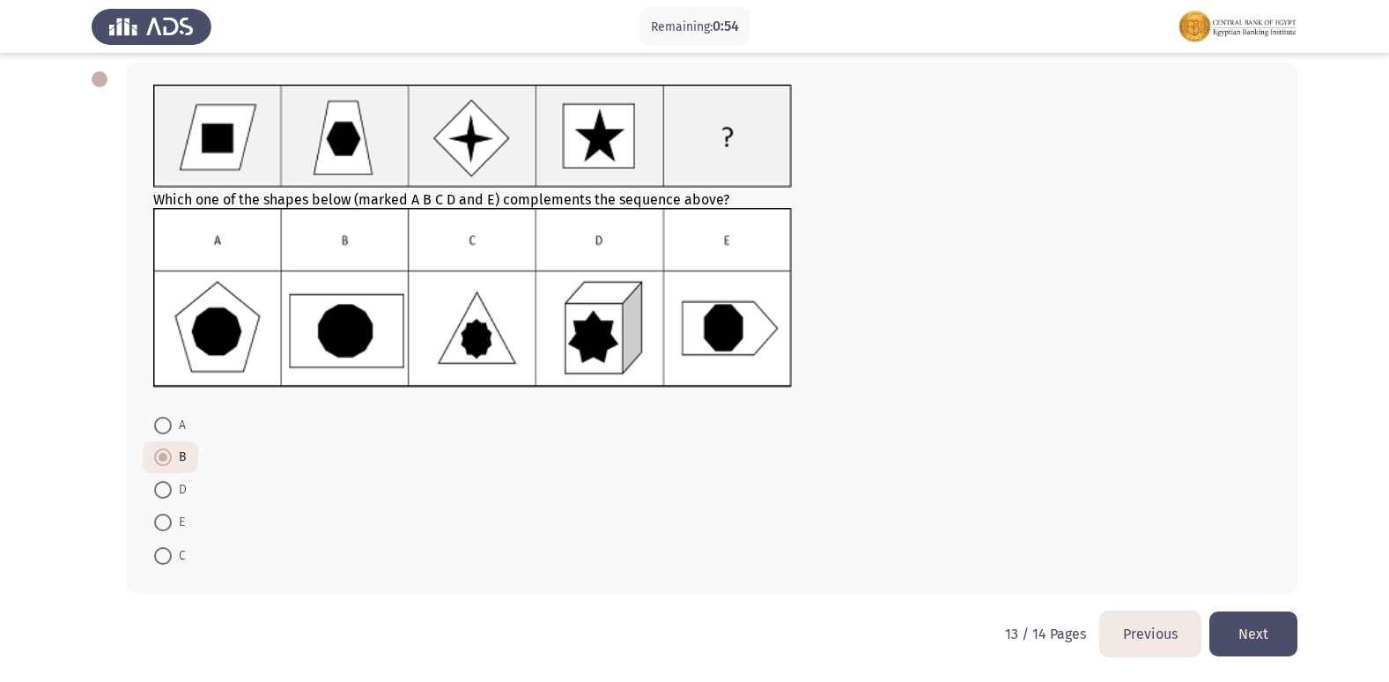
click at [1258, 618] on button "Next" at bounding box center [1253, 633] width 88 height 45
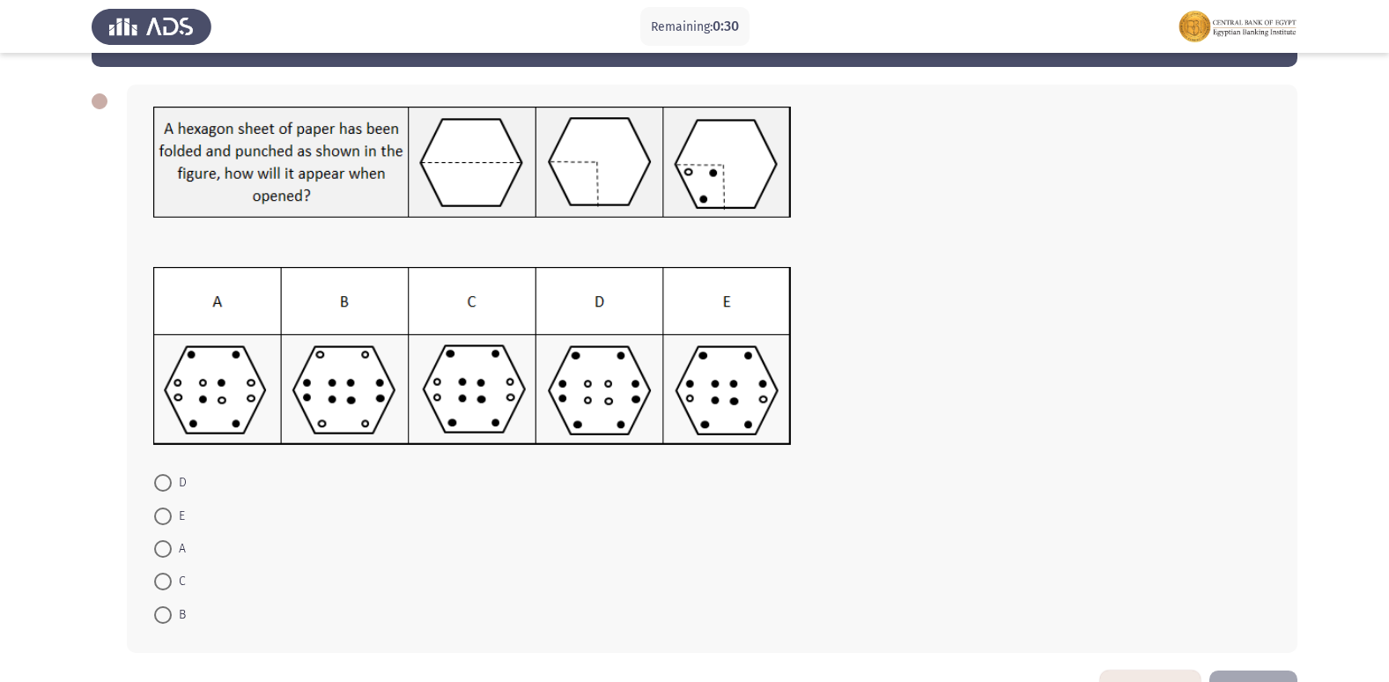
scroll to position [34, 0]
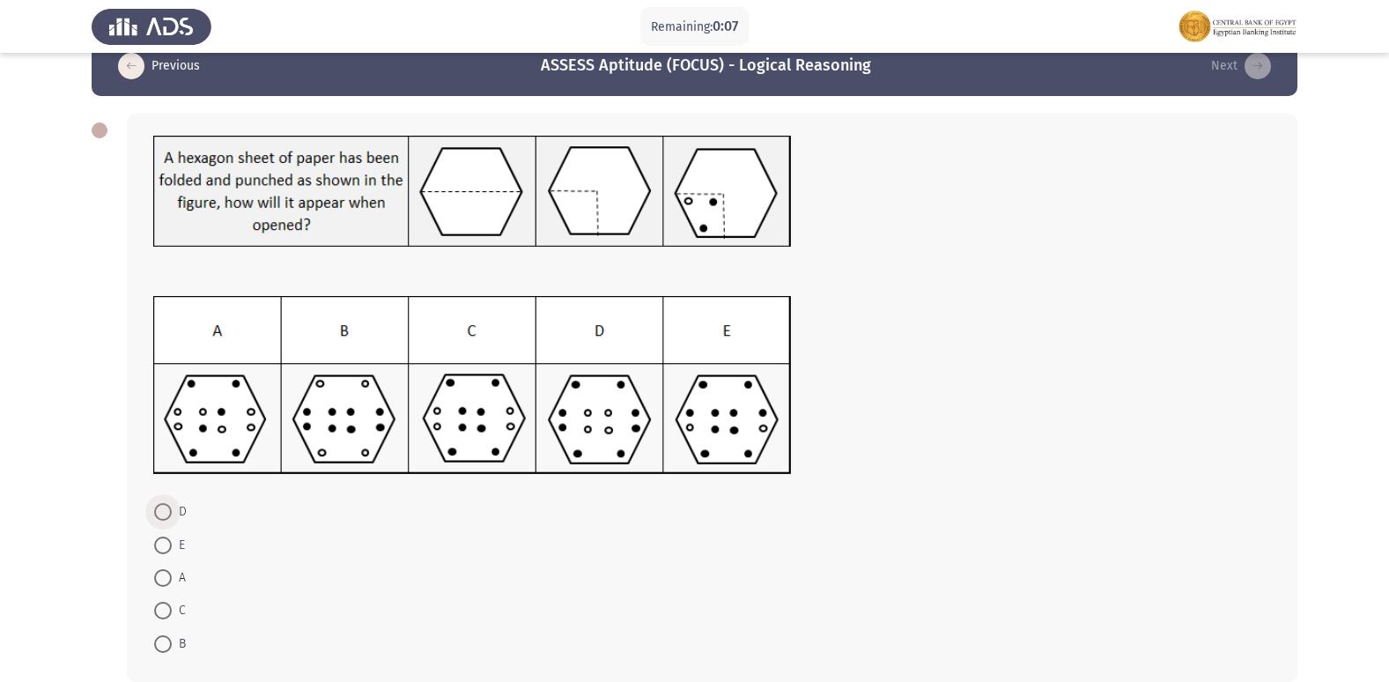
click at [167, 513] on span at bounding box center [163, 512] width 18 height 18
click at [167, 513] on input "D" at bounding box center [163, 512] width 18 height 18
radio input "true"
click at [159, 576] on span at bounding box center [163, 577] width 18 height 18
click at [159, 576] on input "A" at bounding box center [163, 577] width 18 height 18
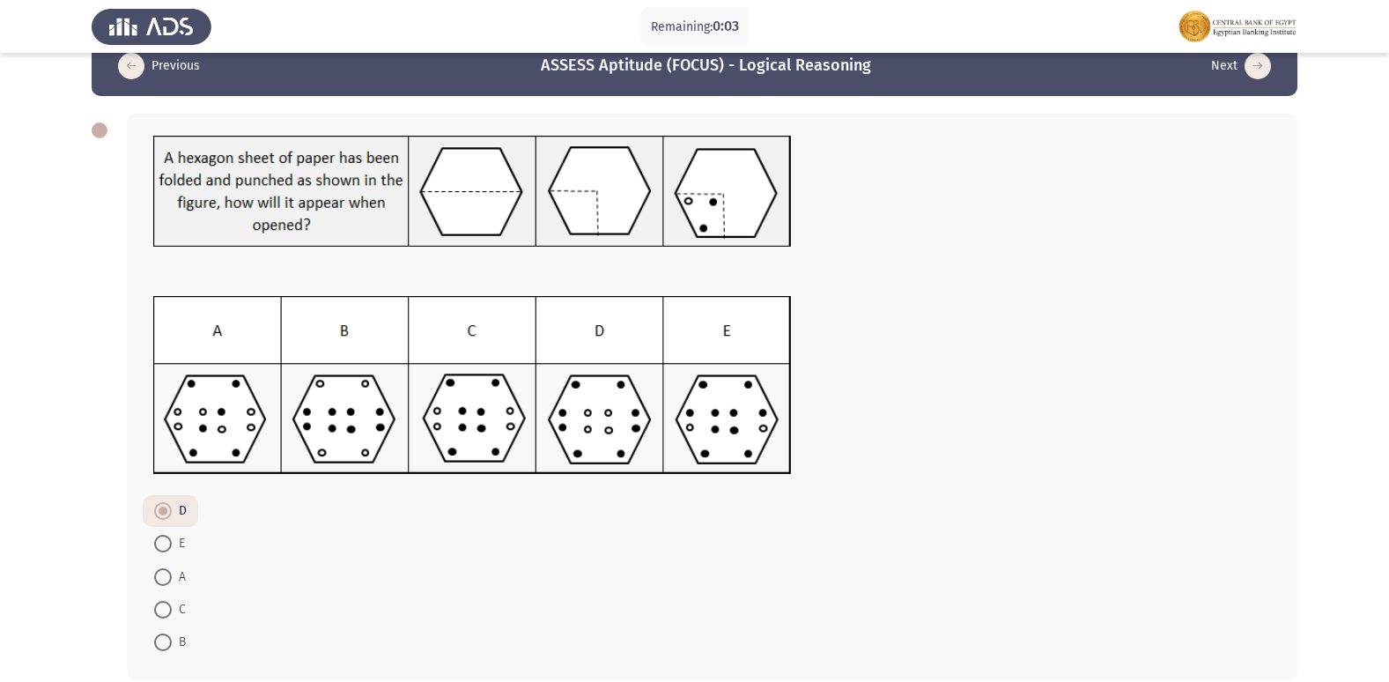
radio input "true"
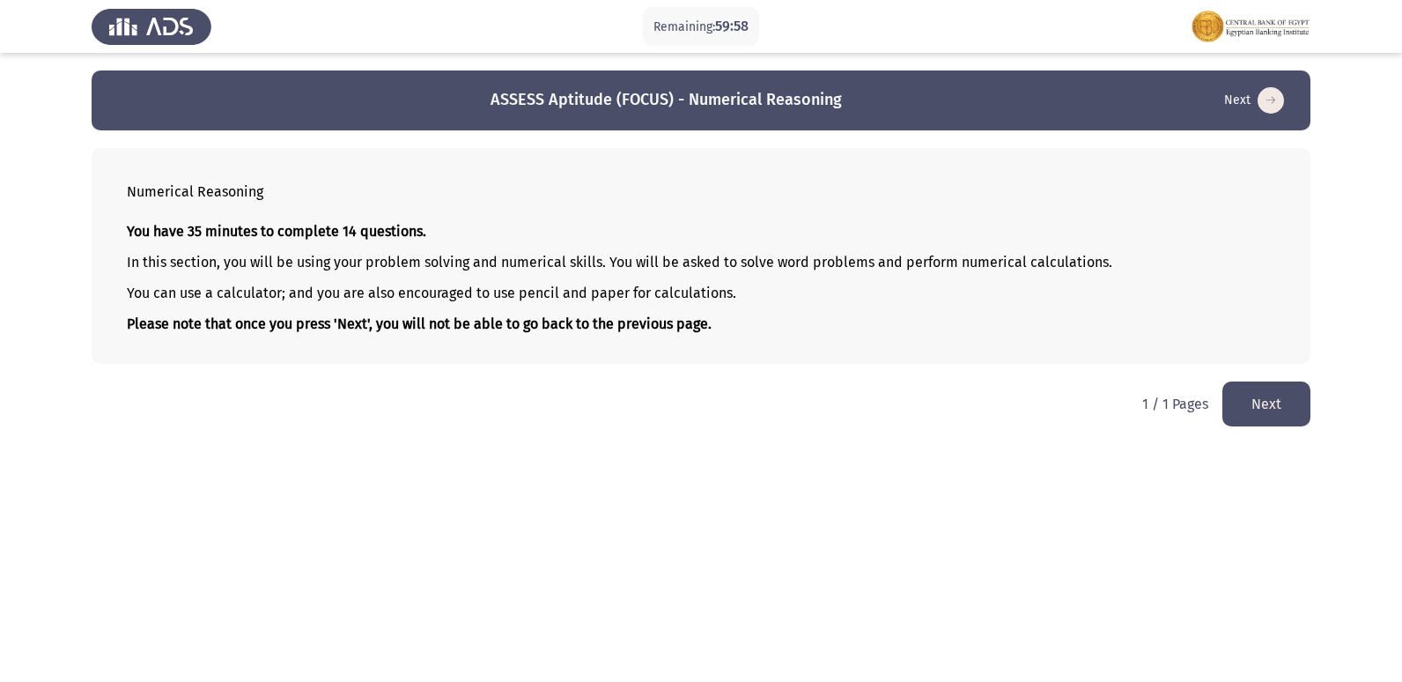
click at [1254, 400] on button "Next" at bounding box center [1266, 403] width 88 height 45
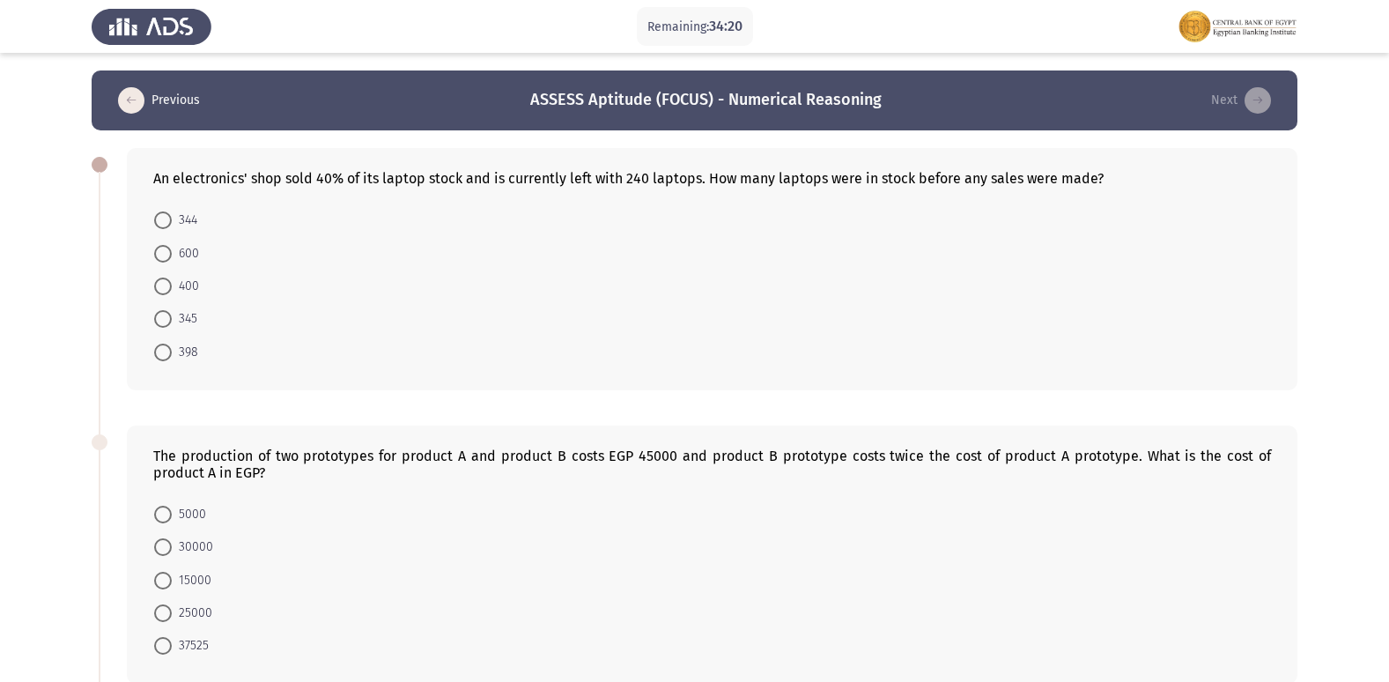
click at [177, 241] on mat-radio-button "600" at bounding box center [177, 252] width 68 height 33
click at [181, 245] on span "600" at bounding box center [185, 253] width 27 height 21
click at [172, 245] on input "600" at bounding box center [163, 254] width 18 height 18
radio input "true"
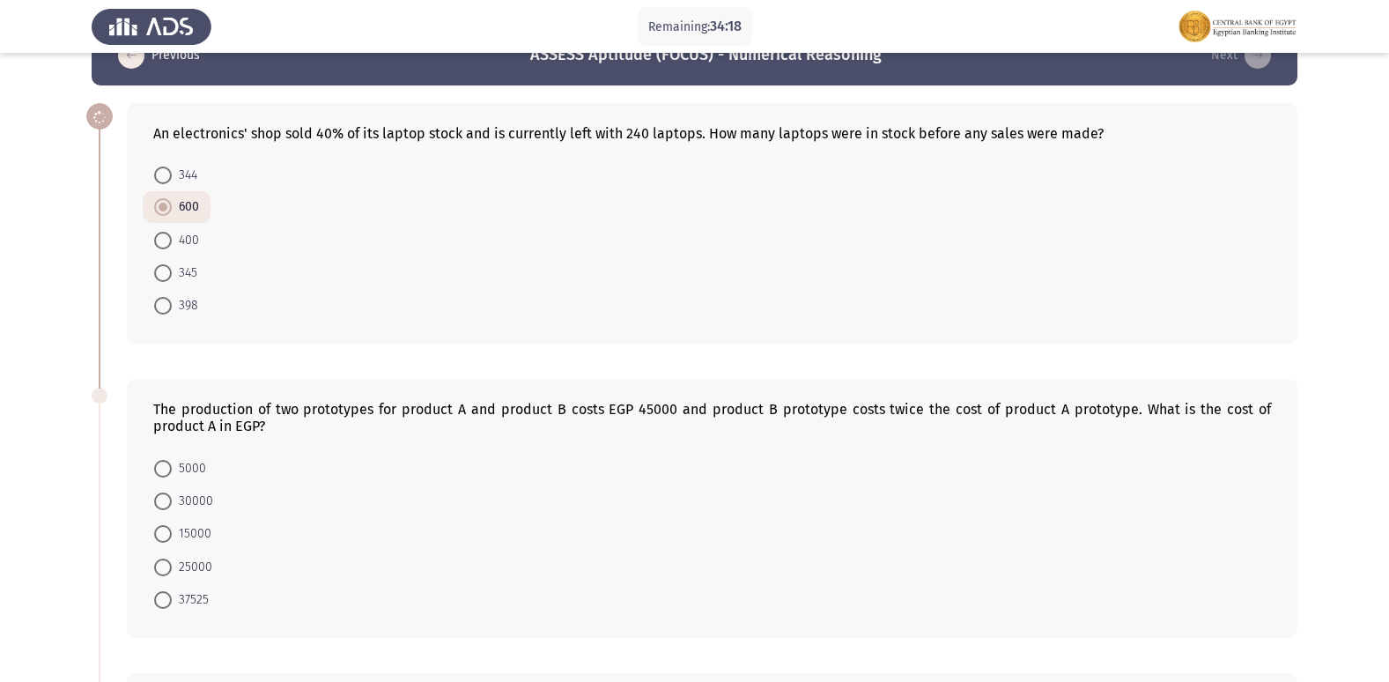
scroll to position [176, 0]
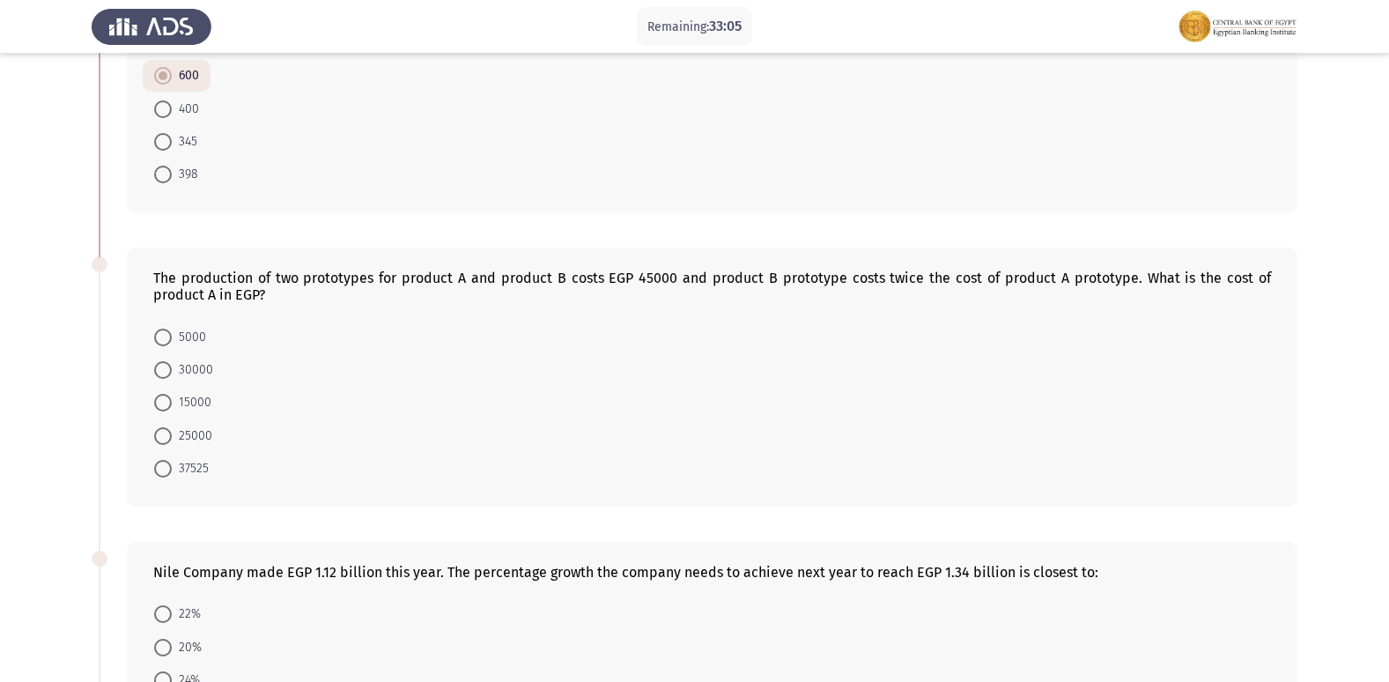
click at [196, 396] on span "15000" at bounding box center [192, 402] width 40 height 21
click at [172, 396] on input "15000" at bounding box center [163, 403] width 18 height 18
radio input "true"
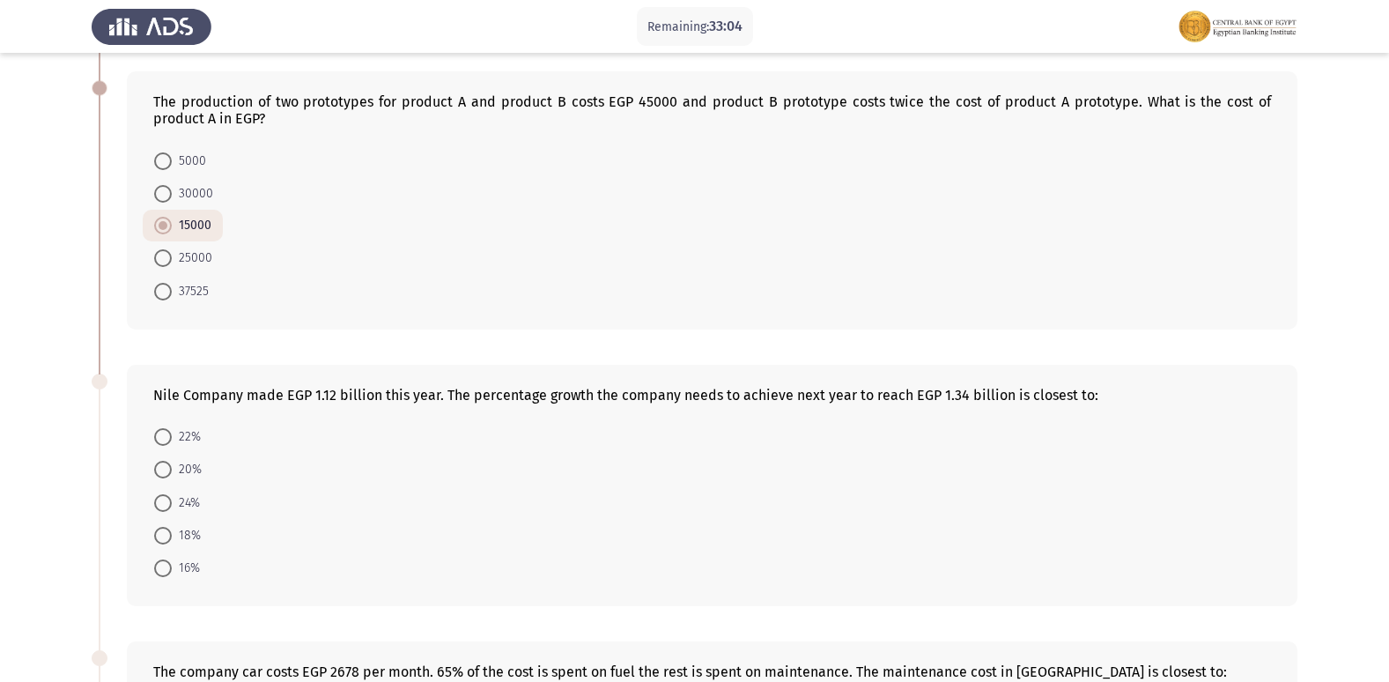
scroll to position [440, 0]
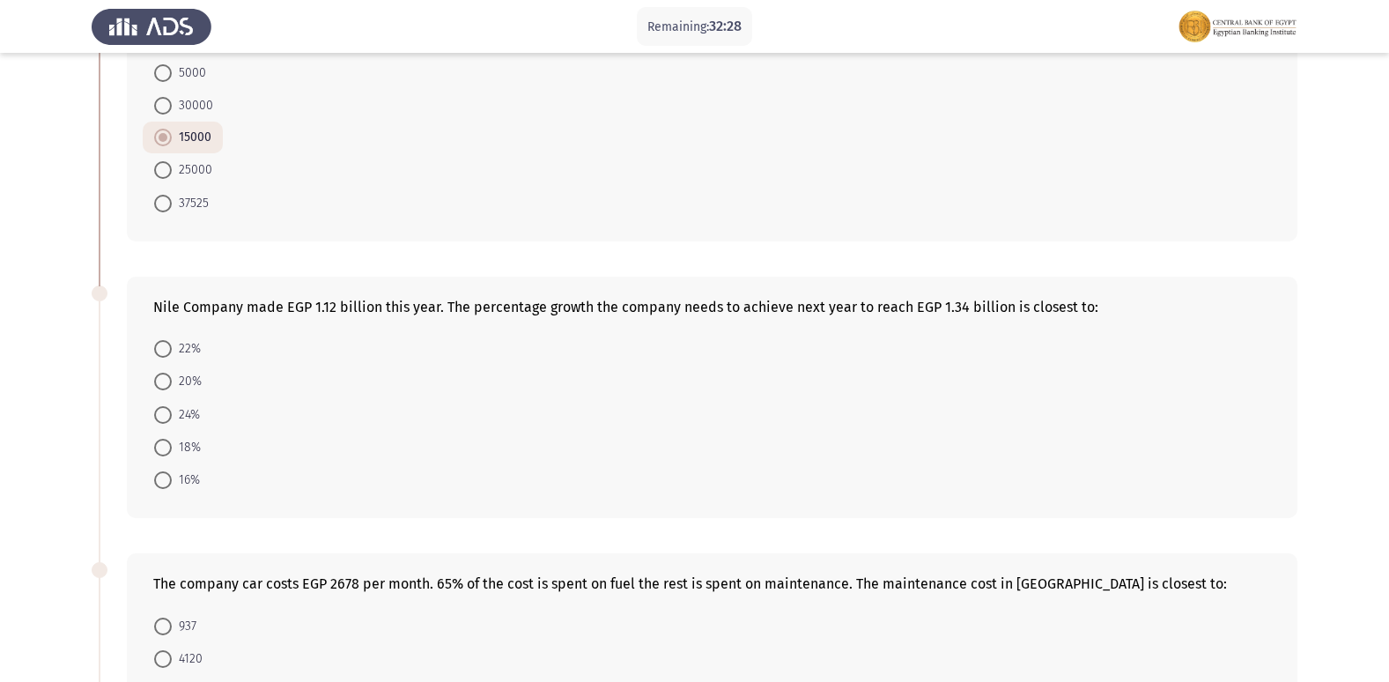
click at [182, 386] on span "20%" at bounding box center [187, 381] width 30 height 21
click at [172, 386] on input "20%" at bounding box center [163, 382] width 18 height 18
radio input "true"
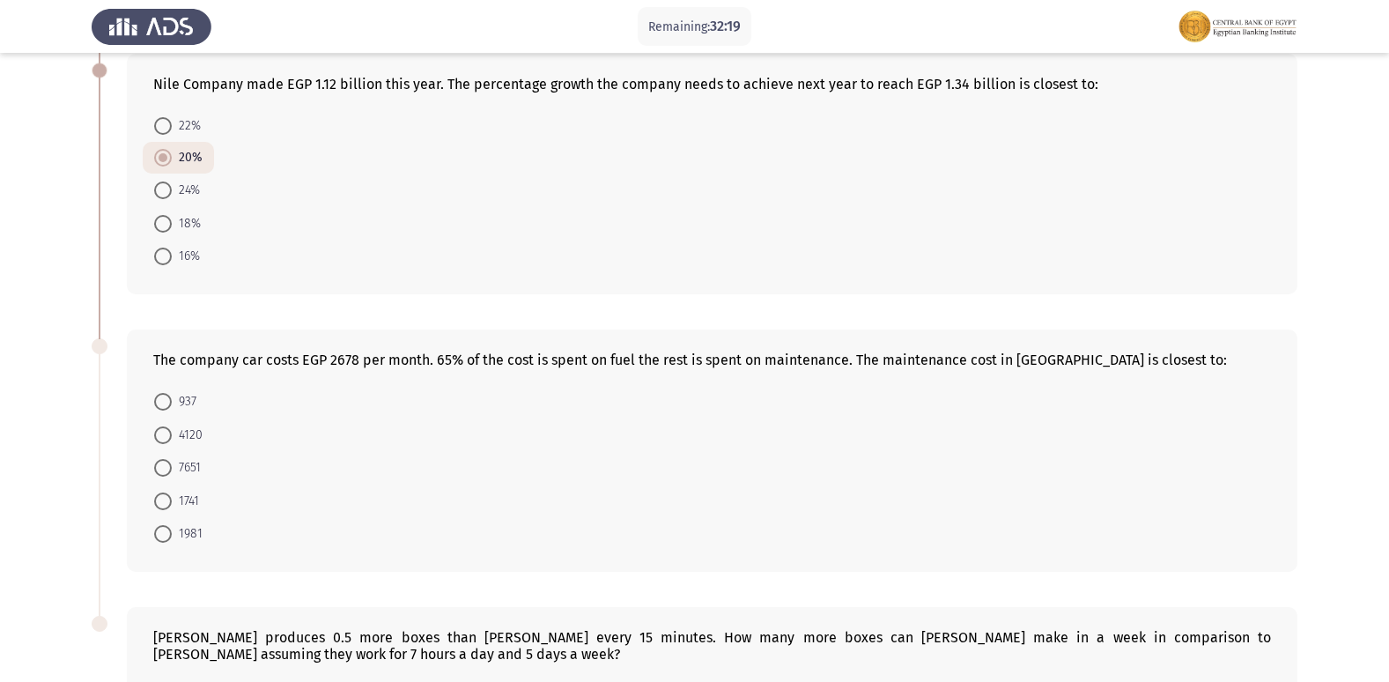
scroll to position [705, 0]
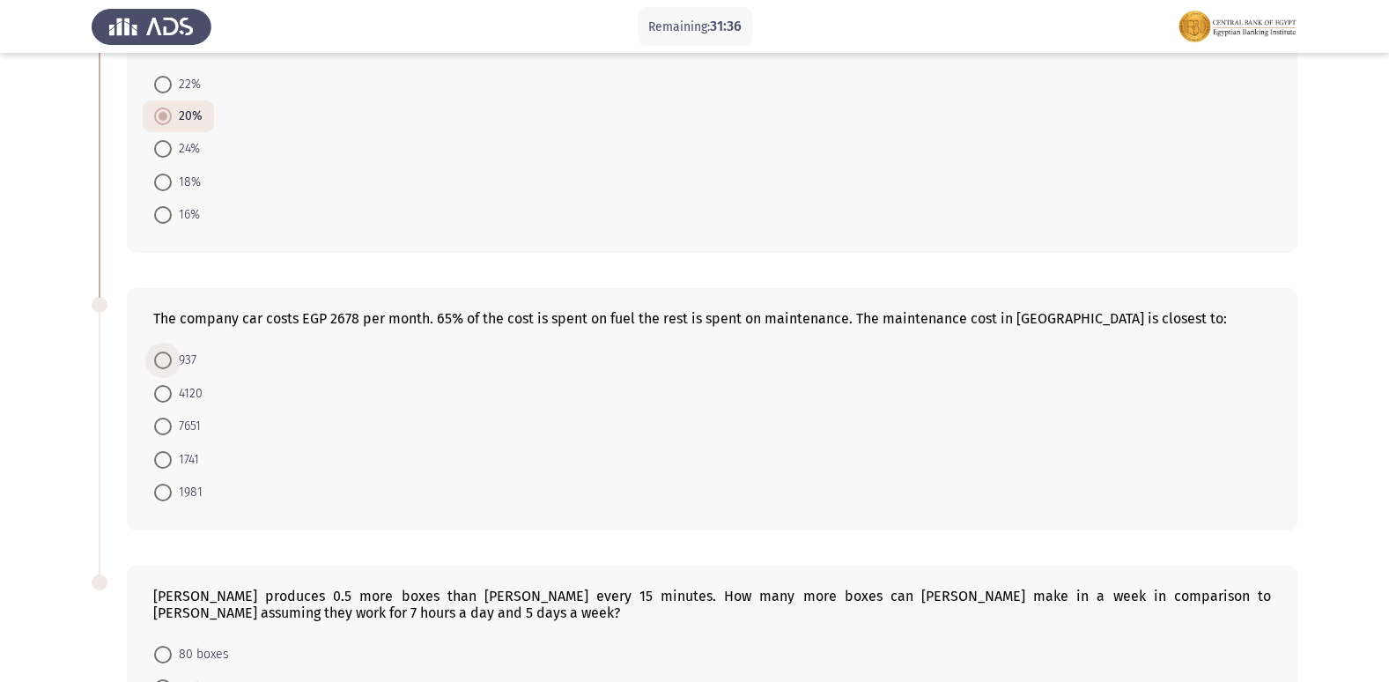
click at [177, 358] on span "937" at bounding box center [184, 360] width 25 height 21
click at [172, 358] on input "937" at bounding box center [163, 360] width 18 height 18
radio input "true"
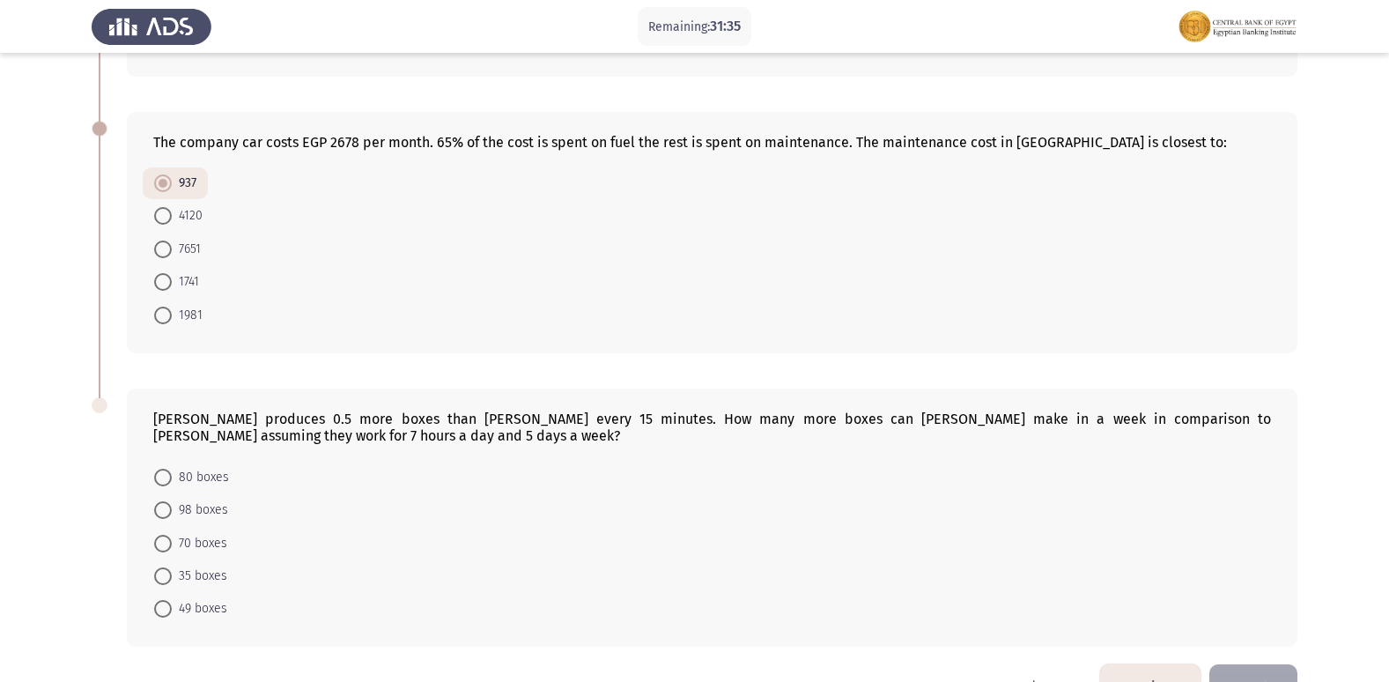
scroll to position [933, 0]
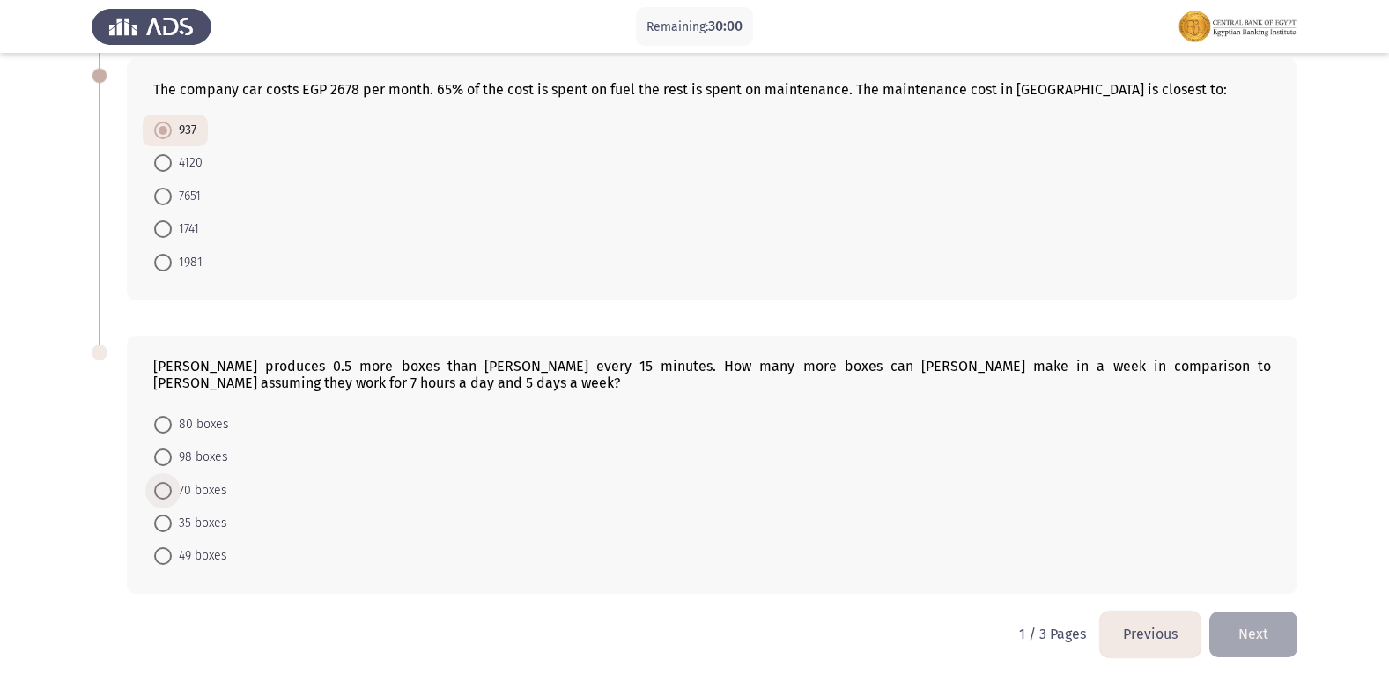
click at [218, 484] on span "70 boxes" at bounding box center [199, 490] width 55 height 21
click at [172, 484] on input "70 boxes" at bounding box center [163, 491] width 18 height 18
radio input "true"
click at [1257, 620] on button "Next" at bounding box center [1253, 633] width 88 height 45
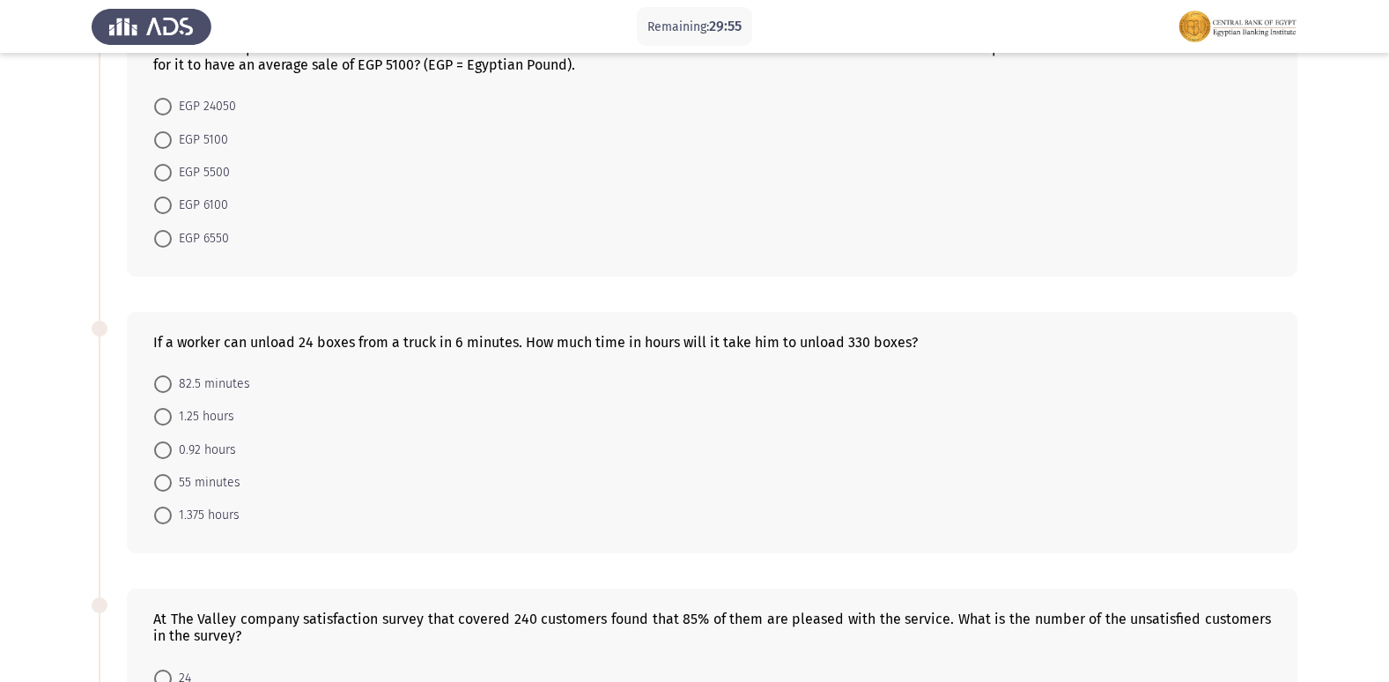
scroll to position [0, 0]
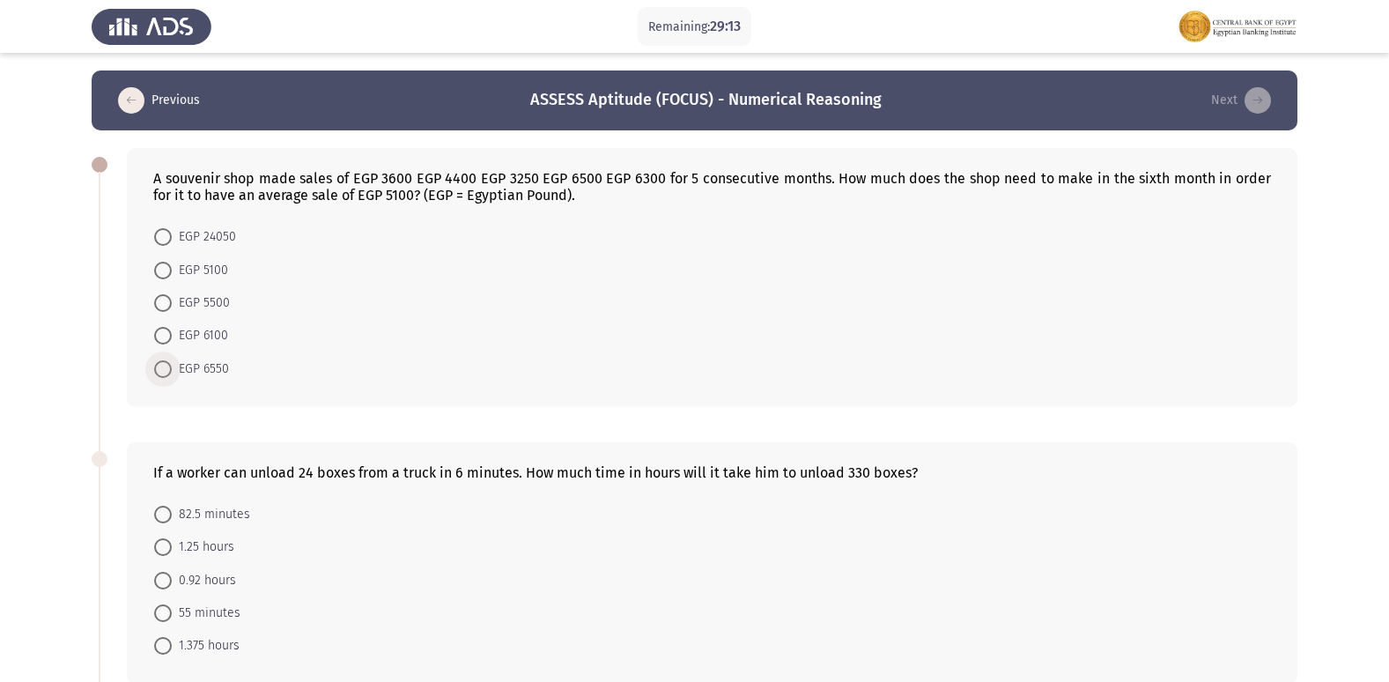
click at [228, 366] on span "EGP 6550" at bounding box center [200, 368] width 57 height 21
click at [172, 366] on input "EGP 6550" at bounding box center [163, 369] width 18 height 18
radio input "true"
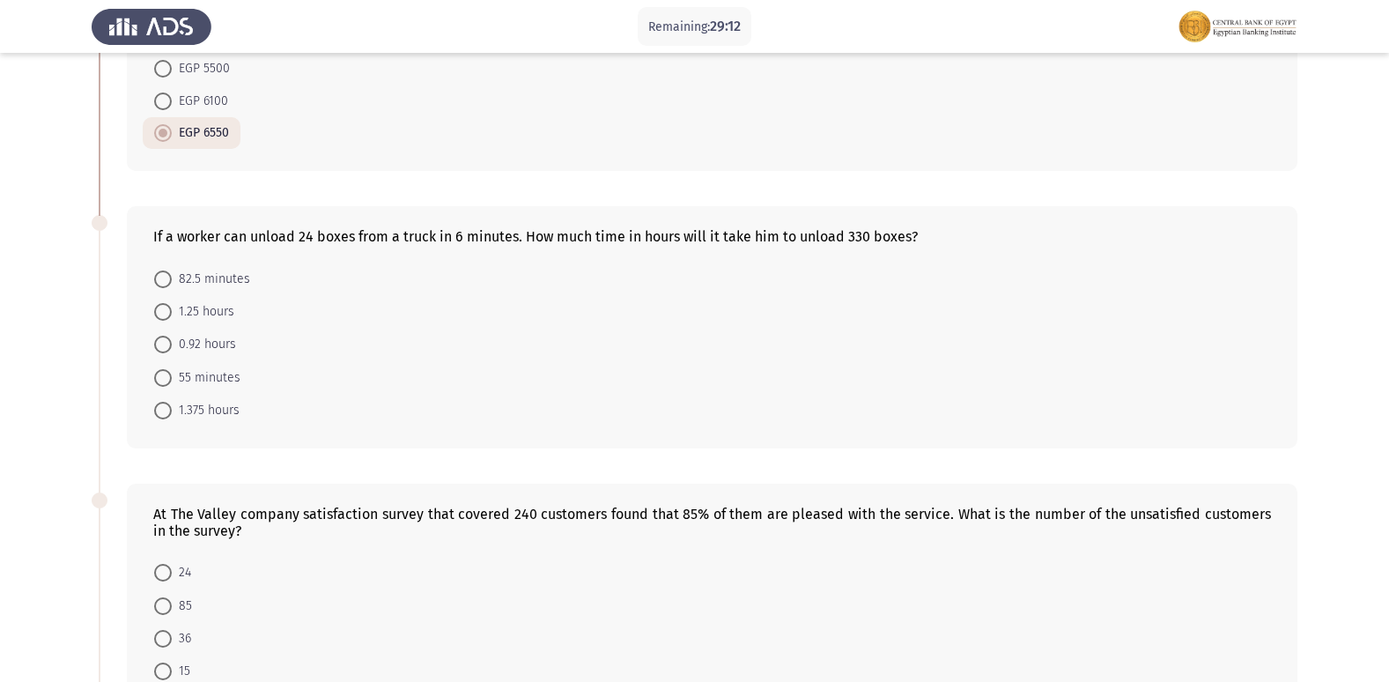
scroll to position [264, 0]
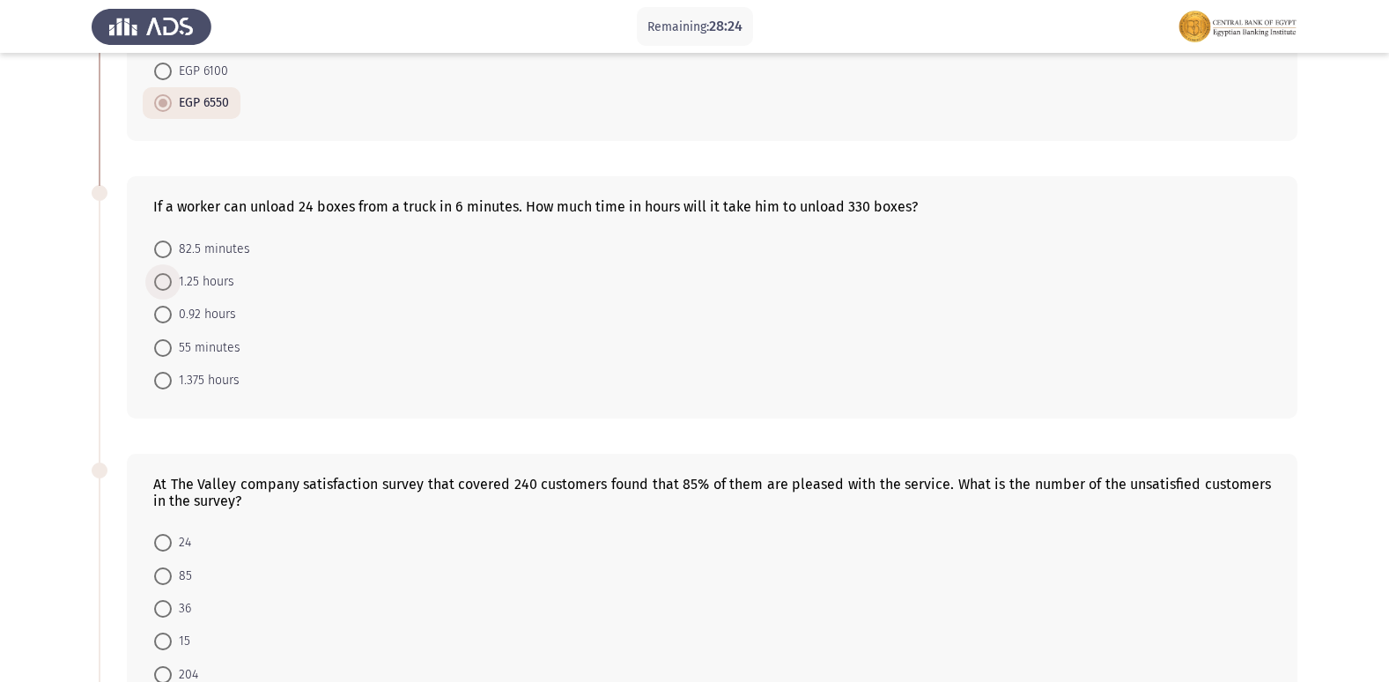
click at [215, 283] on span "1.25 hours" at bounding box center [203, 281] width 63 height 21
click at [172, 283] on input "1.25 hours" at bounding box center [163, 282] width 18 height 18
radio input "true"
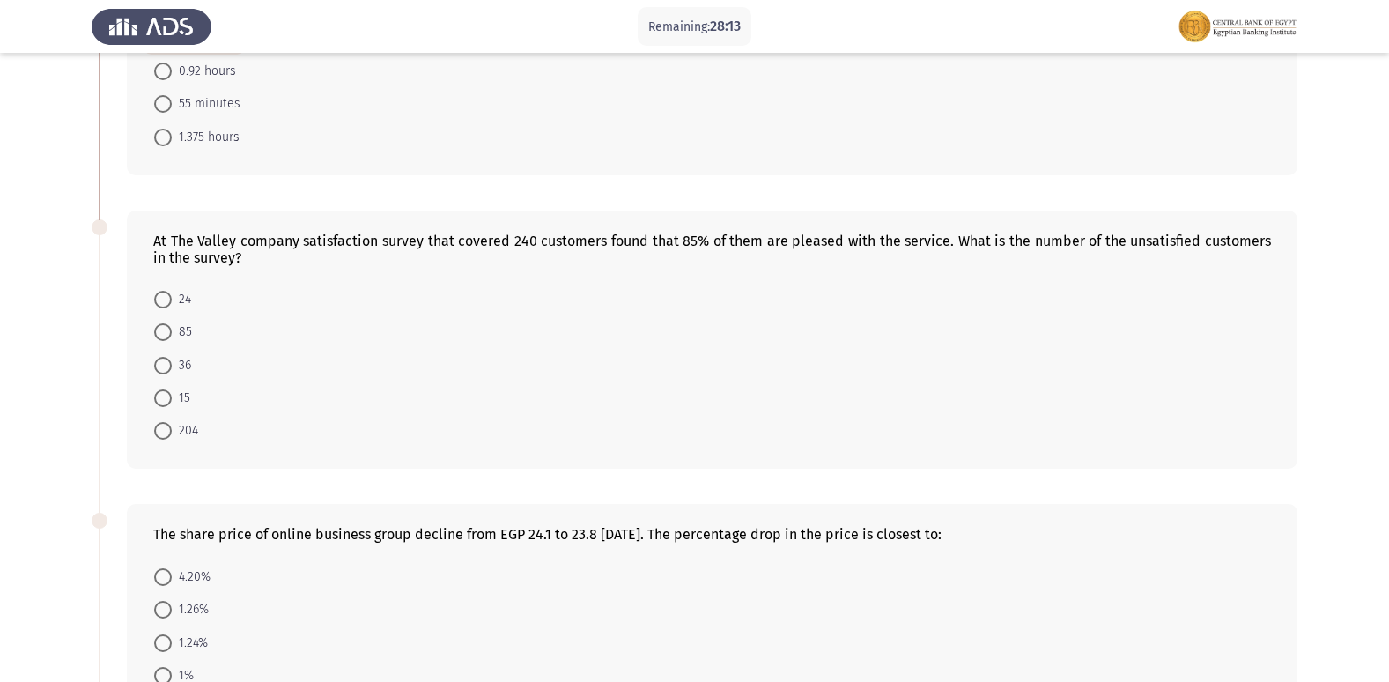
scroll to position [528, 0]
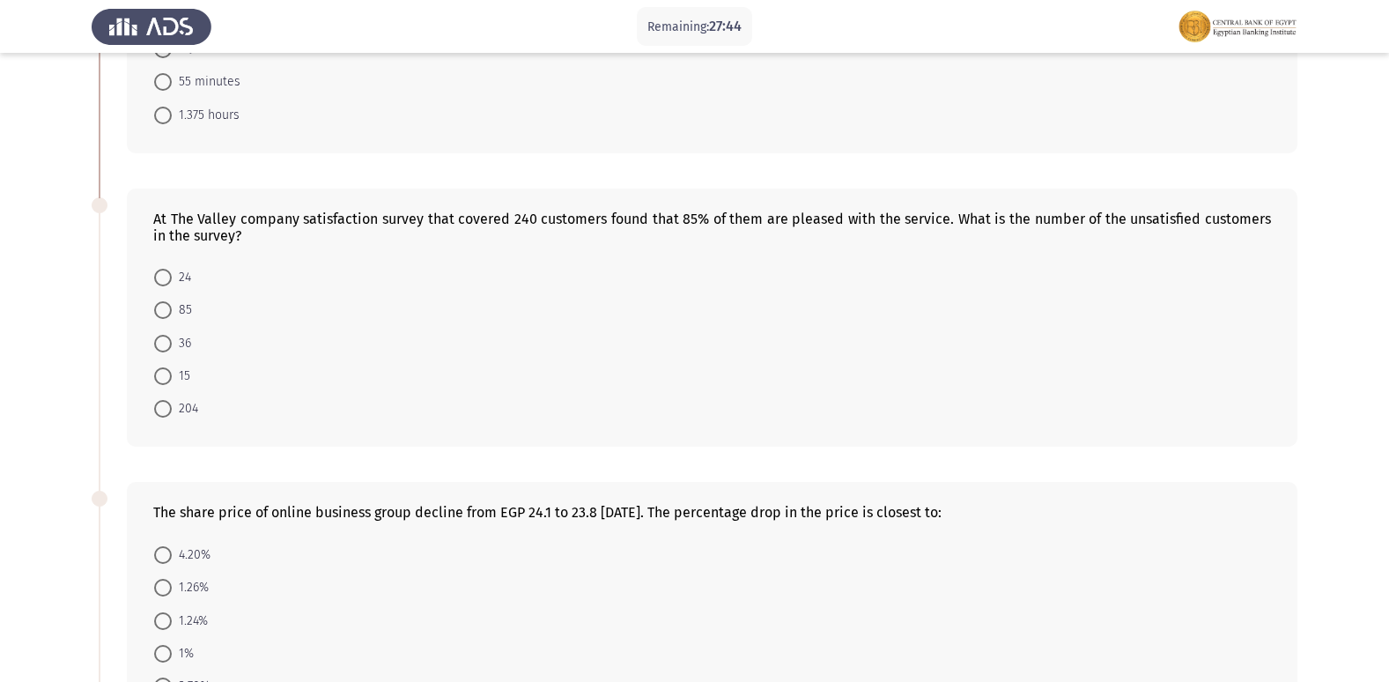
click at [167, 339] on span at bounding box center [163, 344] width 18 height 18
click at [167, 339] on input "36" at bounding box center [163, 344] width 18 height 18
radio input "true"
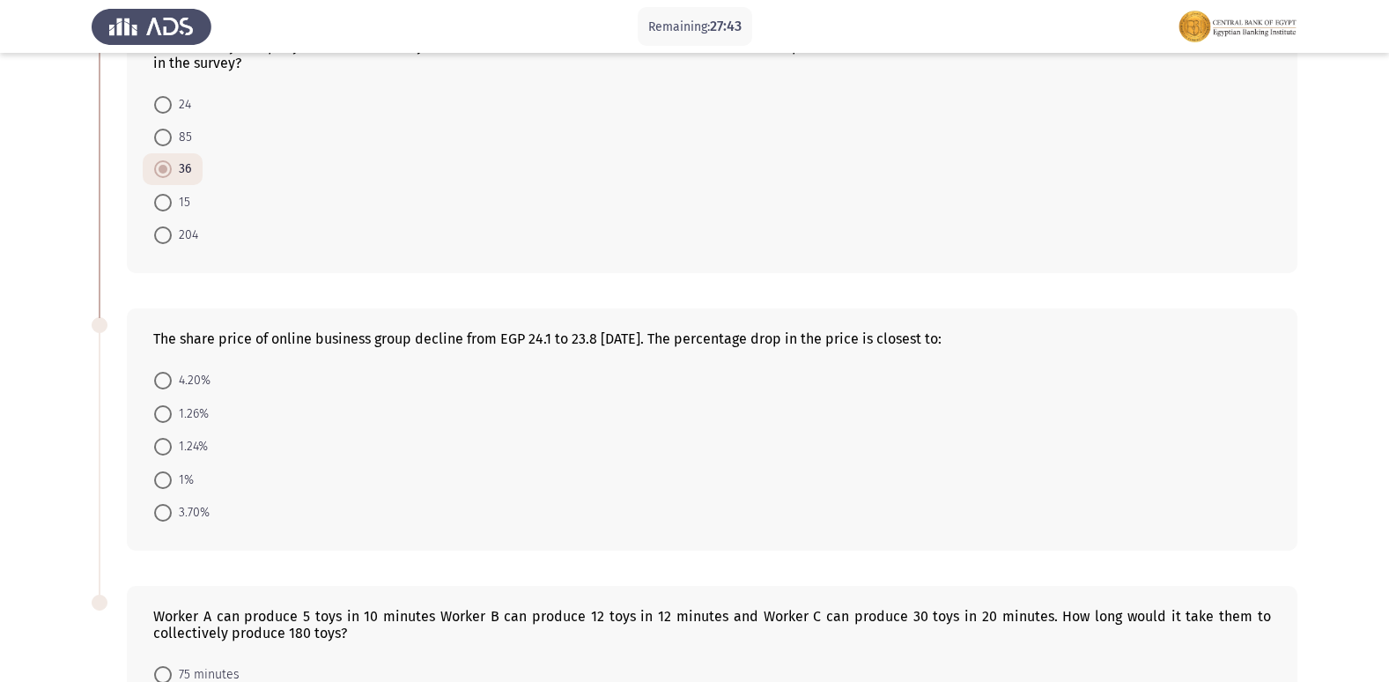
scroll to position [705, 0]
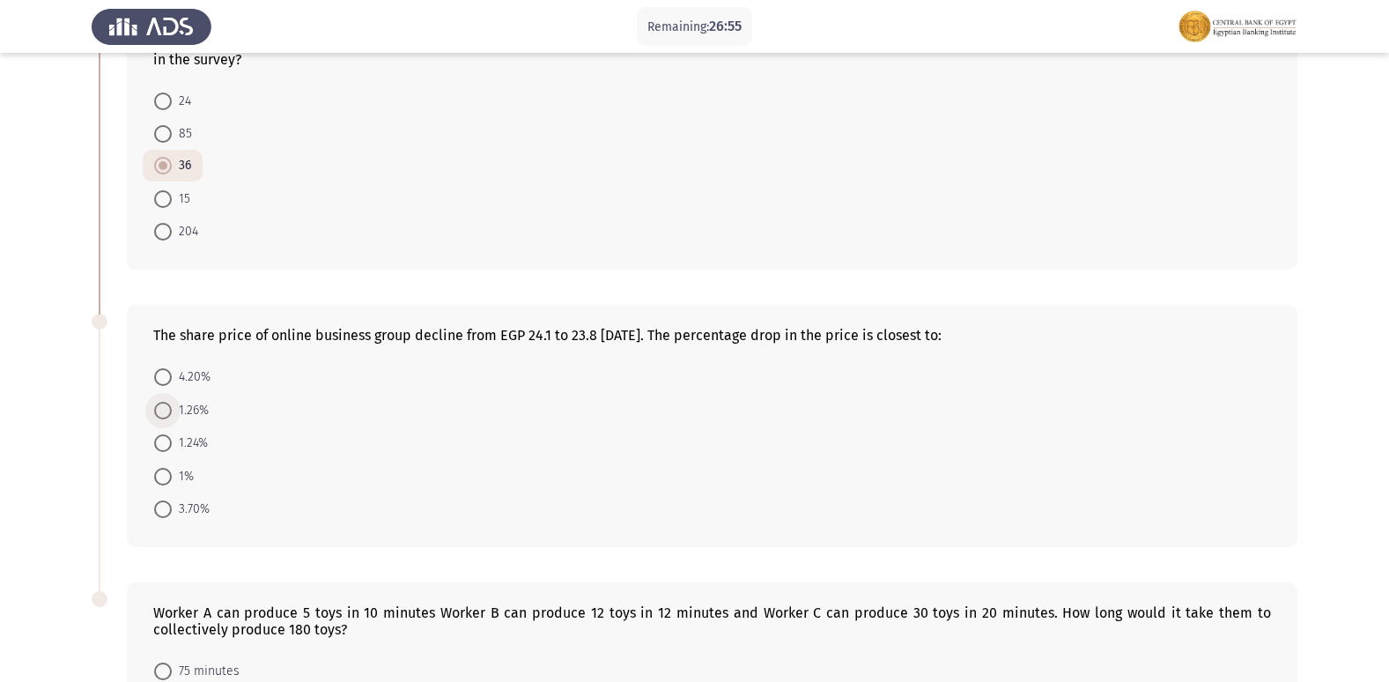
click at [195, 416] on span "1.26%" at bounding box center [190, 410] width 37 height 21
click at [172, 416] on input "1.26%" at bounding box center [163, 411] width 18 height 18
radio input "true"
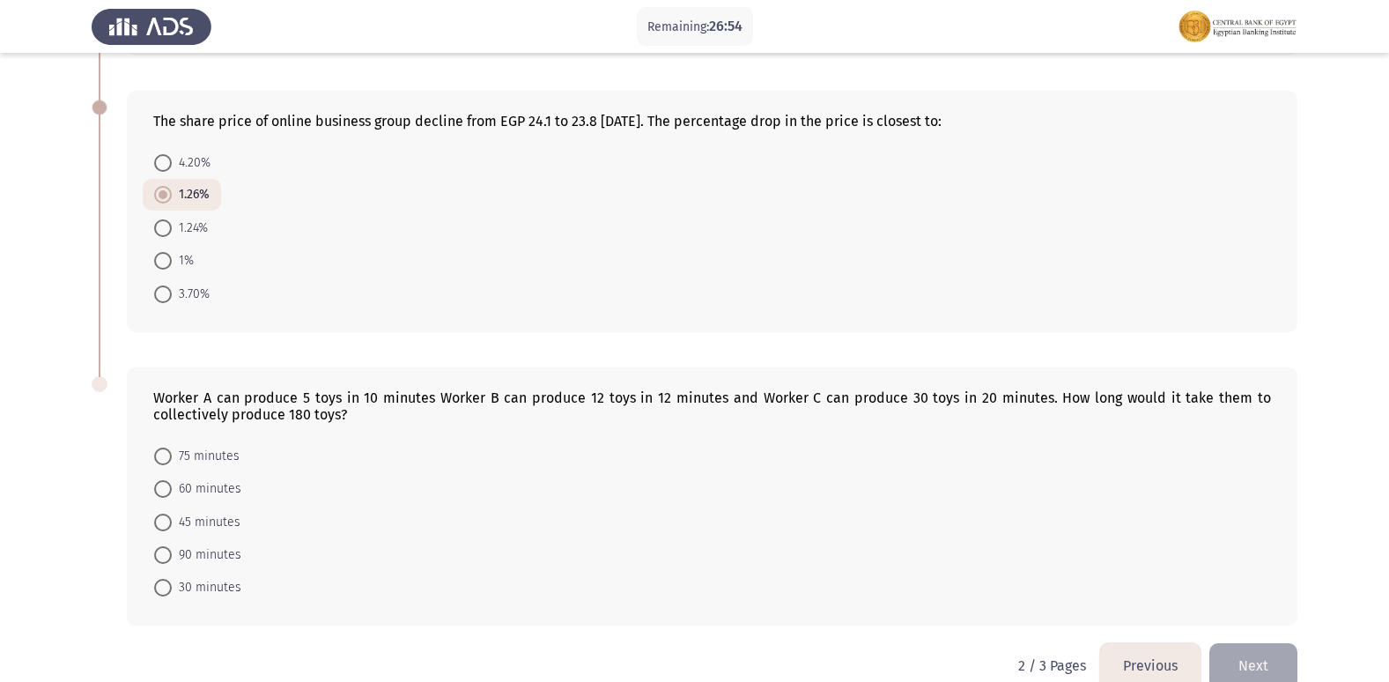
scroll to position [950, 0]
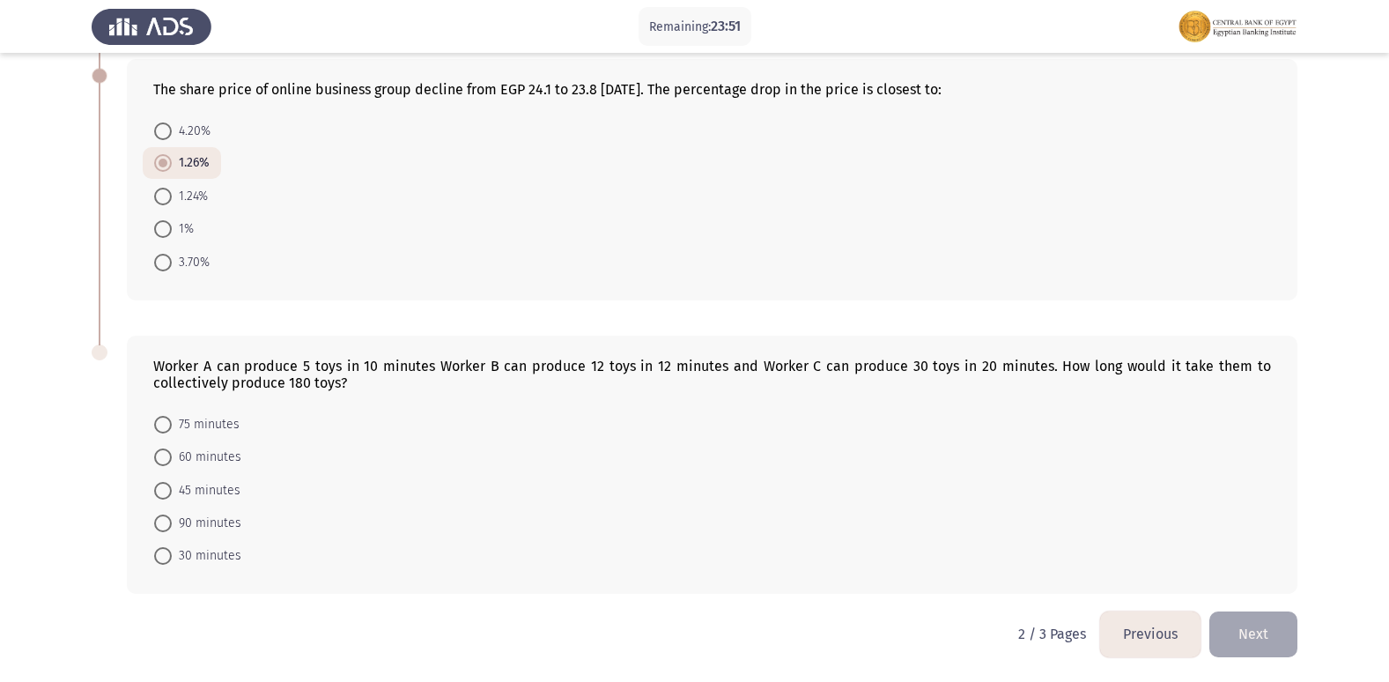
click at [206, 483] on span "45 minutes" at bounding box center [206, 490] width 69 height 21
click at [172, 483] on input "45 minutes" at bounding box center [163, 491] width 18 height 18
radio input "true"
click at [1246, 638] on button "Next" at bounding box center [1253, 633] width 88 height 45
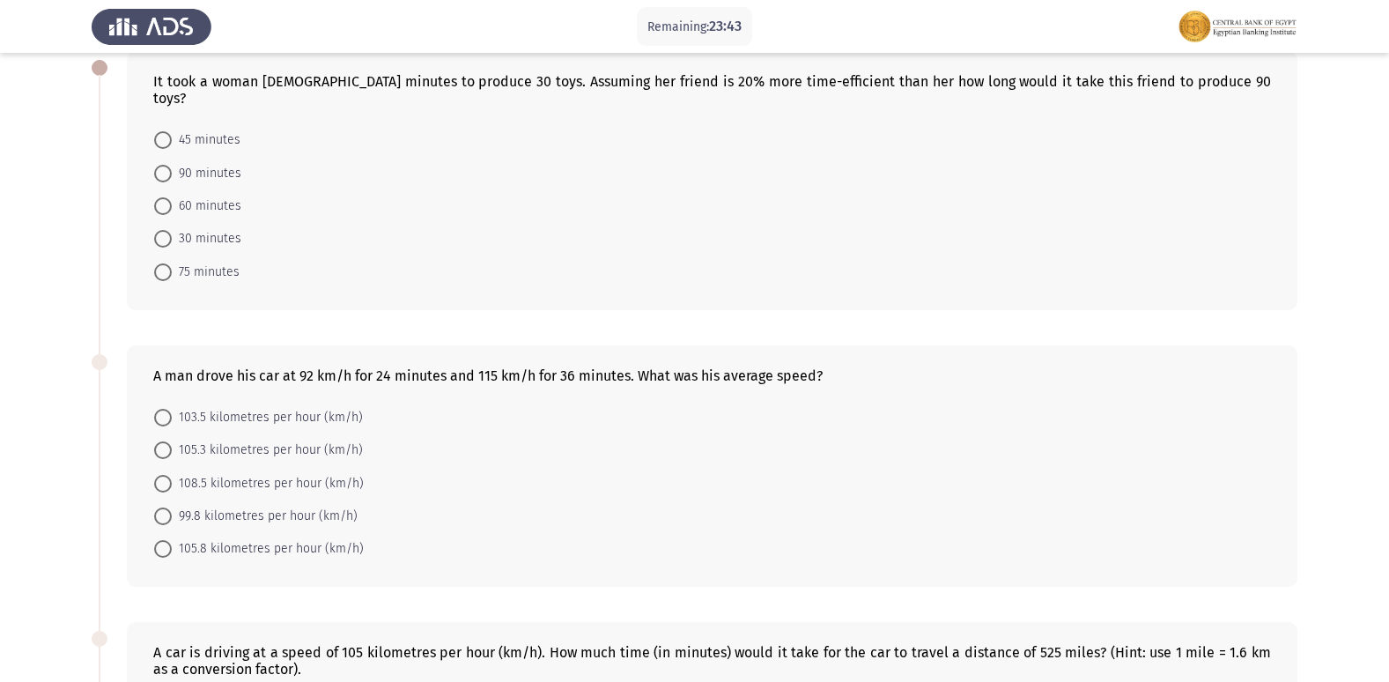
scroll to position [0, 0]
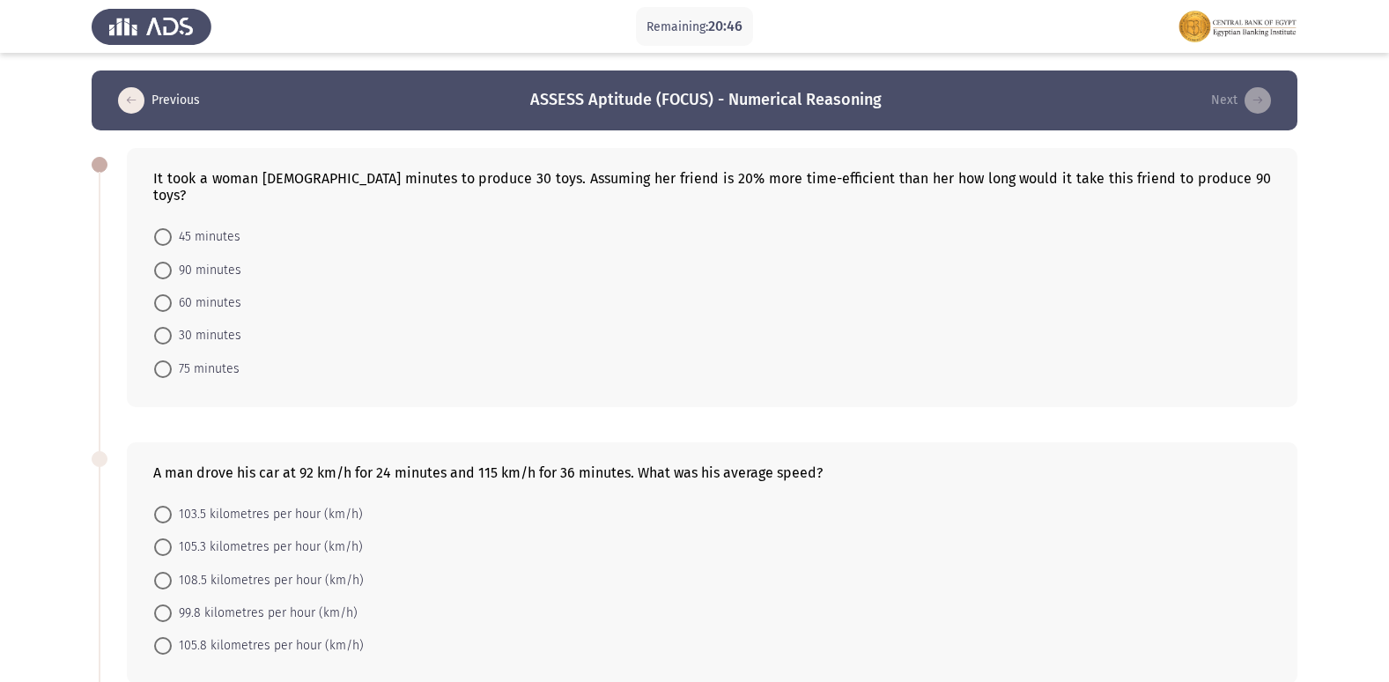
click at [210, 292] on span "60 minutes" at bounding box center [207, 302] width 70 height 21
click at [172, 294] on input "60 minutes" at bounding box center [163, 303] width 18 height 18
radio input "true"
click at [296, 503] on span "103.5 kilometres per hour (km/h)" at bounding box center [267, 513] width 191 height 21
click at [172, 505] on input "103.5 kilometres per hour (km/h)" at bounding box center [163, 514] width 18 height 18
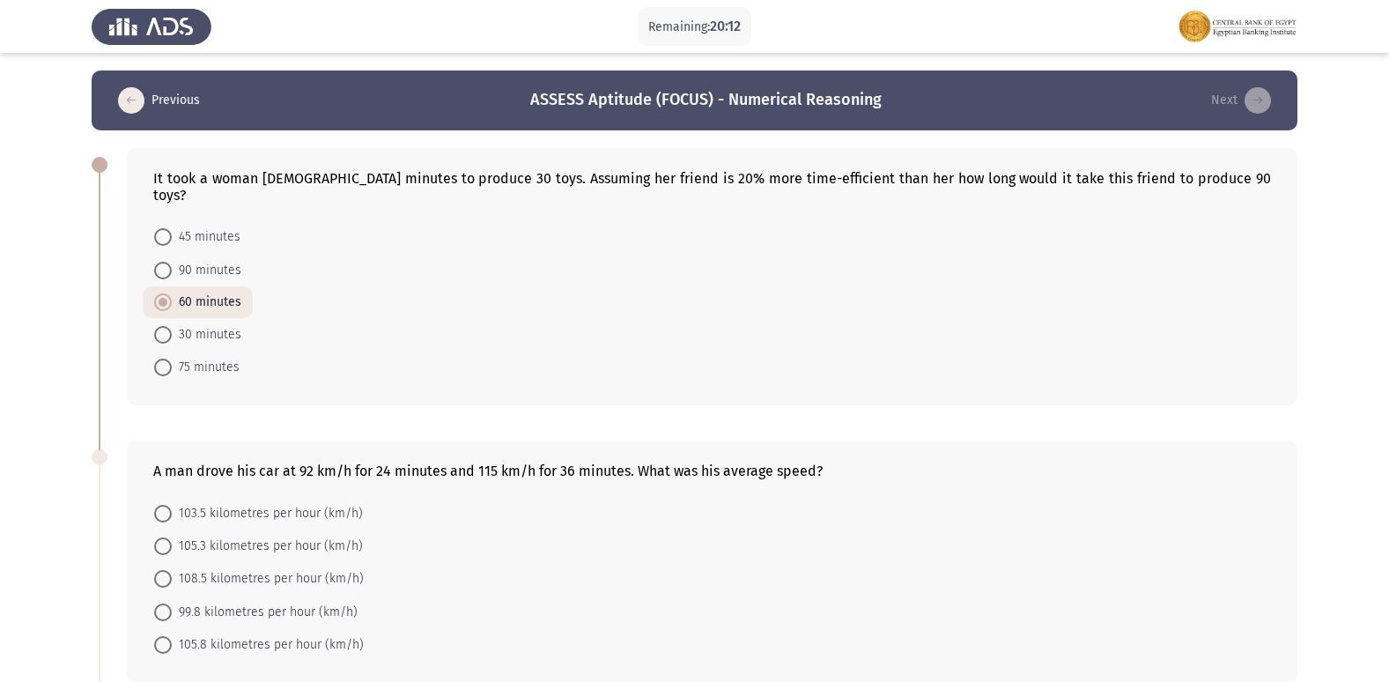
radio input "true"
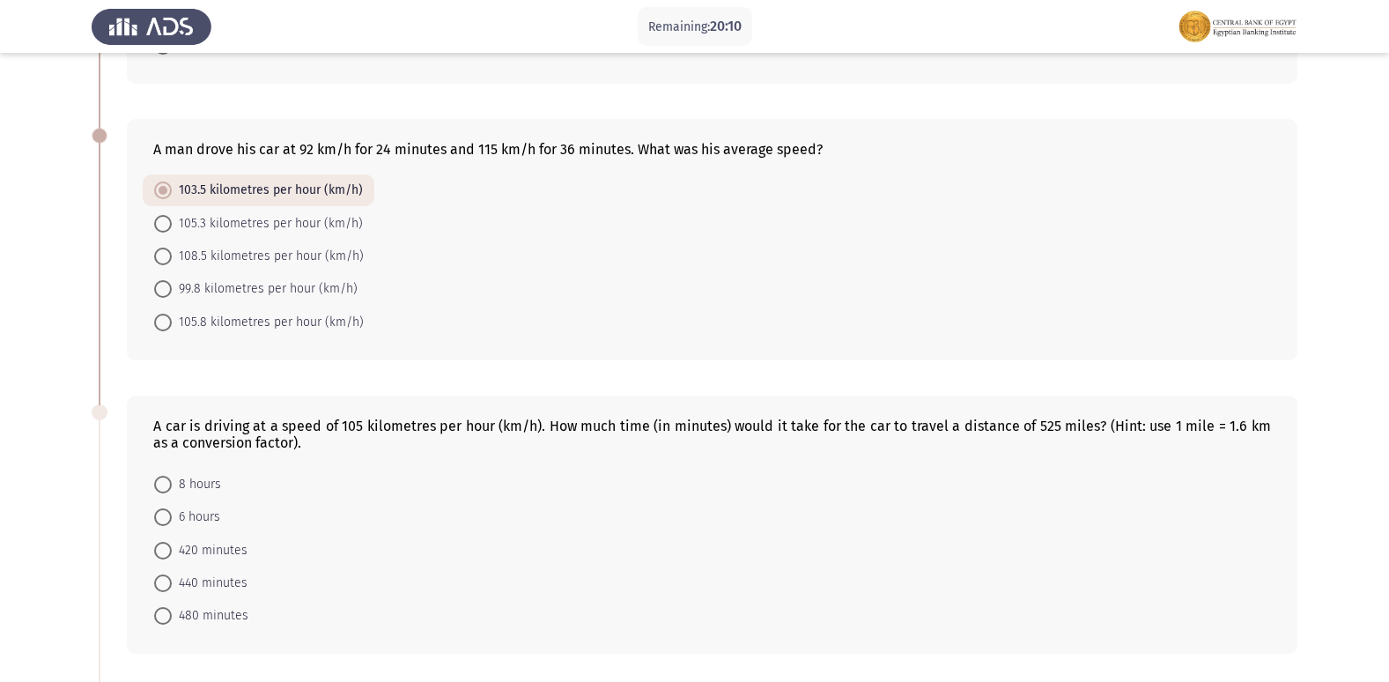
scroll to position [352, 0]
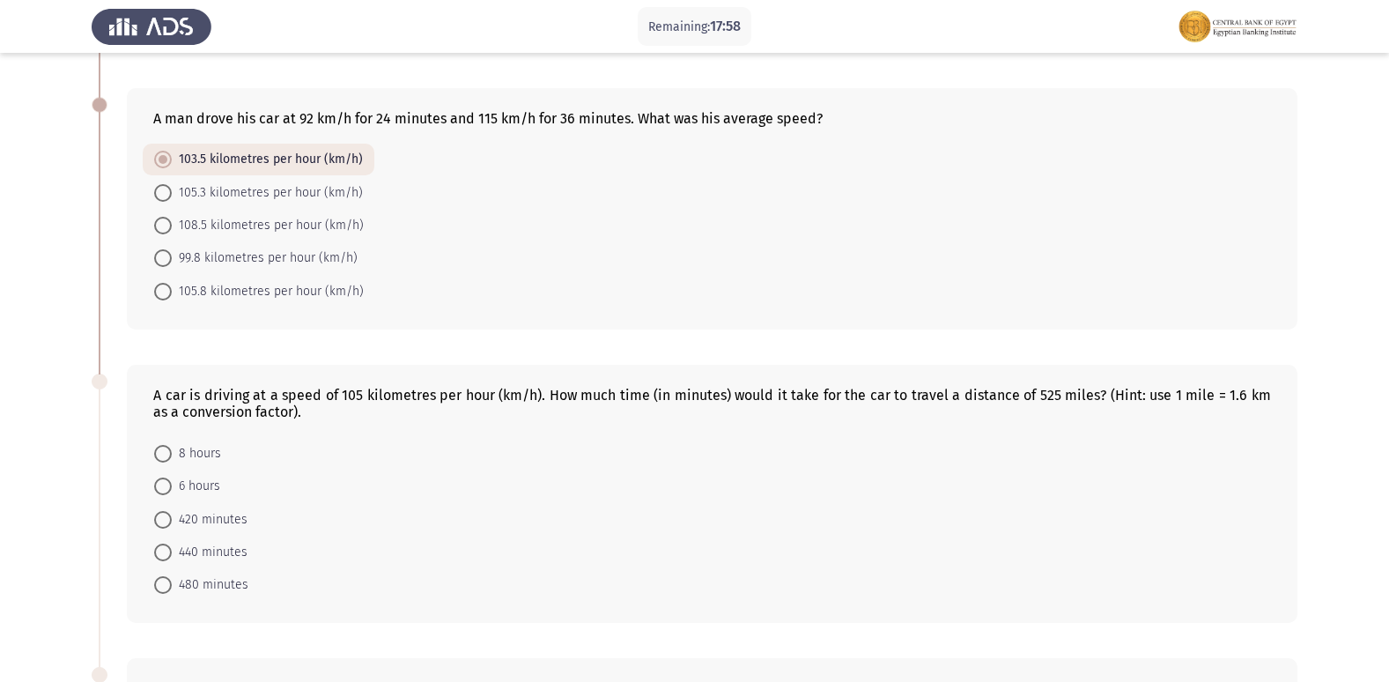
click at [228, 579] on span "480 minutes" at bounding box center [210, 584] width 77 height 21
click at [172, 579] on input "480 minutes" at bounding box center [163, 585] width 18 height 18
radio input "true"
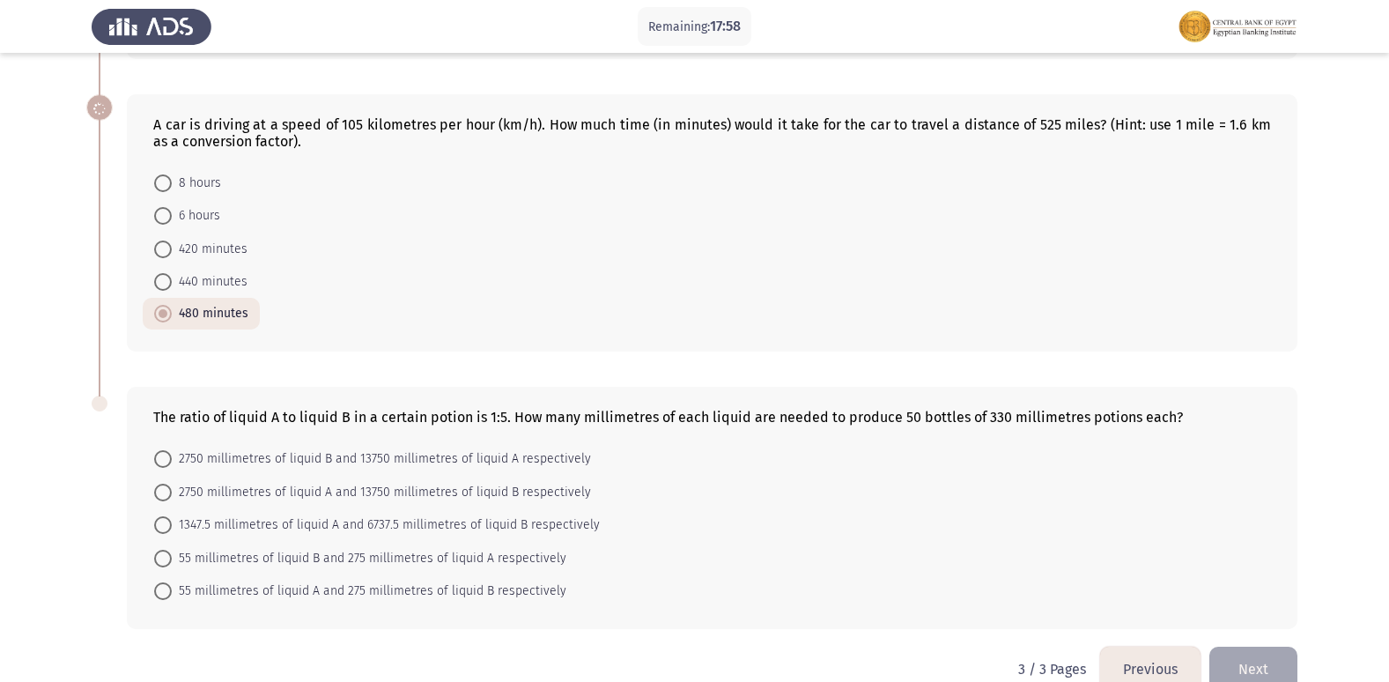
scroll to position [641, 0]
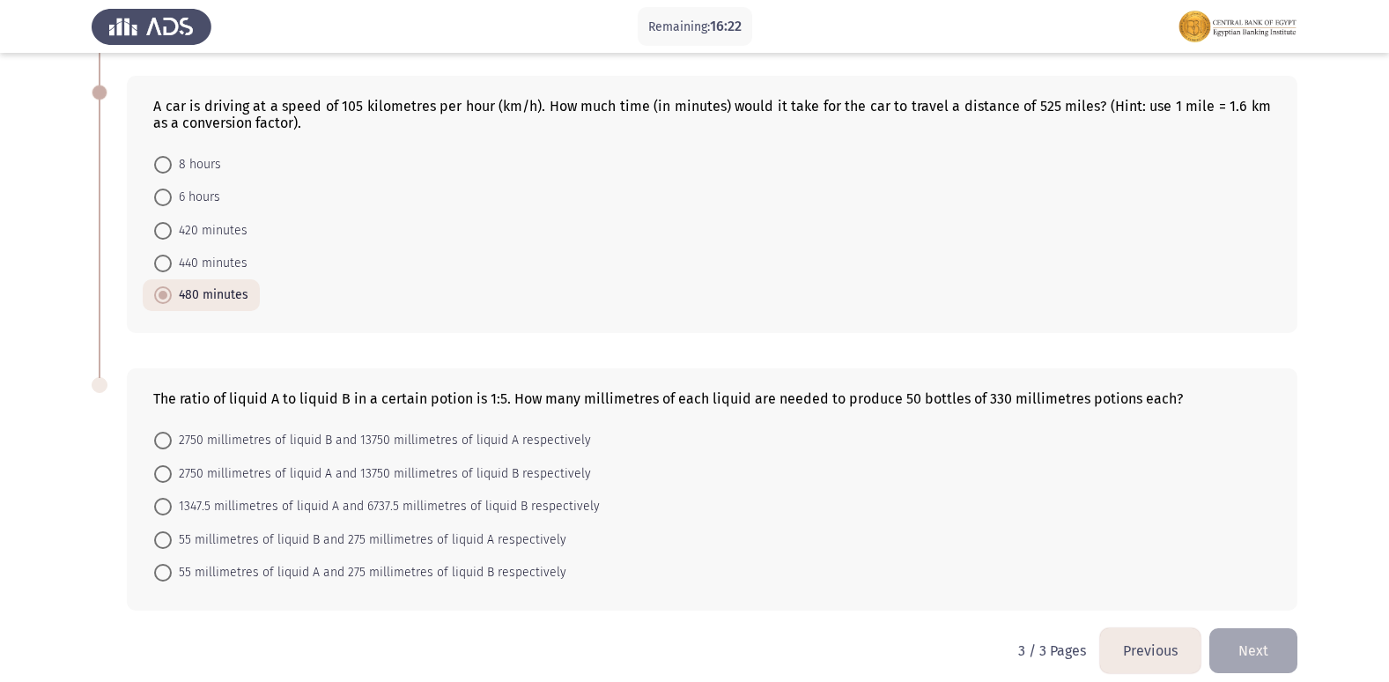
click at [316, 424] on mat-radio-button "2750 millimetres of liquid B and 13750 millimetres of liquid A respectively" at bounding box center [373, 440] width 460 height 33
click at [311, 430] on span "2750 millimetres of liquid B and 13750 millimetres of liquid A respectively" at bounding box center [381, 440] width 419 height 21
click at [172, 432] on input "2750 millimetres of liquid B and 13750 millimetres of liquid A respectively" at bounding box center [163, 441] width 18 height 18
radio input "true"
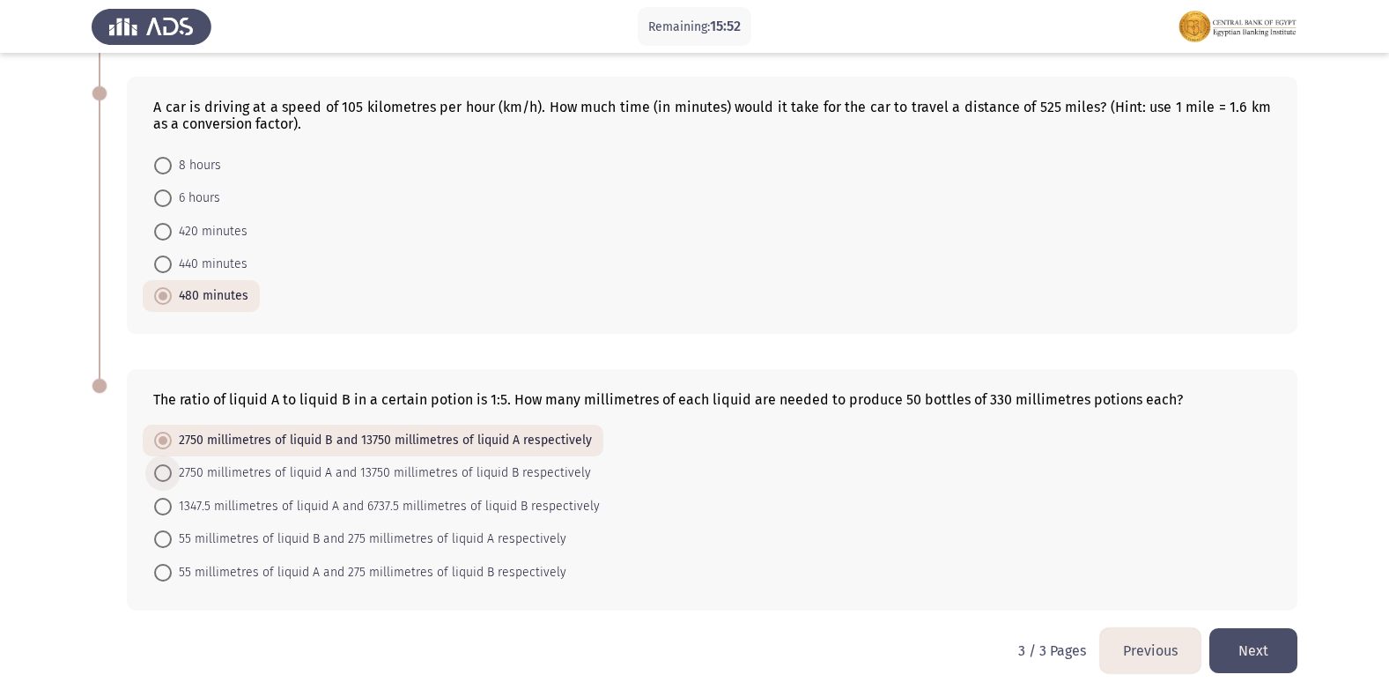
click at [330, 462] on span "2750 millimetres of liquid A and 13750 millimetres of liquid B respectively" at bounding box center [381, 472] width 419 height 21
click at [172, 464] on input "2750 millimetres of liquid A and 13750 millimetres of liquid B respectively" at bounding box center [163, 473] width 18 height 18
radio input "true"
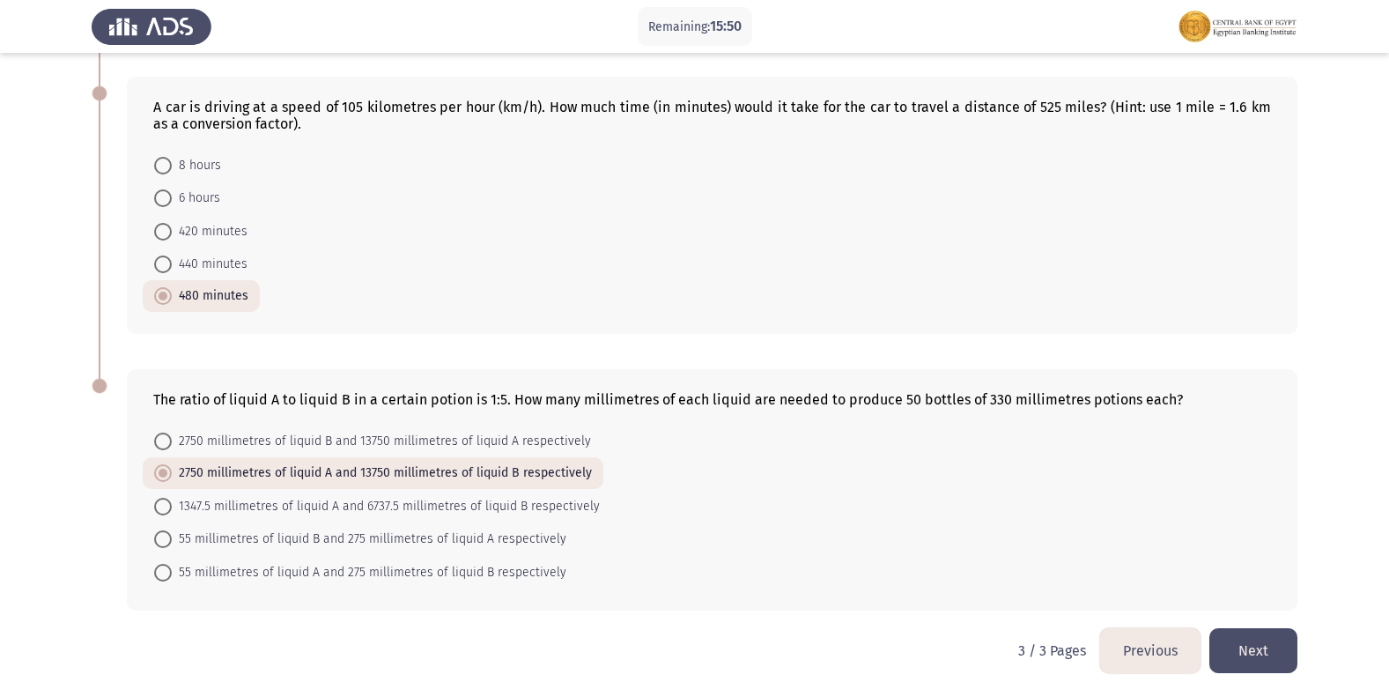
click at [1264, 628] on button "Next" at bounding box center [1253, 650] width 88 height 45
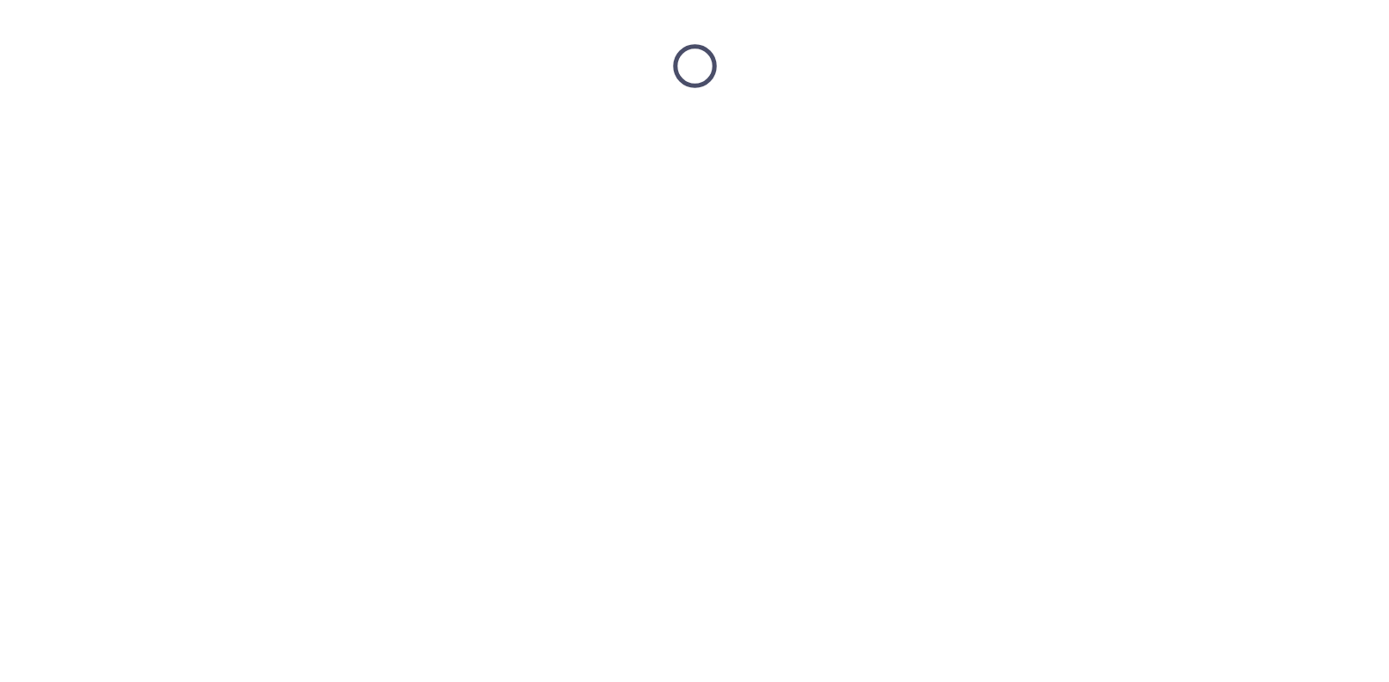
scroll to position [0, 0]
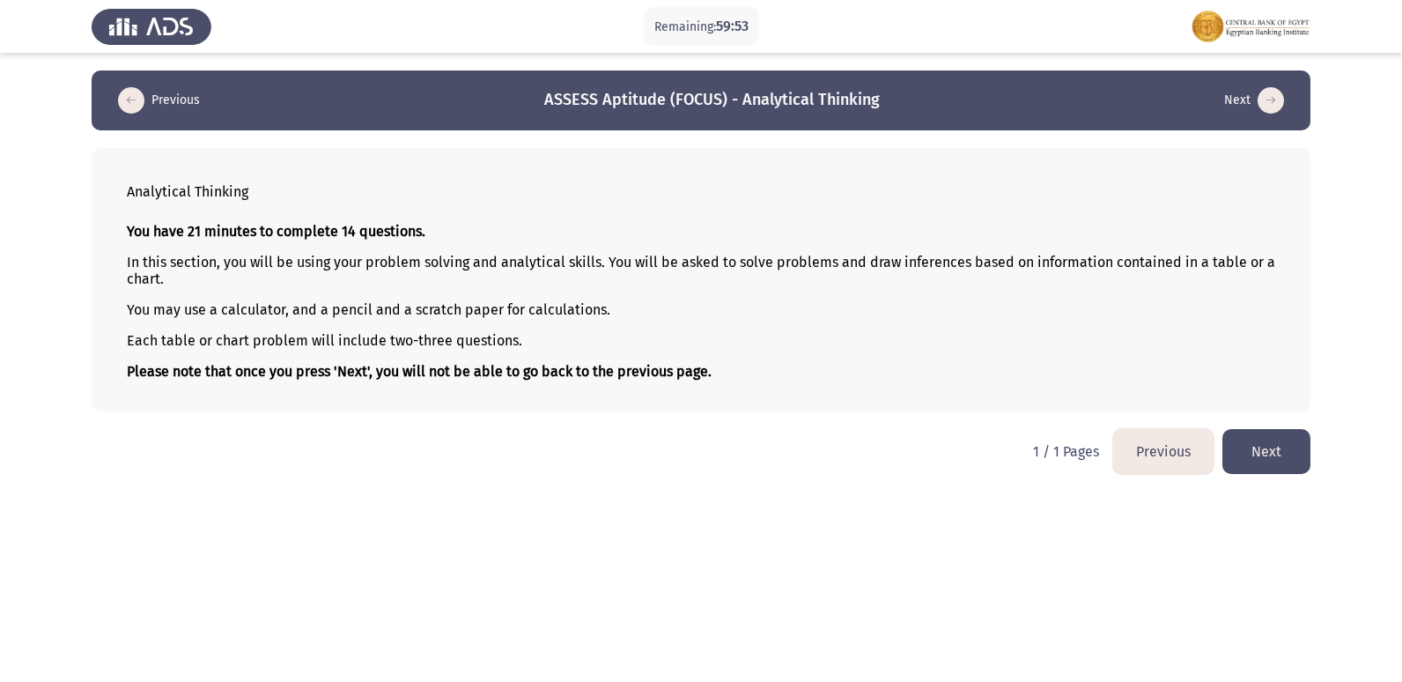
click at [1301, 443] on button "Next" at bounding box center [1266, 451] width 88 height 45
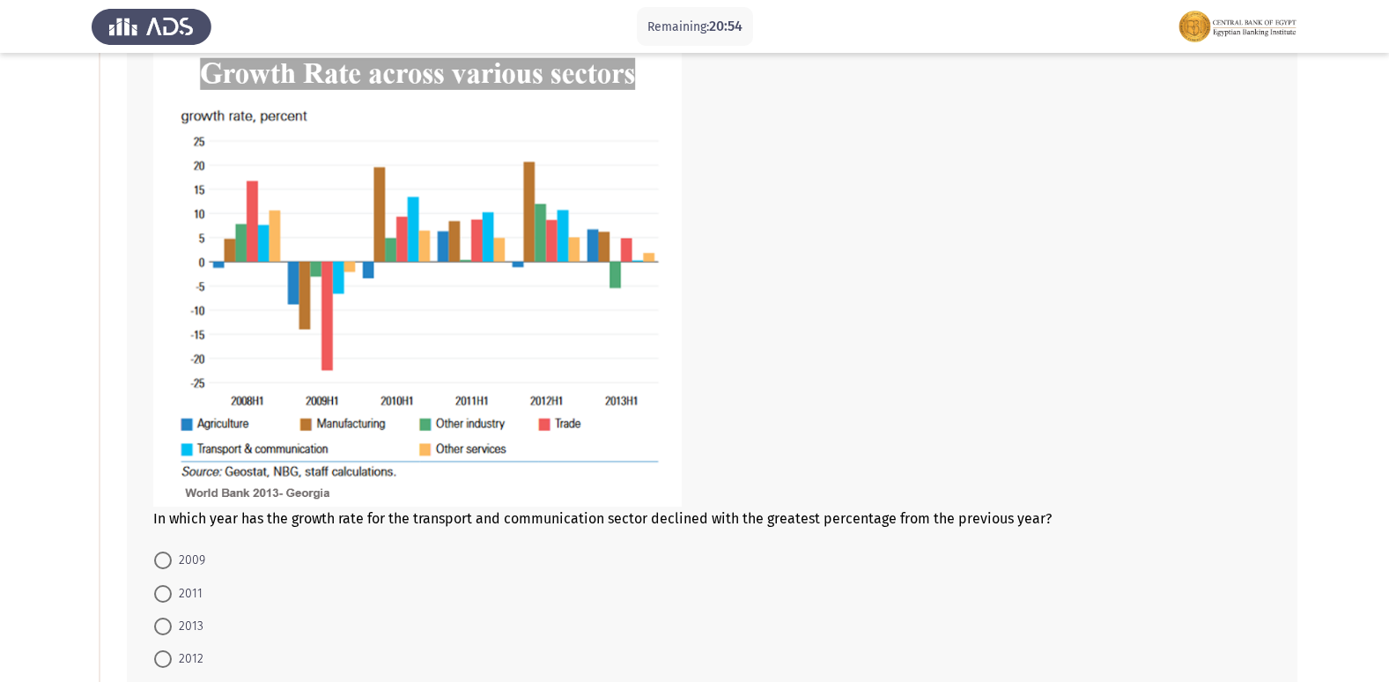
scroll to position [176, 0]
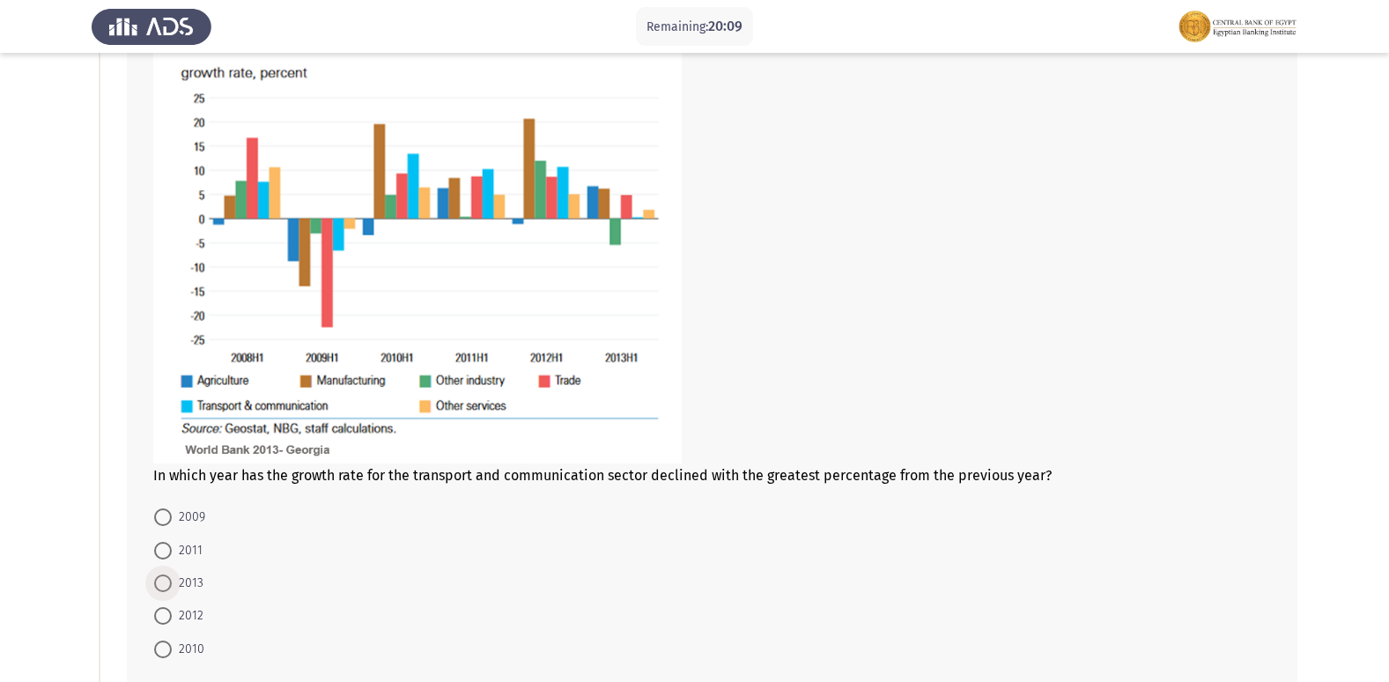
click at [171, 577] on label "2013" at bounding box center [178, 582] width 49 height 21
click at [171, 577] on input "2013" at bounding box center [163, 583] width 18 height 18
radio input "true"
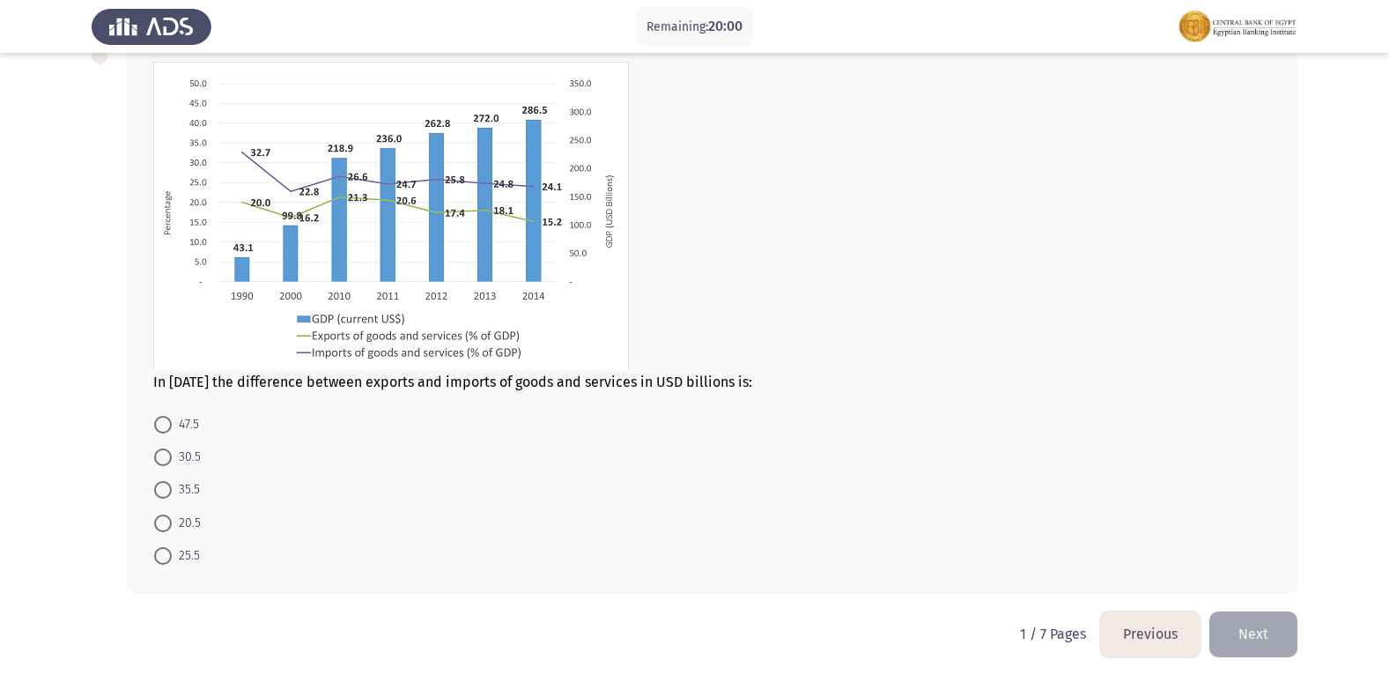
scroll to position [769, 0]
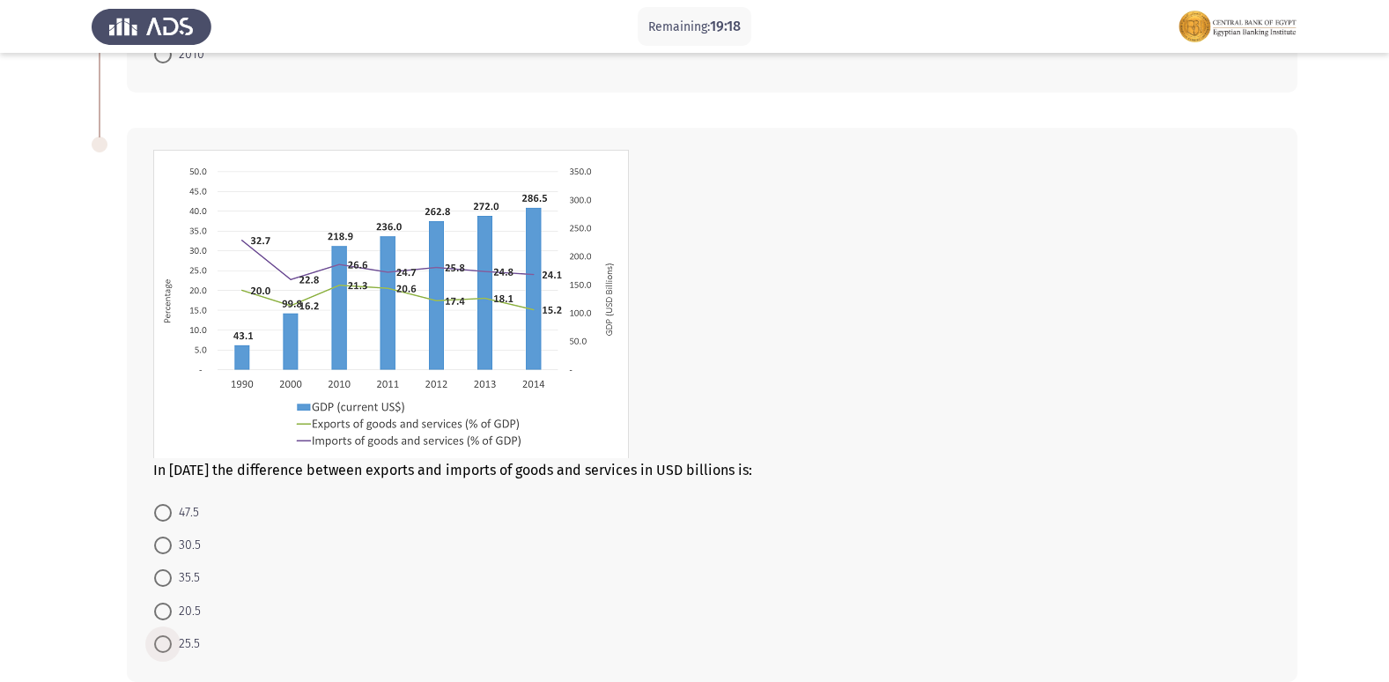
click at [182, 644] on span "25.5" at bounding box center [186, 643] width 28 height 21
click at [172, 644] on input "25.5" at bounding box center [163, 644] width 18 height 18
radio input "true"
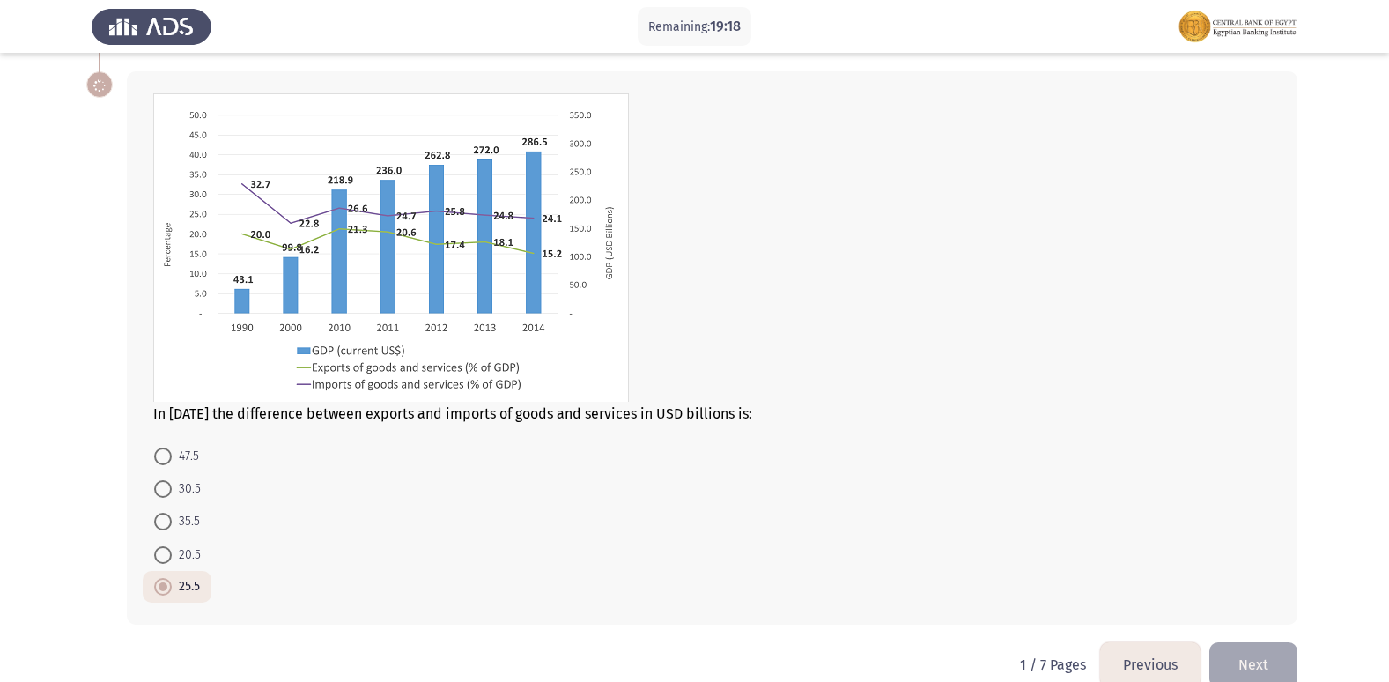
scroll to position [856, 0]
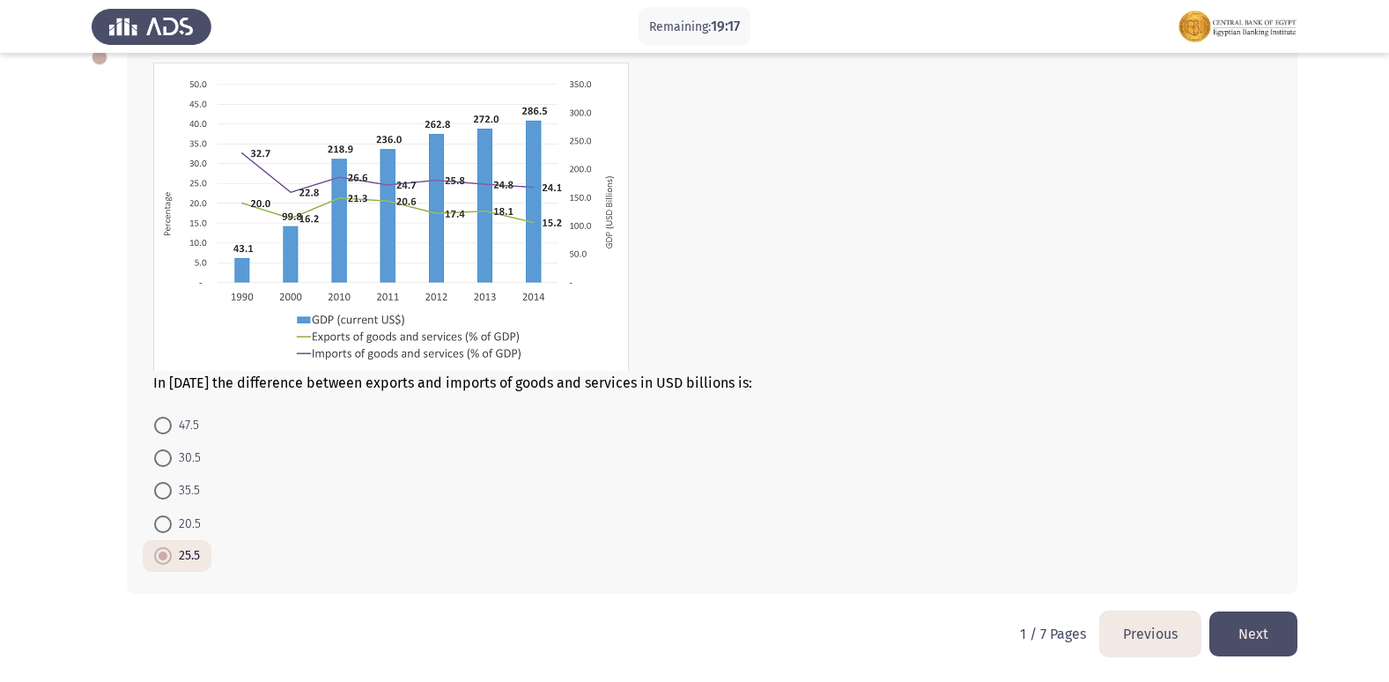
click at [1261, 623] on button "Next" at bounding box center [1253, 633] width 88 height 45
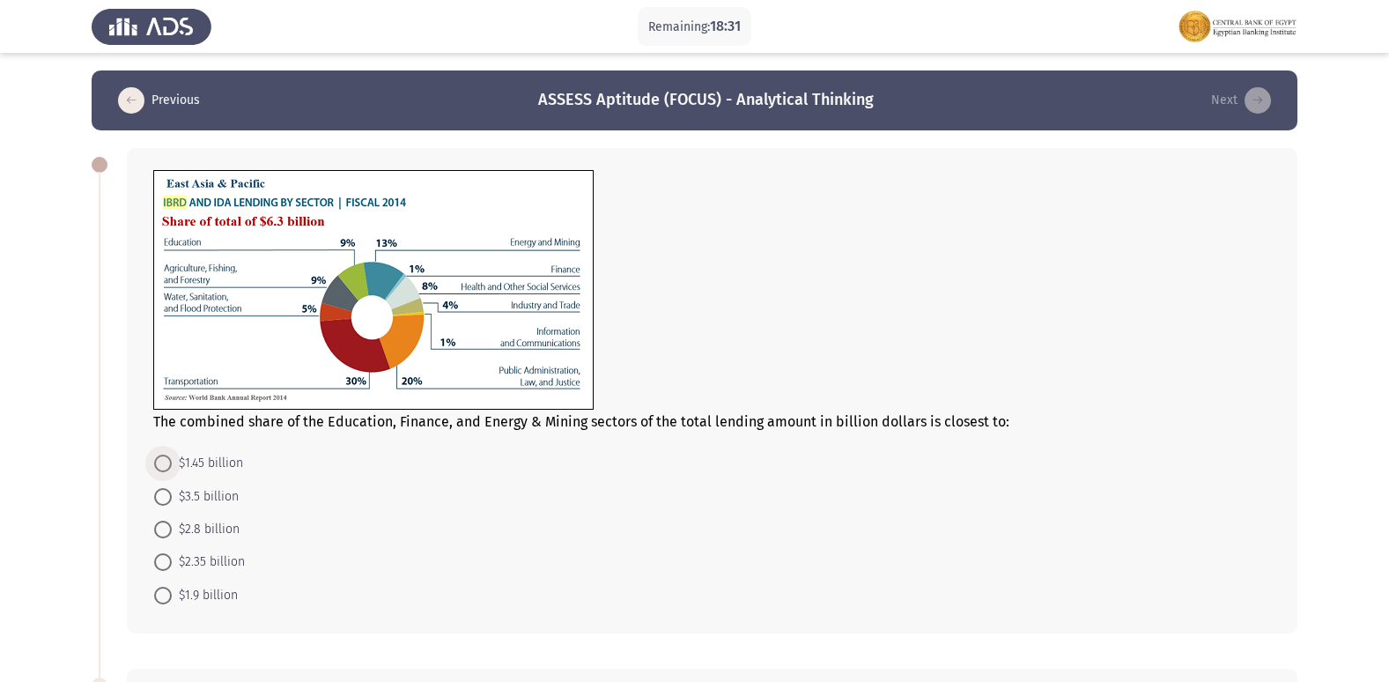
click at [207, 459] on span "$1.45 billion" at bounding box center [207, 463] width 71 height 21
click at [172, 459] on input "$1.45 billion" at bounding box center [163, 463] width 18 height 18
radio input "true"
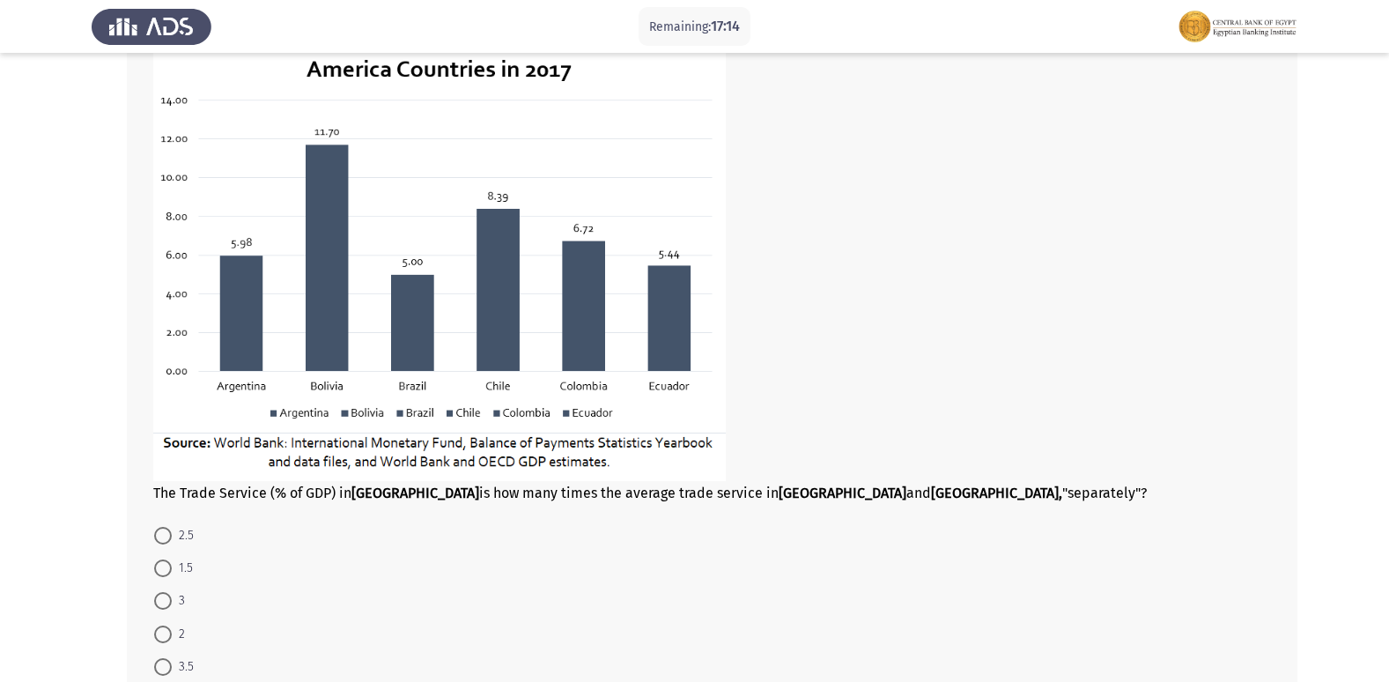
scroll to position [705, 0]
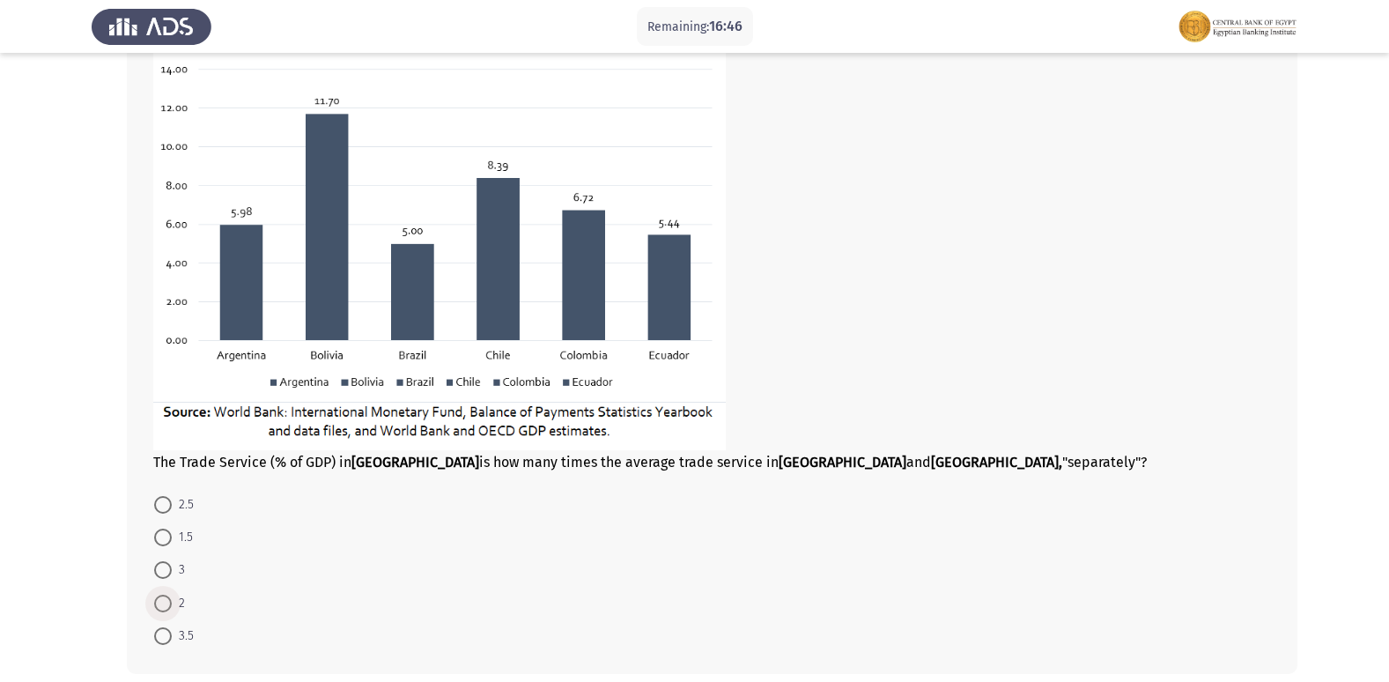
click at [158, 601] on span at bounding box center [163, 603] width 18 height 18
click at [158, 601] on input "2" at bounding box center [163, 603] width 18 height 18
radio input "true"
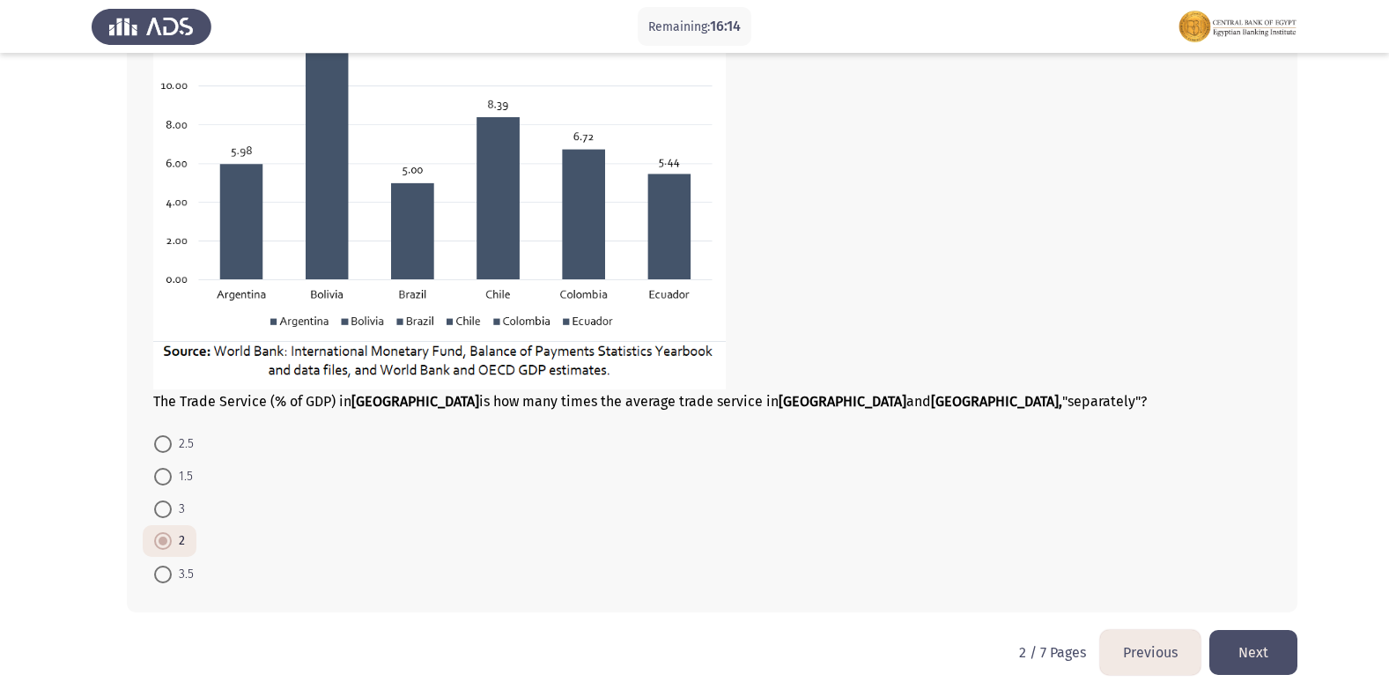
scroll to position [784, 0]
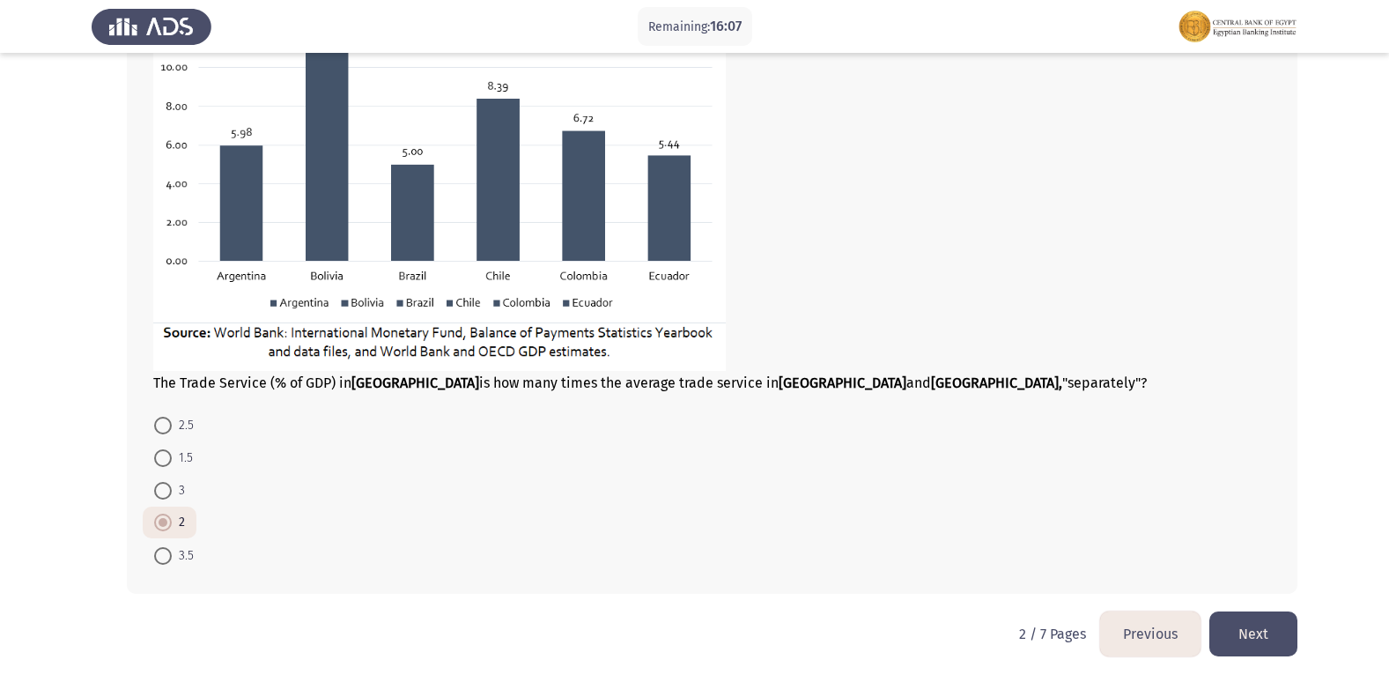
click at [1242, 639] on button "Next" at bounding box center [1253, 633] width 88 height 45
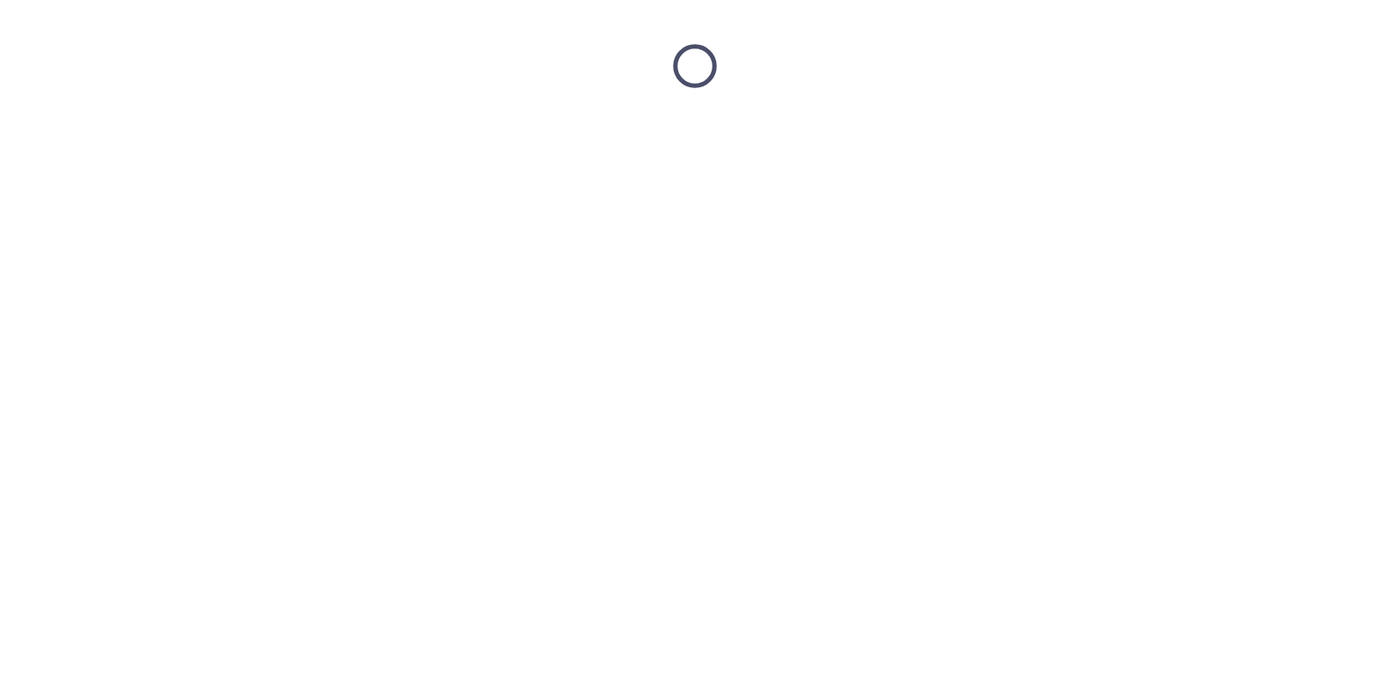
scroll to position [0, 0]
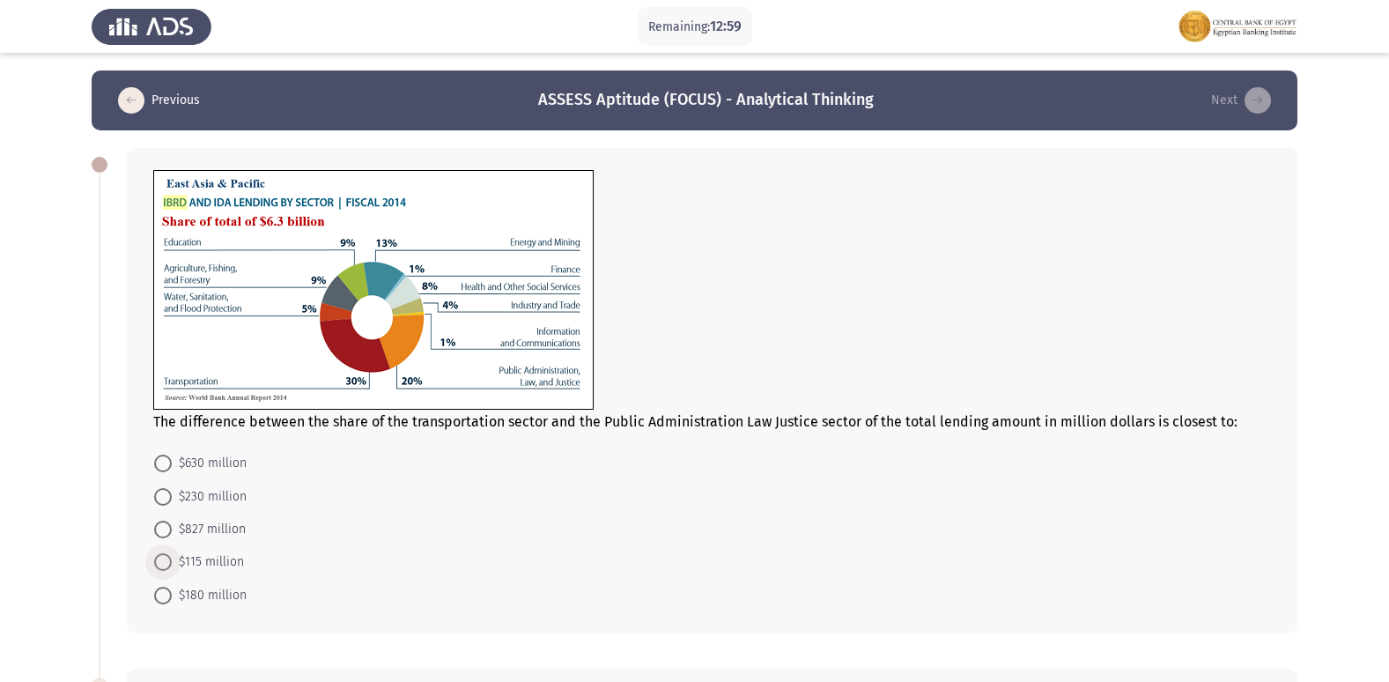
click at [204, 564] on span "$115 million" at bounding box center [208, 561] width 72 height 21
click at [172, 564] on input "$115 million" at bounding box center [163, 562] width 18 height 18
radio input "true"
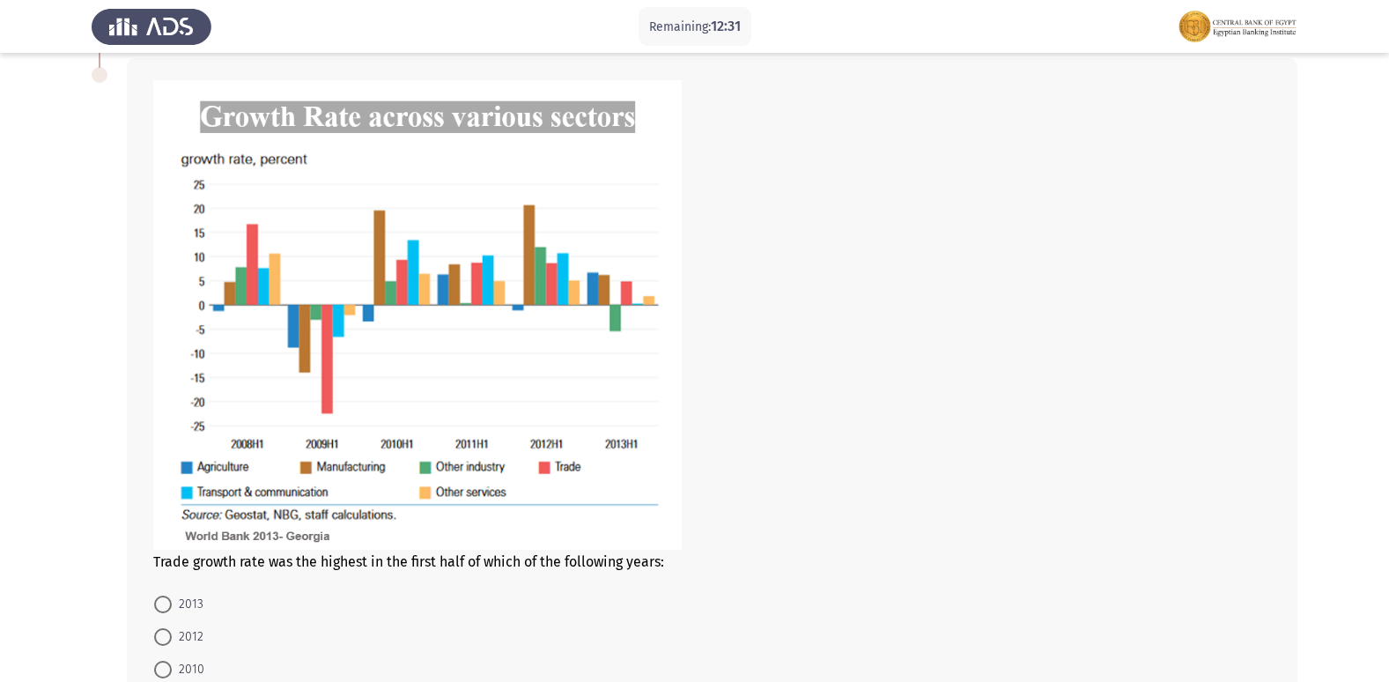
scroll to position [616, 0]
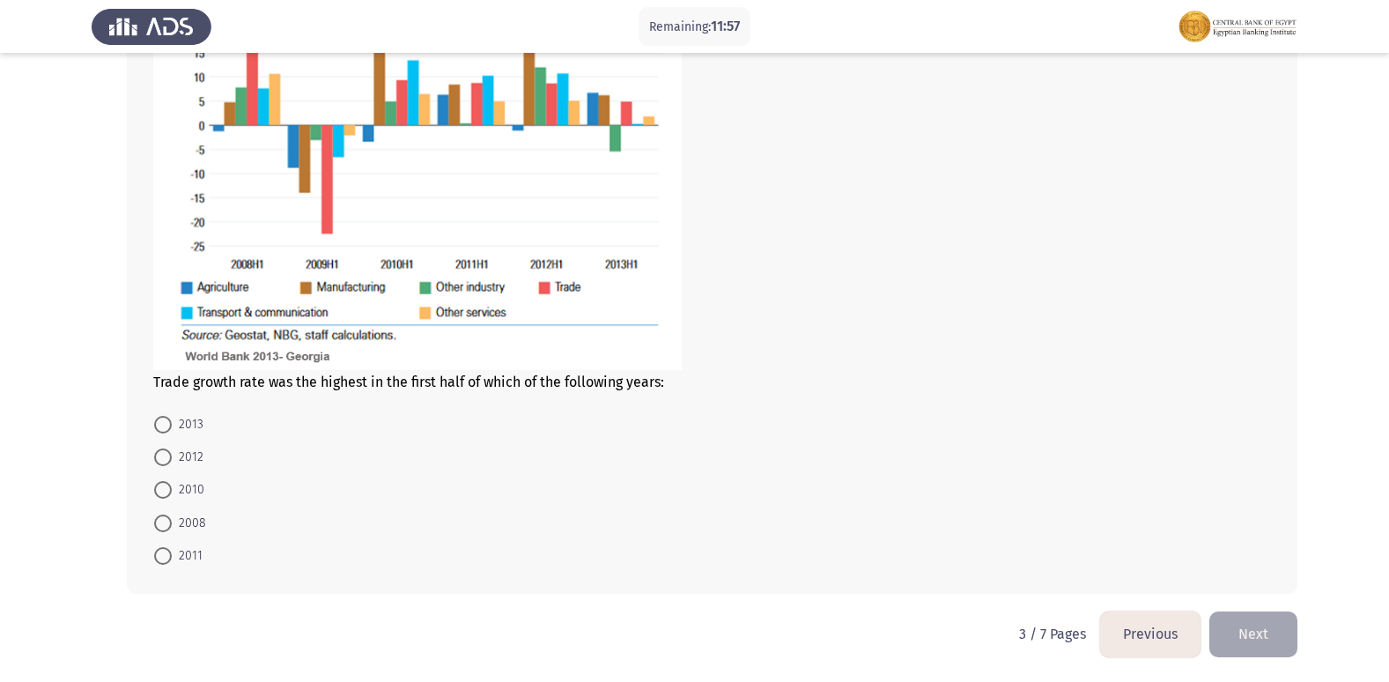
click at [187, 494] on span "2010" at bounding box center [188, 489] width 33 height 21
click at [172, 494] on input "2010" at bounding box center [163, 490] width 18 height 18
radio input "true"
click at [1258, 621] on button "Next" at bounding box center [1253, 633] width 88 height 45
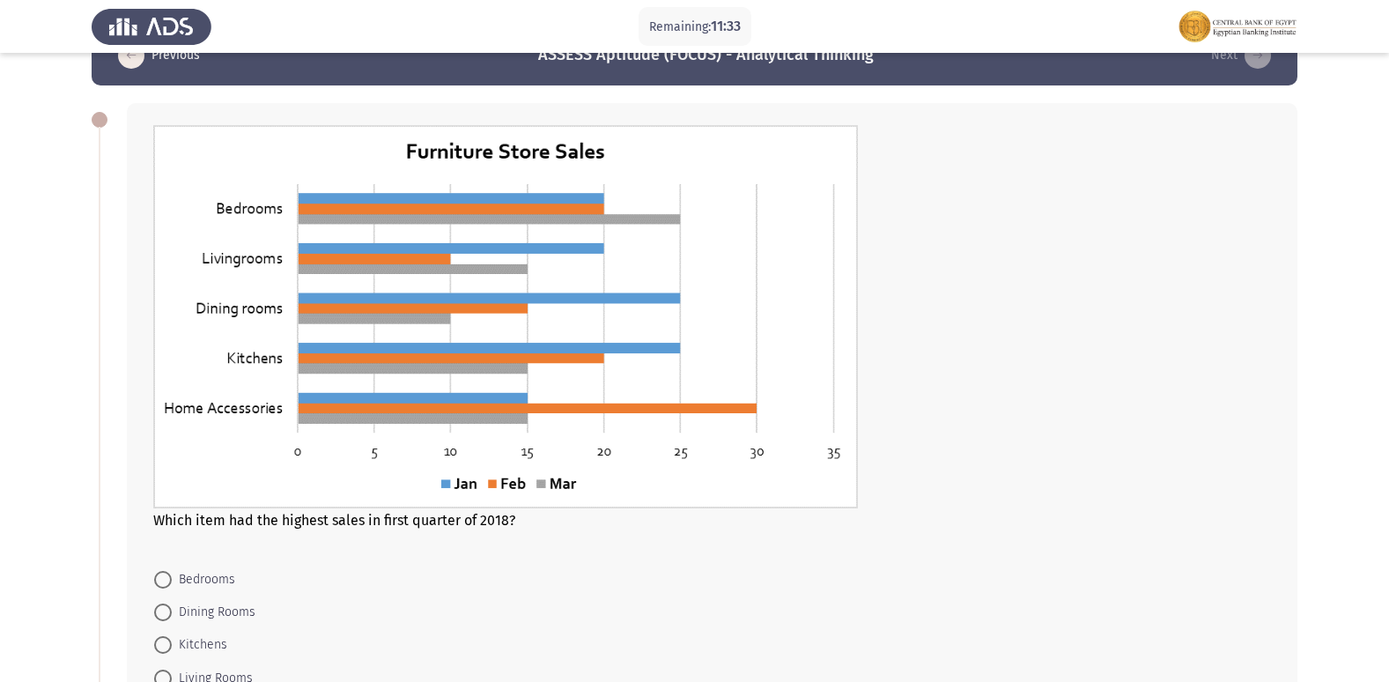
scroll to position [88, 0]
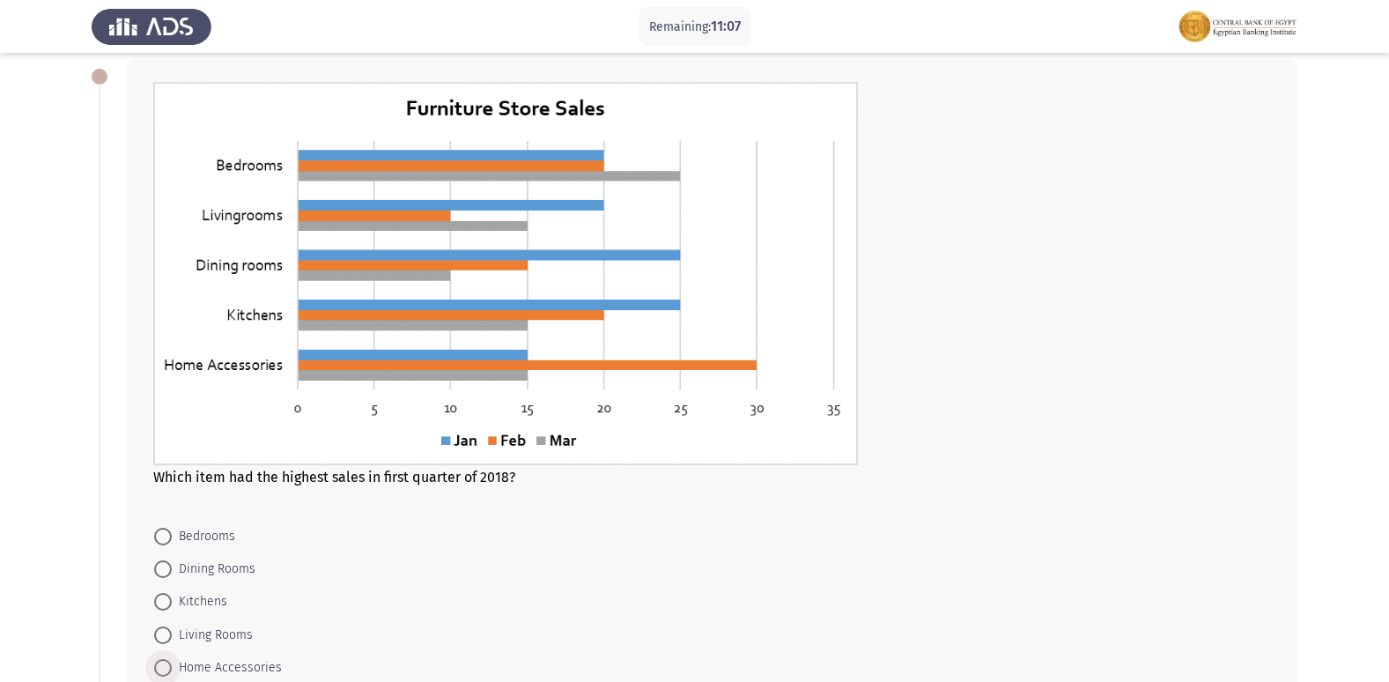
click at [262, 661] on span "Home Accessories" at bounding box center [227, 667] width 110 height 21
click at [172, 661] on input "Home Accessories" at bounding box center [163, 668] width 18 height 18
radio input "true"
click at [213, 542] on span "Bedrooms" at bounding box center [203, 536] width 63 height 21
click at [172, 542] on input "Bedrooms" at bounding box center [163, 536] width 18 height 18
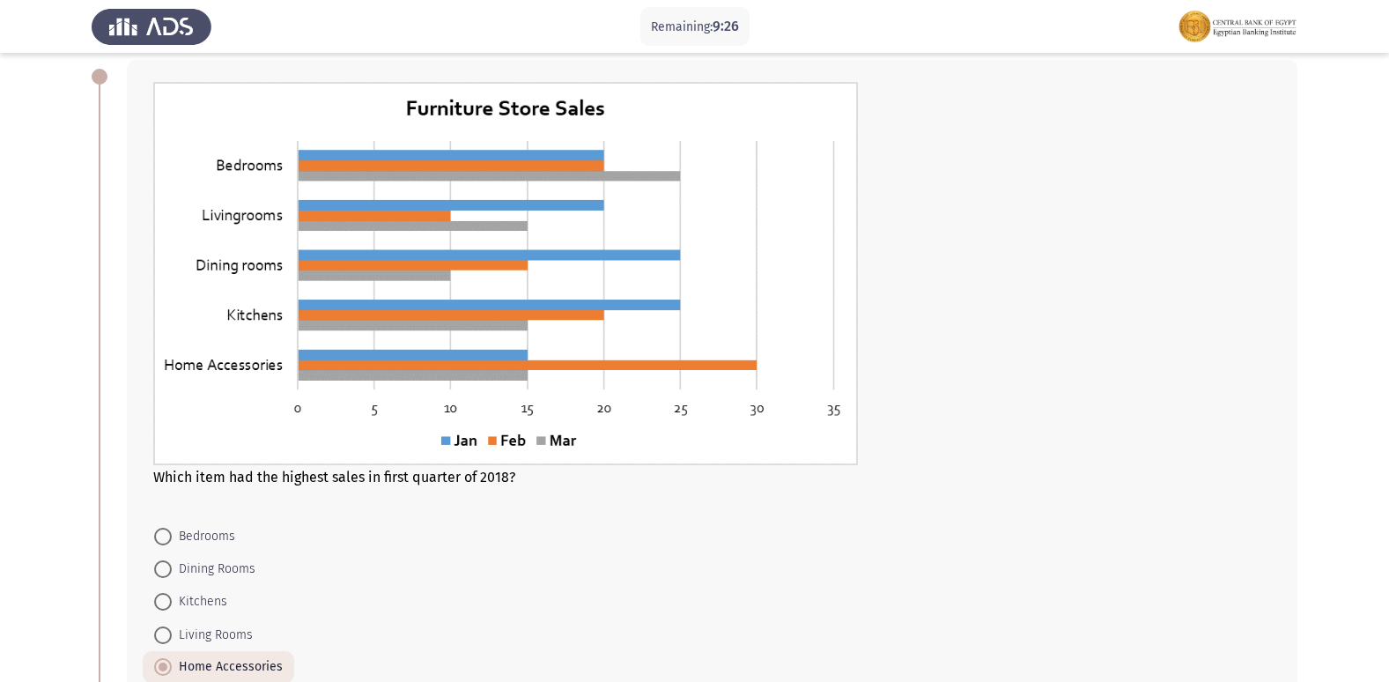
radio input "true"
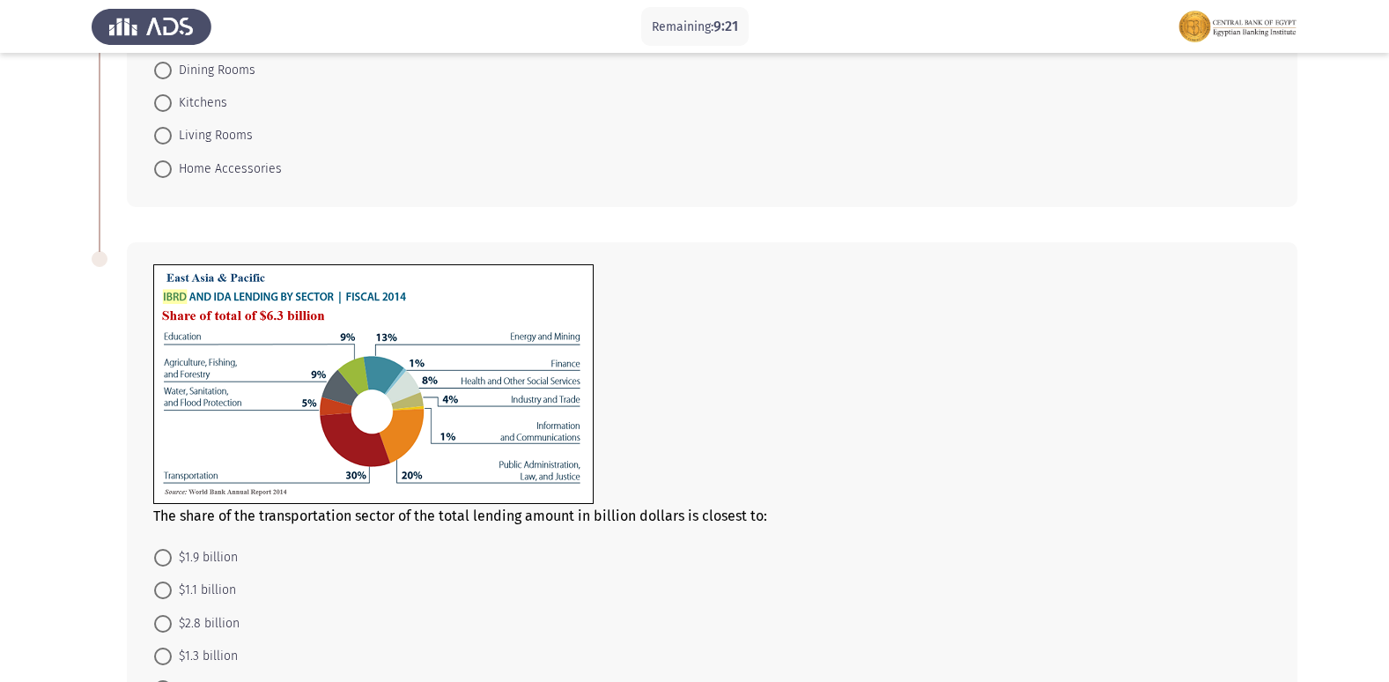
scroll to position [616, 0]
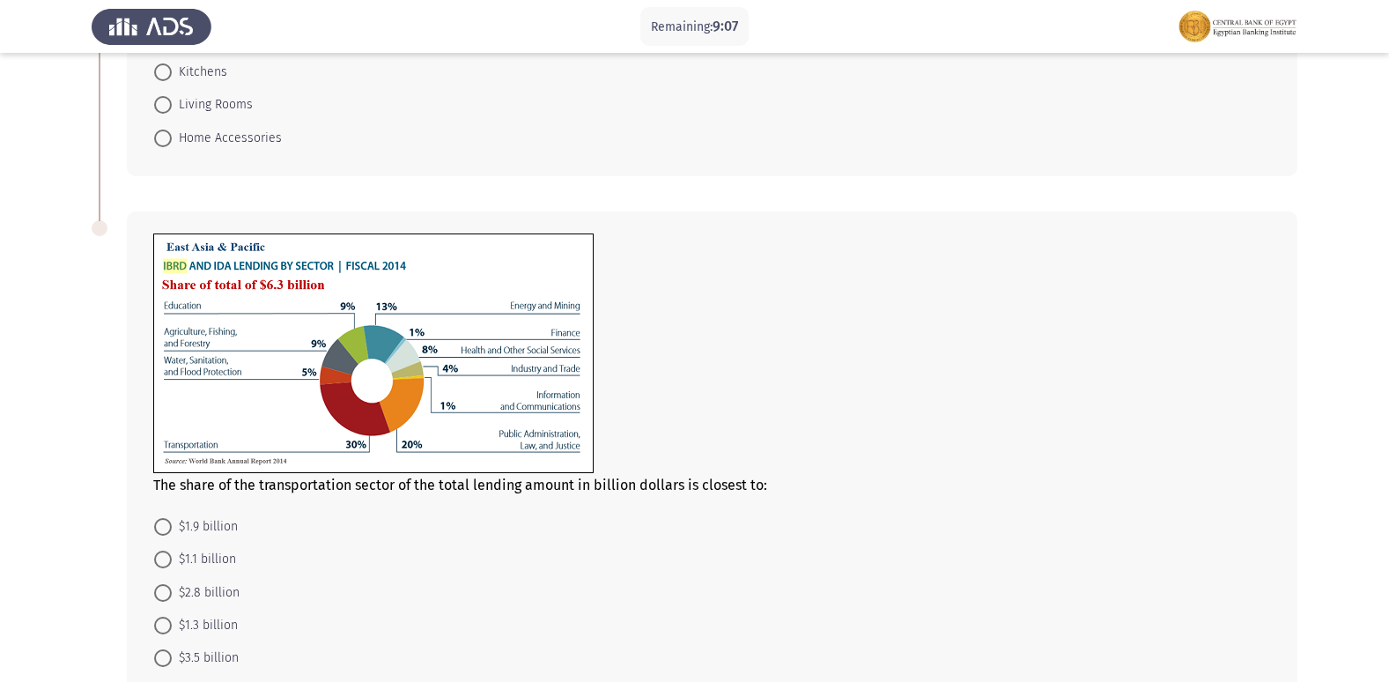
click at [206, 527] on span "$1.9 billion" at bounding box center [205, 526] width 66 height 21
click at [172, 527] on input "$1.9 billion" at bounding box center [163, 527] width 18 height 18
radio input "true"
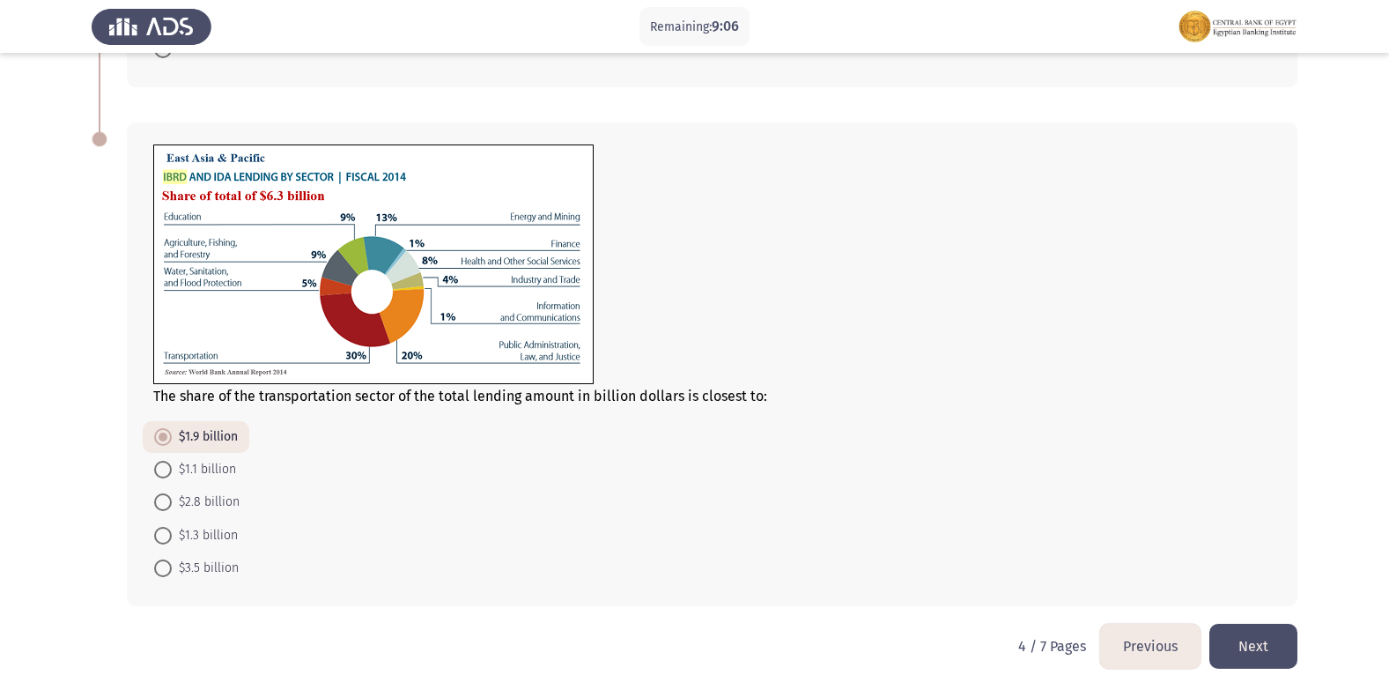
scroll to position [718, 0]
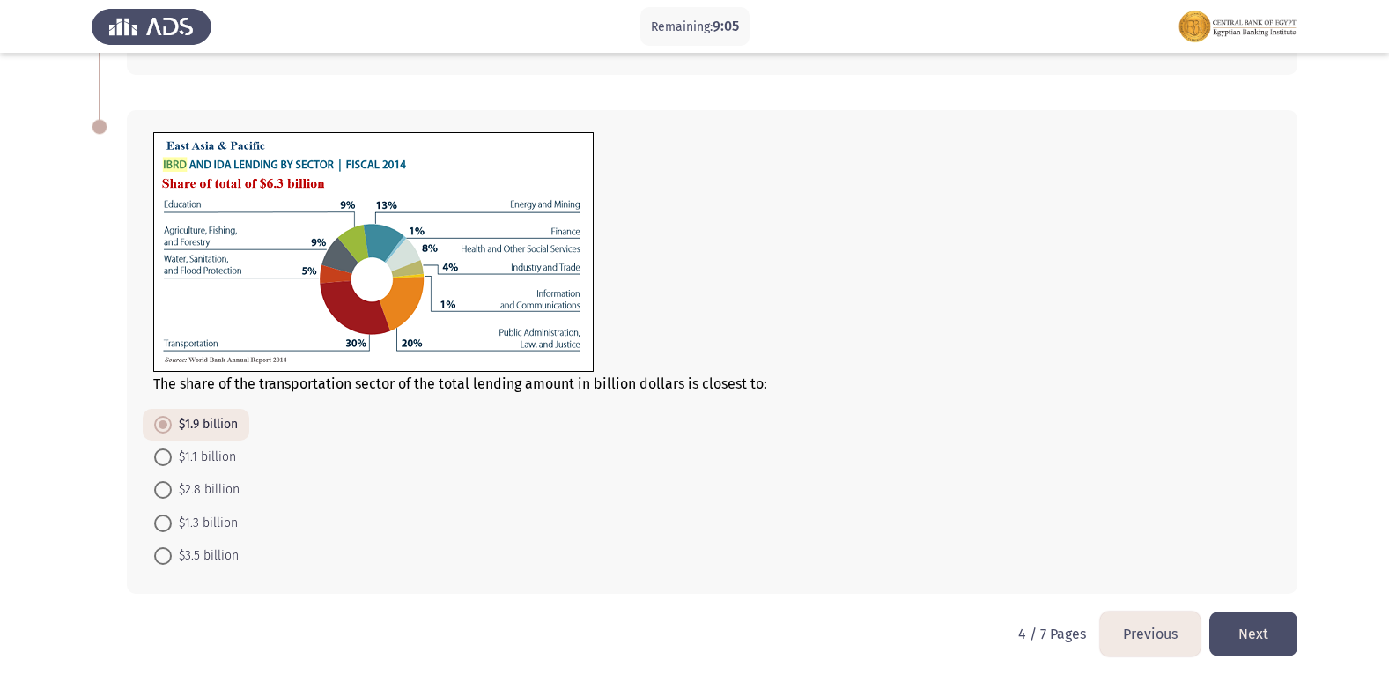
click at [1287, 621] on button "Next" at bounding box center [1253, 633] width 88 height 45
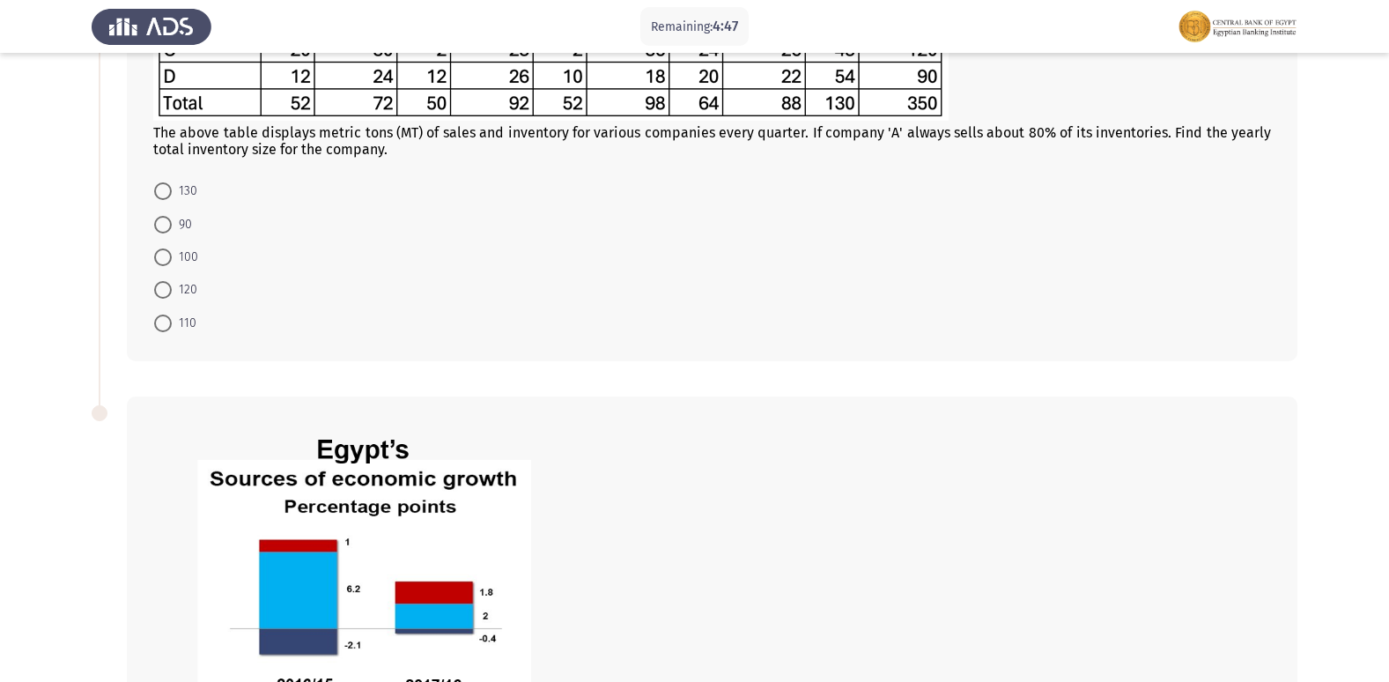
scroll to position [0, 0]
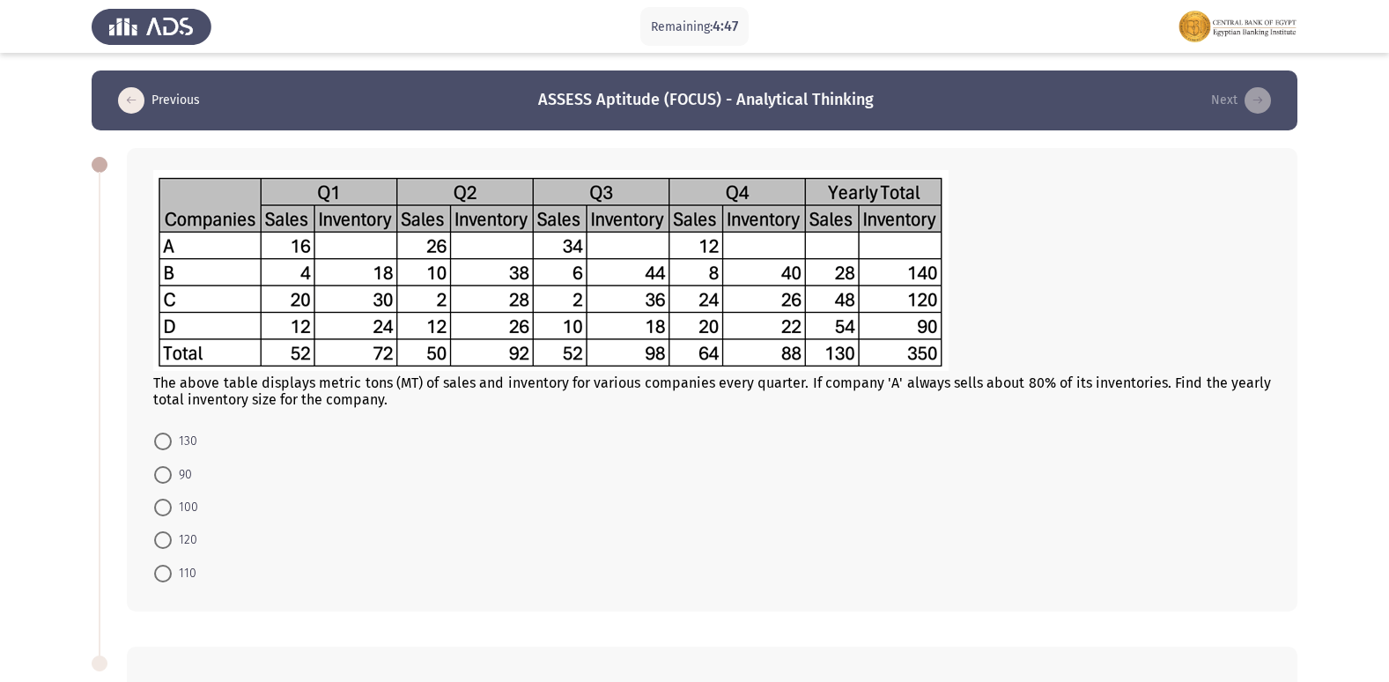
click at [179, 502] on span "100" at bounding box center [185, 507] width 26 height 21
click at [172, 502] on input "100" at bounding box center [163, 507] width 18 height 18
radio input "true"
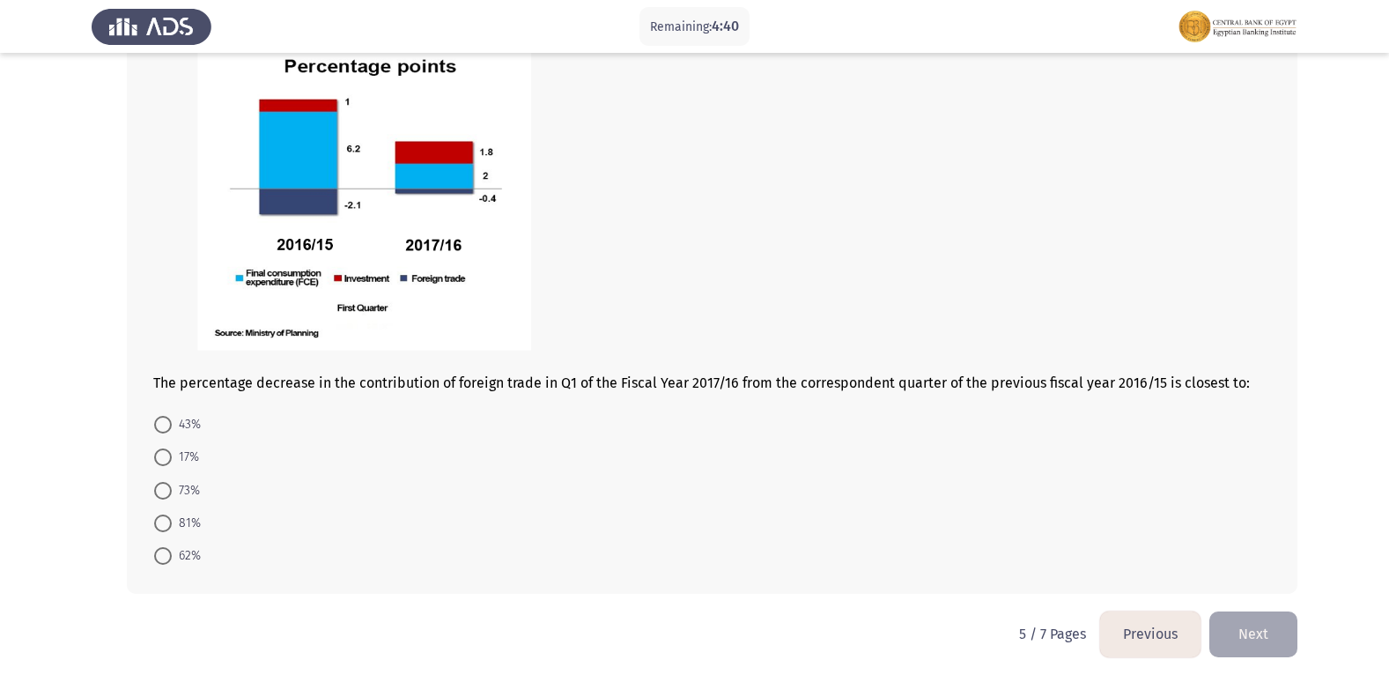
scroll to position [601, 0]
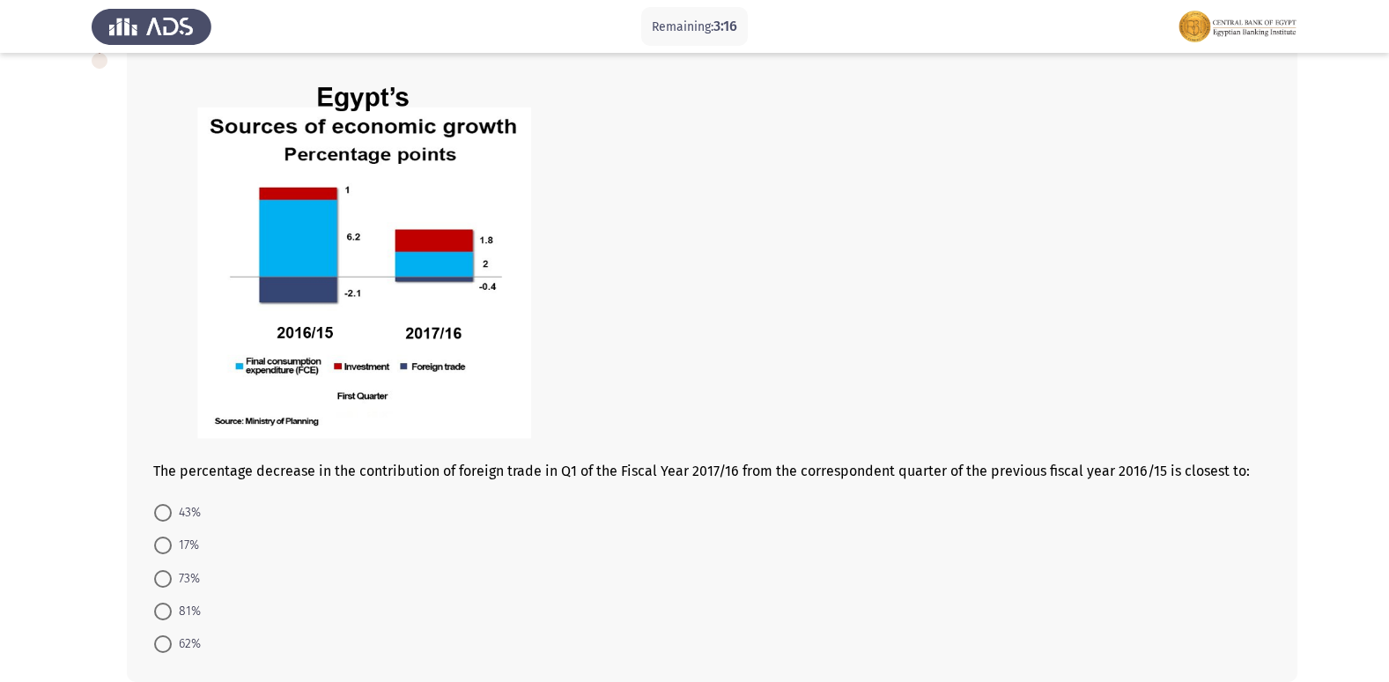
click at [181, 603] on span "81%" at bounding box center [186, 611] width 29 height 21
click at [172, 603] on input "81%" at bounding box center [163, 611] width 18 height 18
radio input "true"
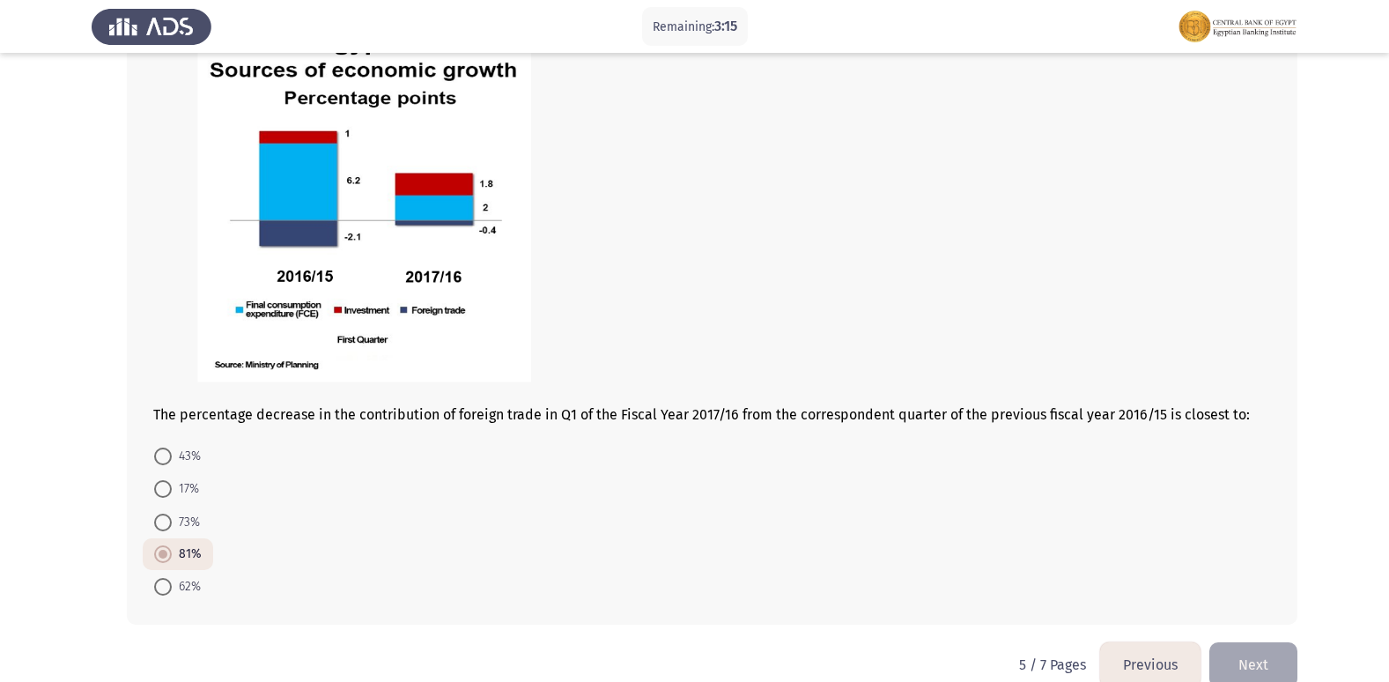
scroll to position [688, 0]
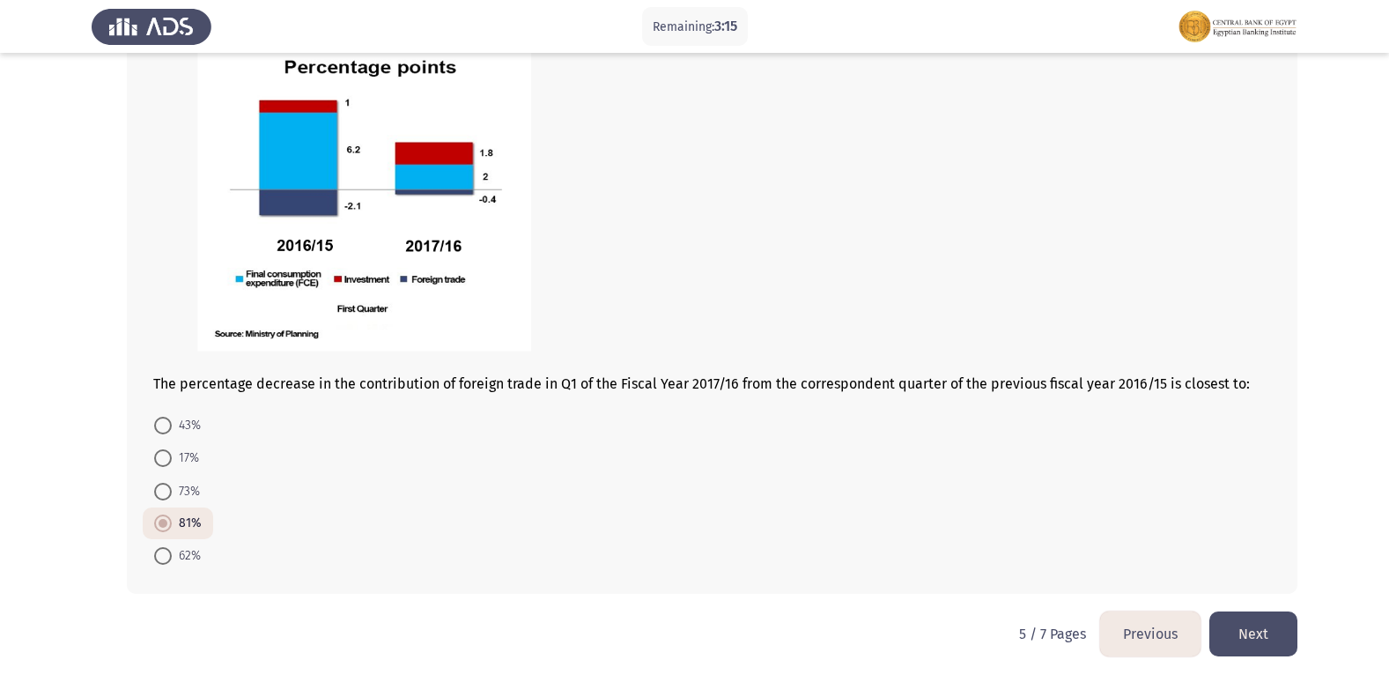
click at [1238, 626] on button "Next" at bounding box center [1253, 633] width 88 height 45
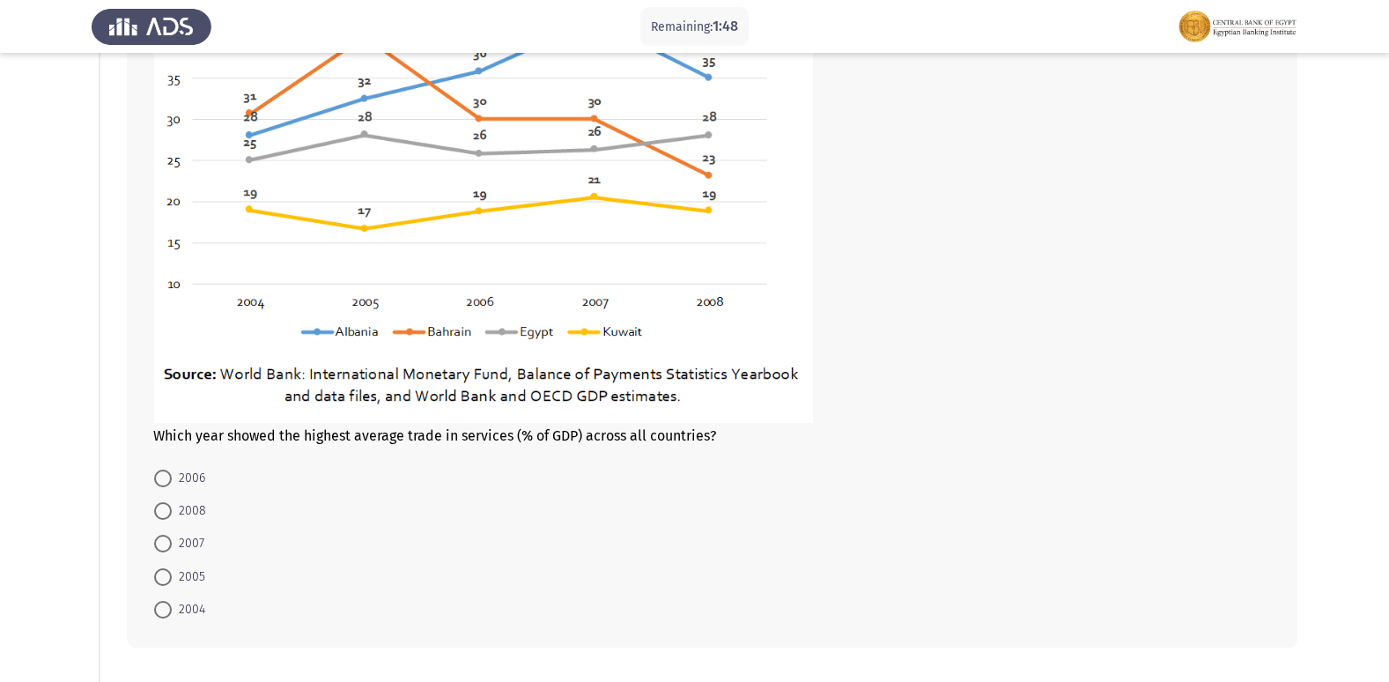
scroll to position [352, 0]
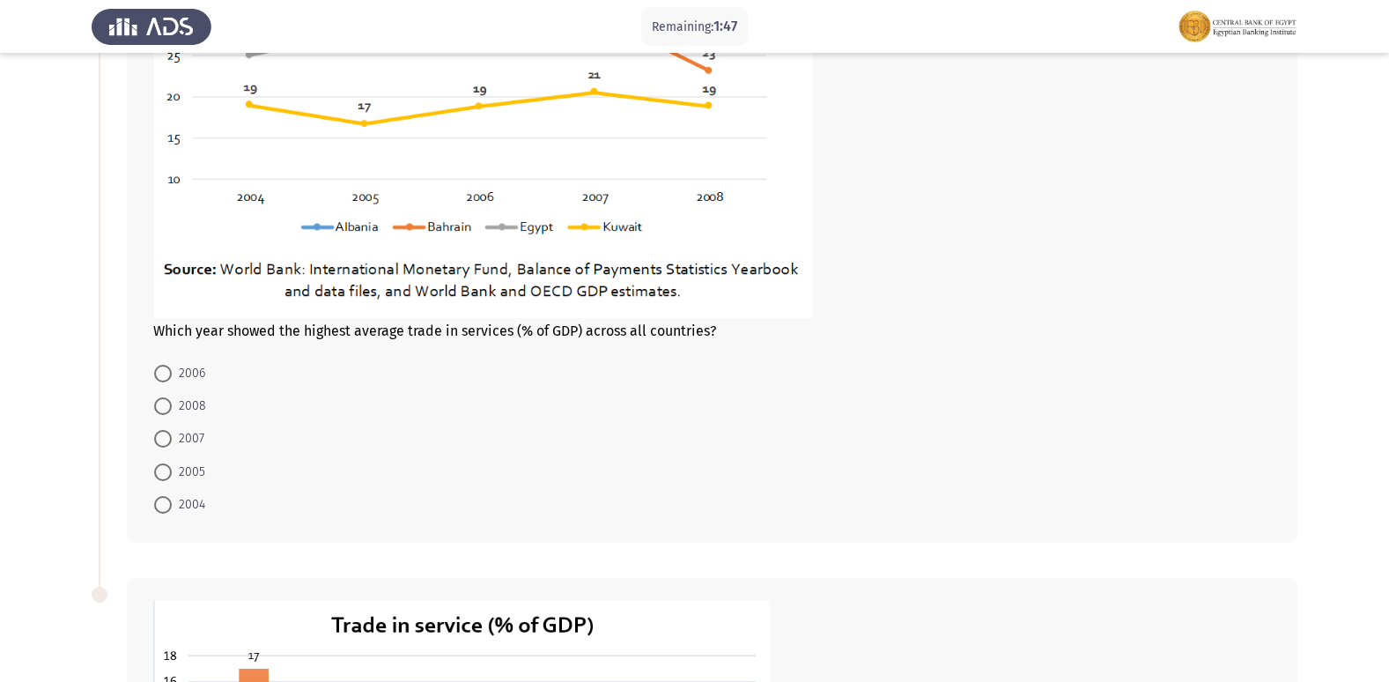
click at [192, 438] on span "2007" at bounding box center [188, 438] width 33 height 21
click at [172, 438] on input "2007" at bounding box center [163, 439] width 18 height 18
radio input "true"
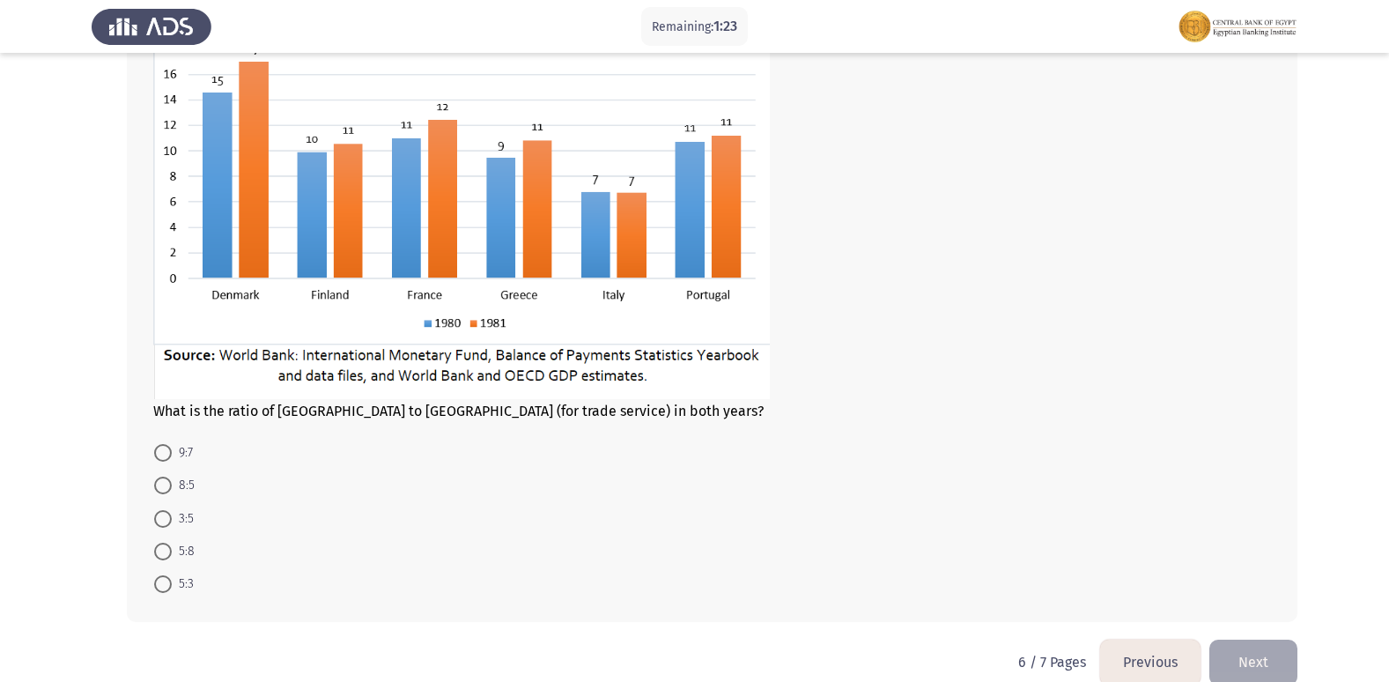
scroll to position [969, 0]
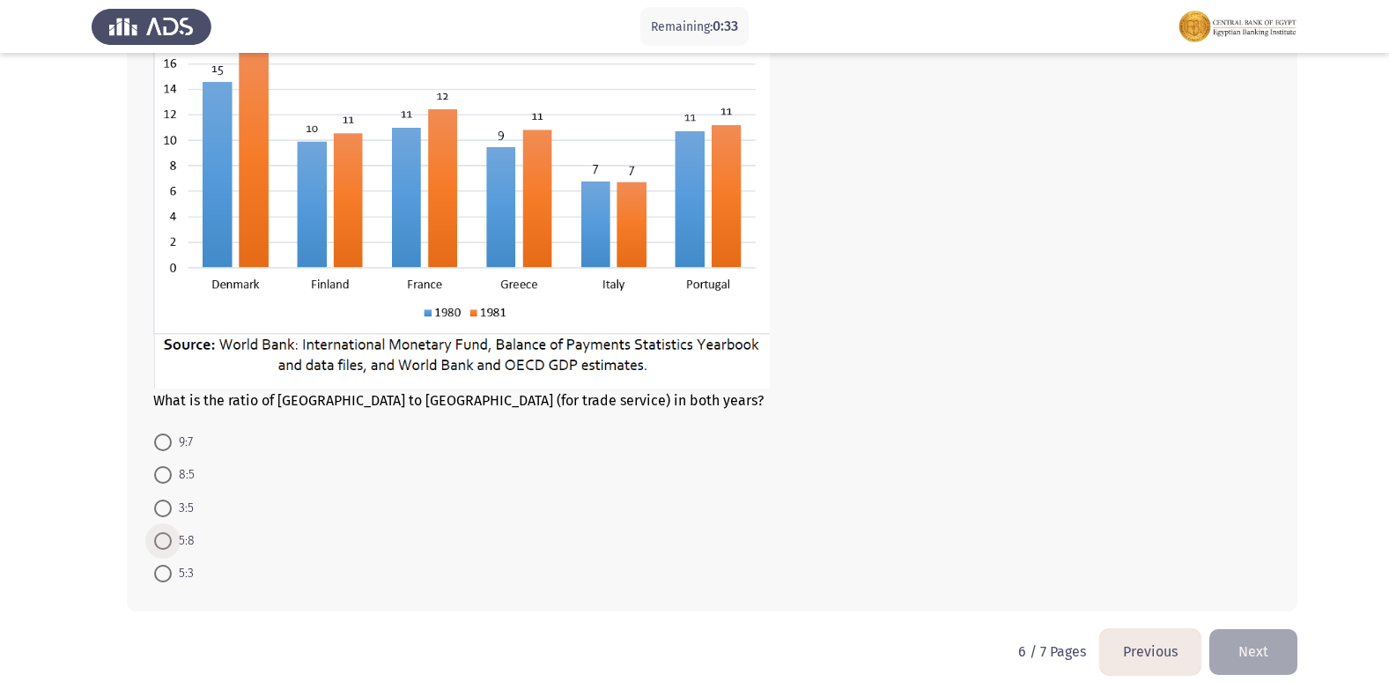
click at [191, 537] on span "5:8" at bounding box center [183, 540] width 23 height 21
click at [172, 537] on input "5:8" at bounding box center [163, 541] width 18 height 18
radio input "true"
click at [177, 570] on span "5:3" at bounding box center [183, 572] width 22 height 21
click at [172, 570] on input "5:3" at bounding box center [163, 573] width 18 height 18
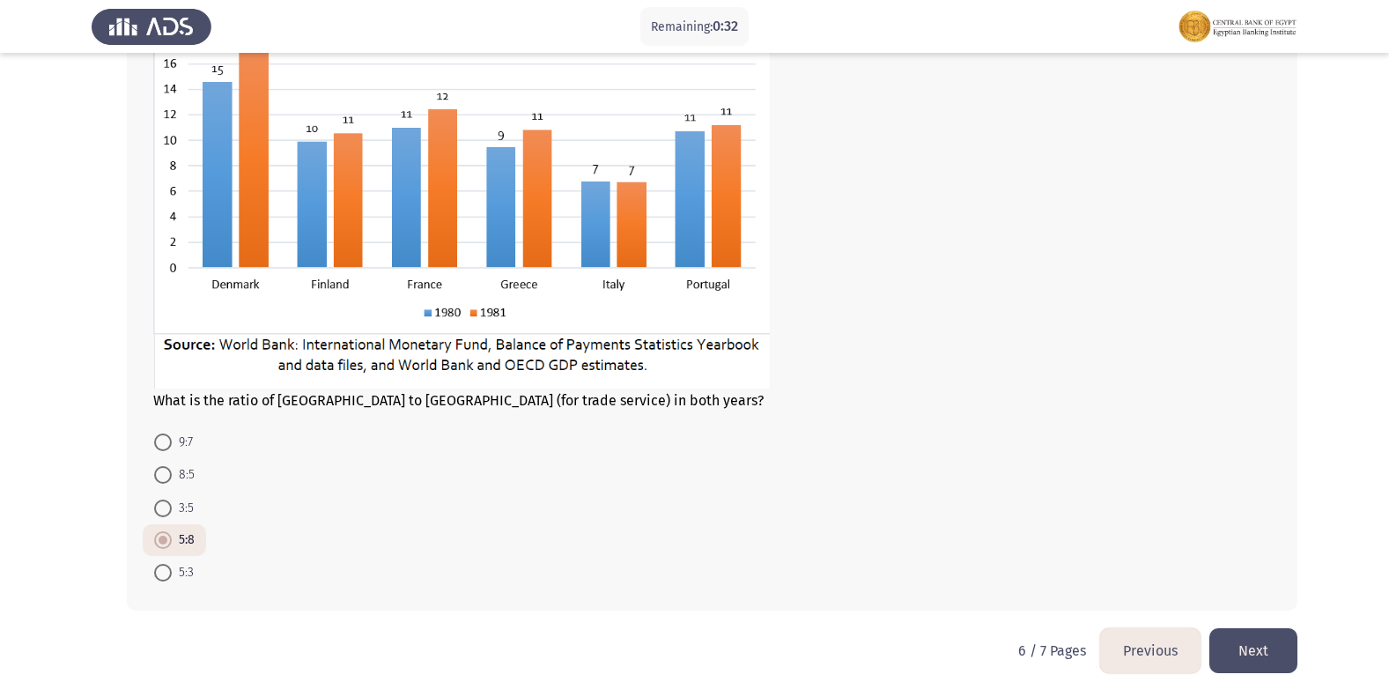
radio input "true"
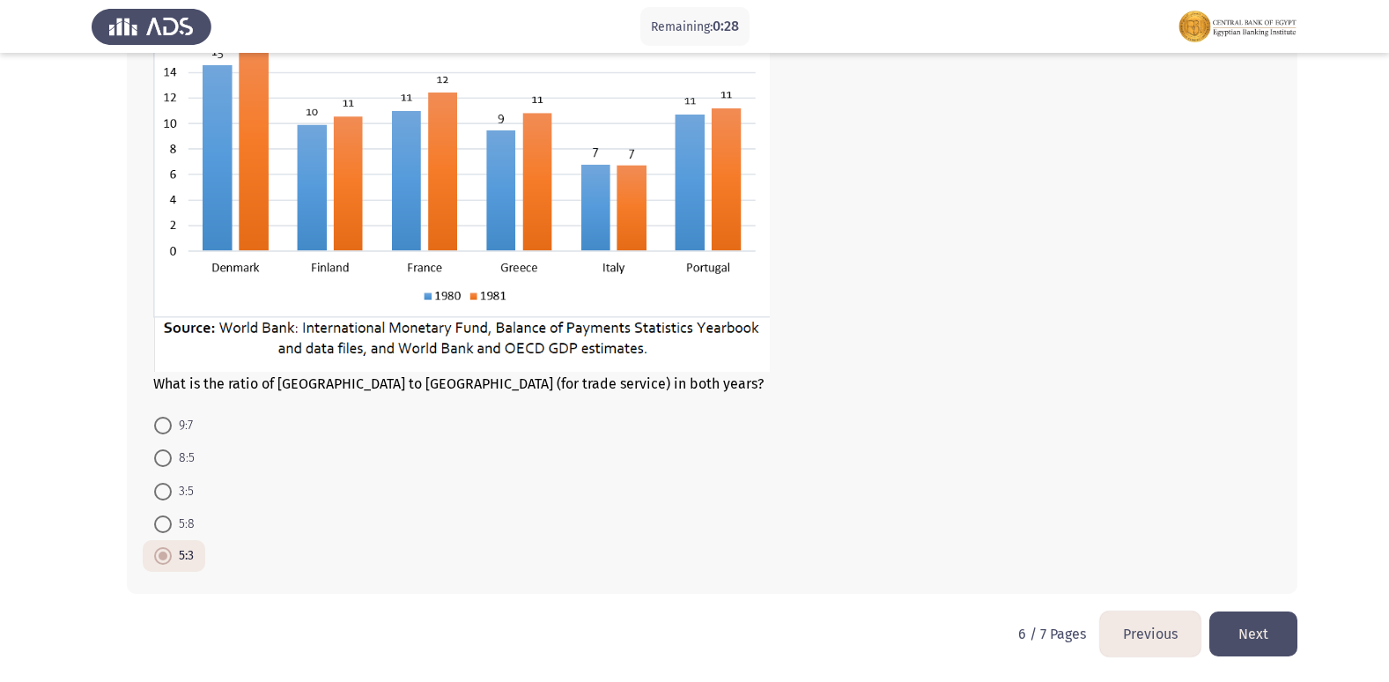
click at [1240, 624] on button "Next" at bounding box center [1253, 633] width 88 height 45
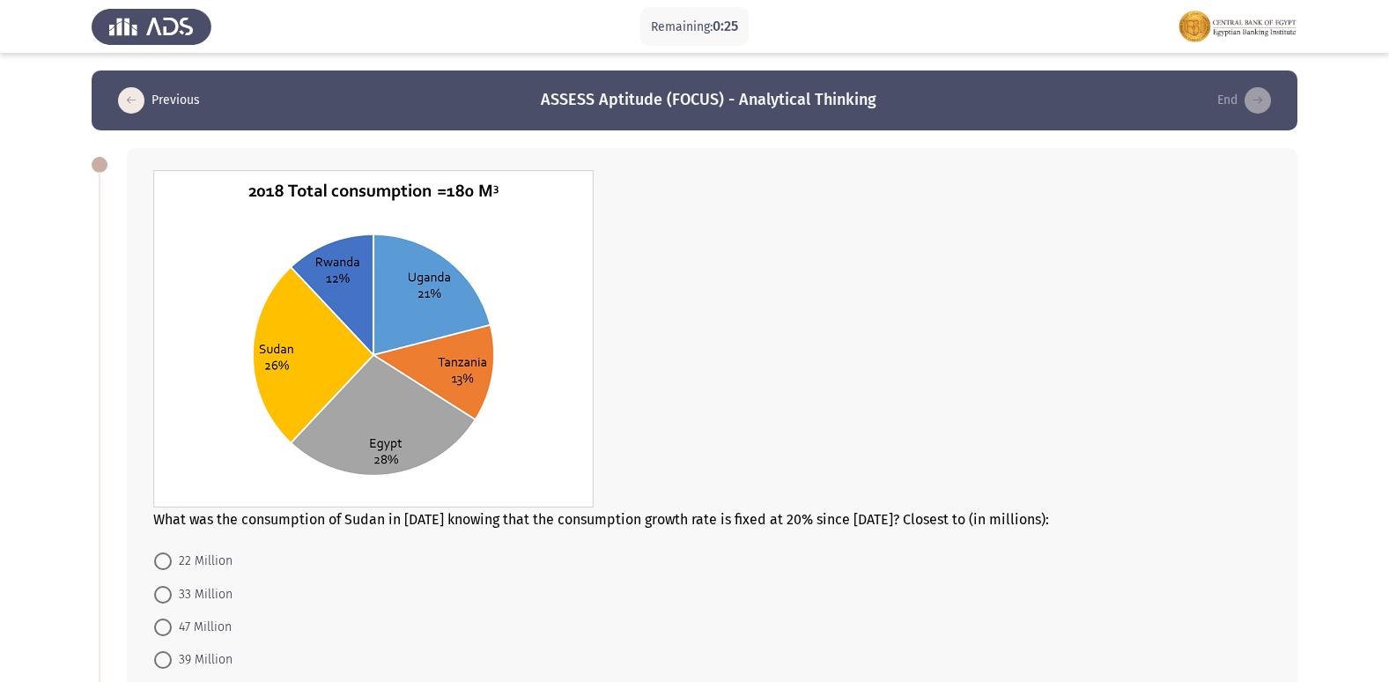
scroll to position [88, 0]
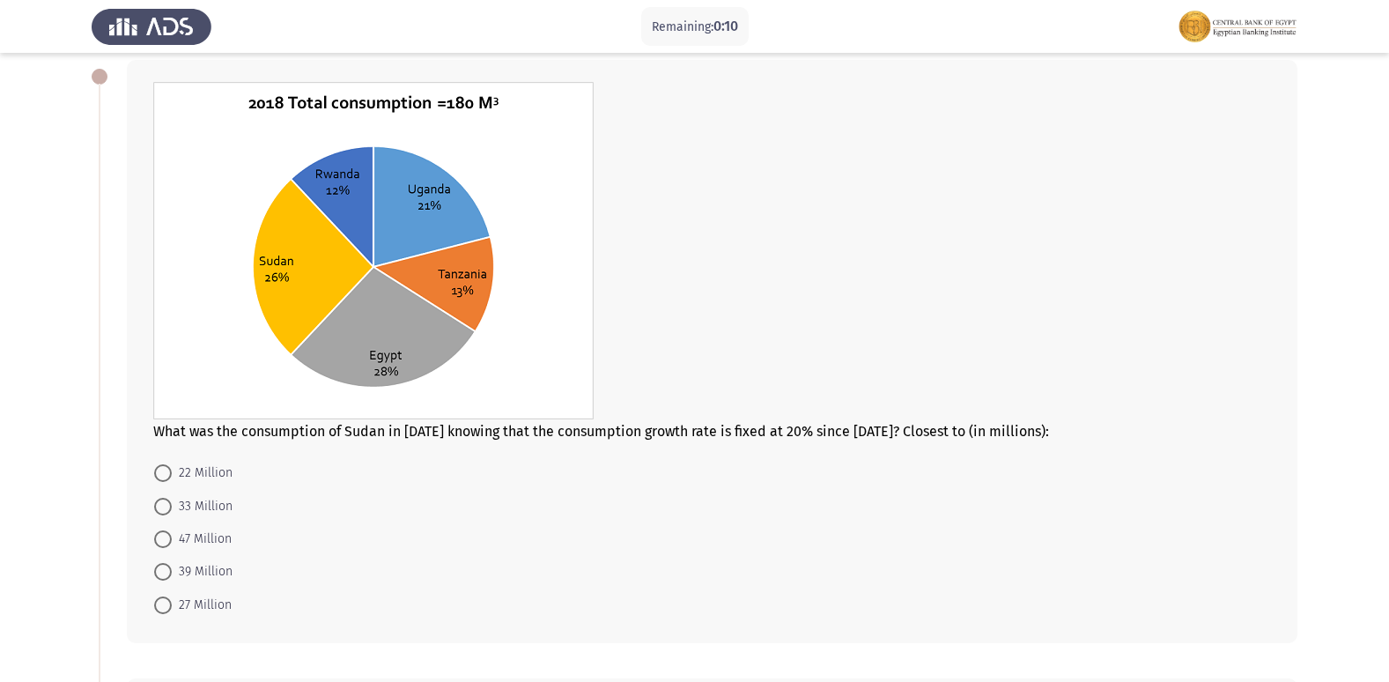
click at [199, 540] on span "47 Million" at bounding box center [202, 538] width 60 height 21
click at [172, 540] on input "47 Million" at bounding box center [163, 539] width 18 height 18
radio input "true"
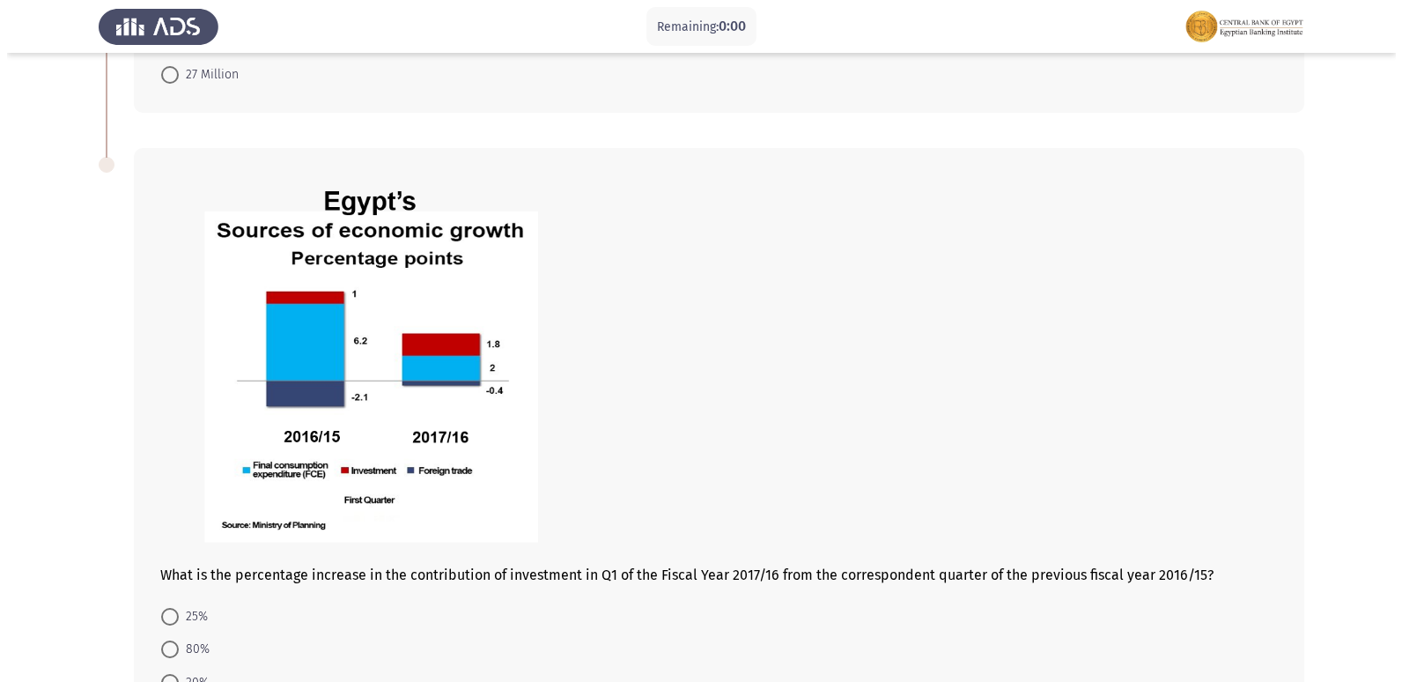
scroll to position [0, 0]
